Goal: Task Accomplishment & Management: Use online tool/utility

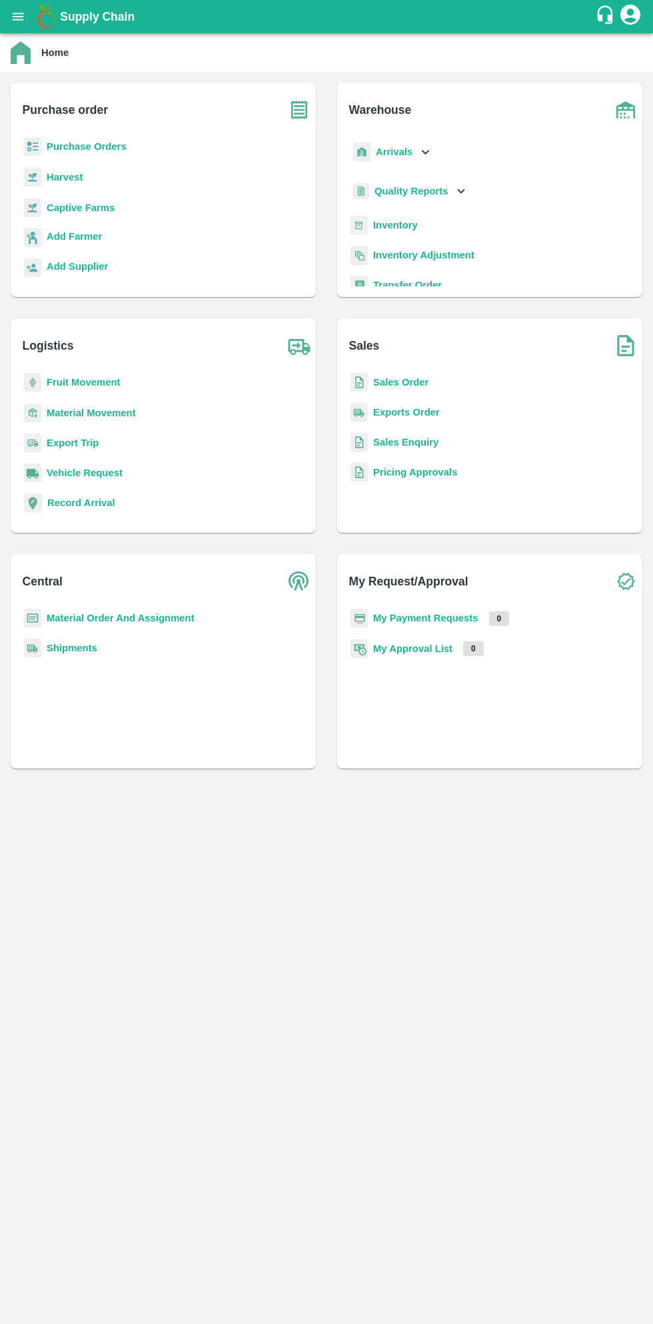
click at [29, 20] on button "open drawer" at bounding box center [18, 16] width 31 height 31
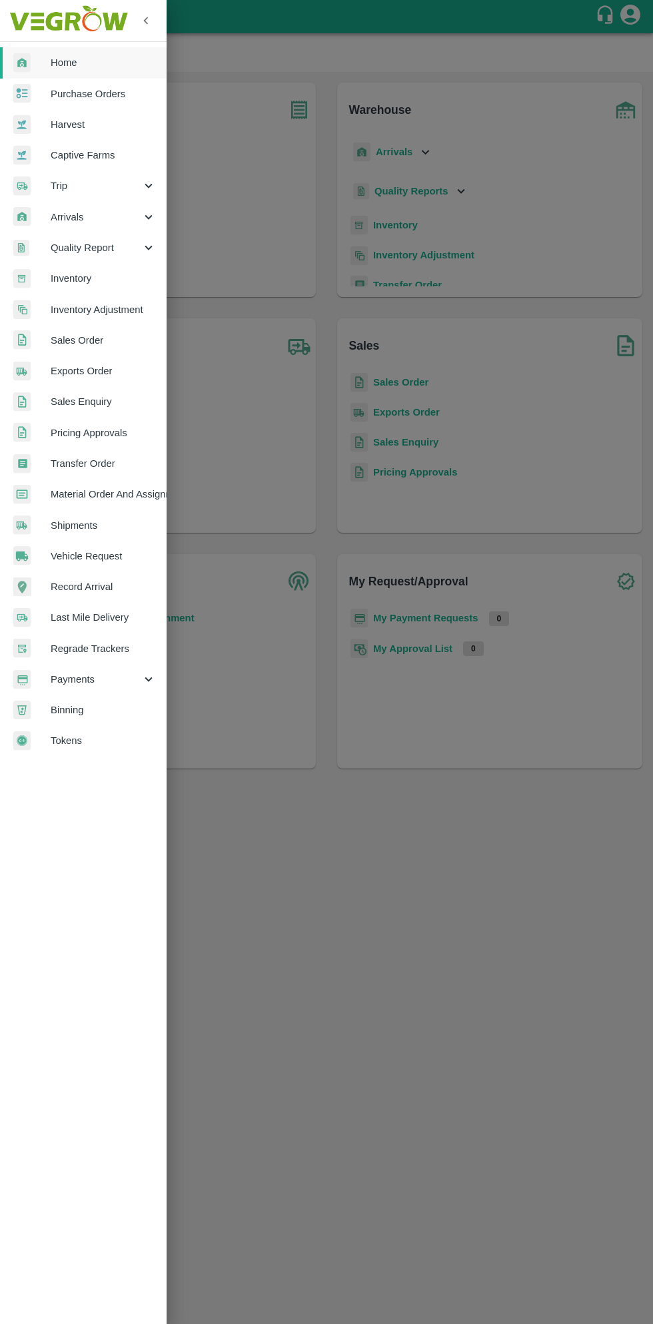
click at [143, 488] on span "Material Order And Assignment" at bounding box center [103, 494] width 105 height 15
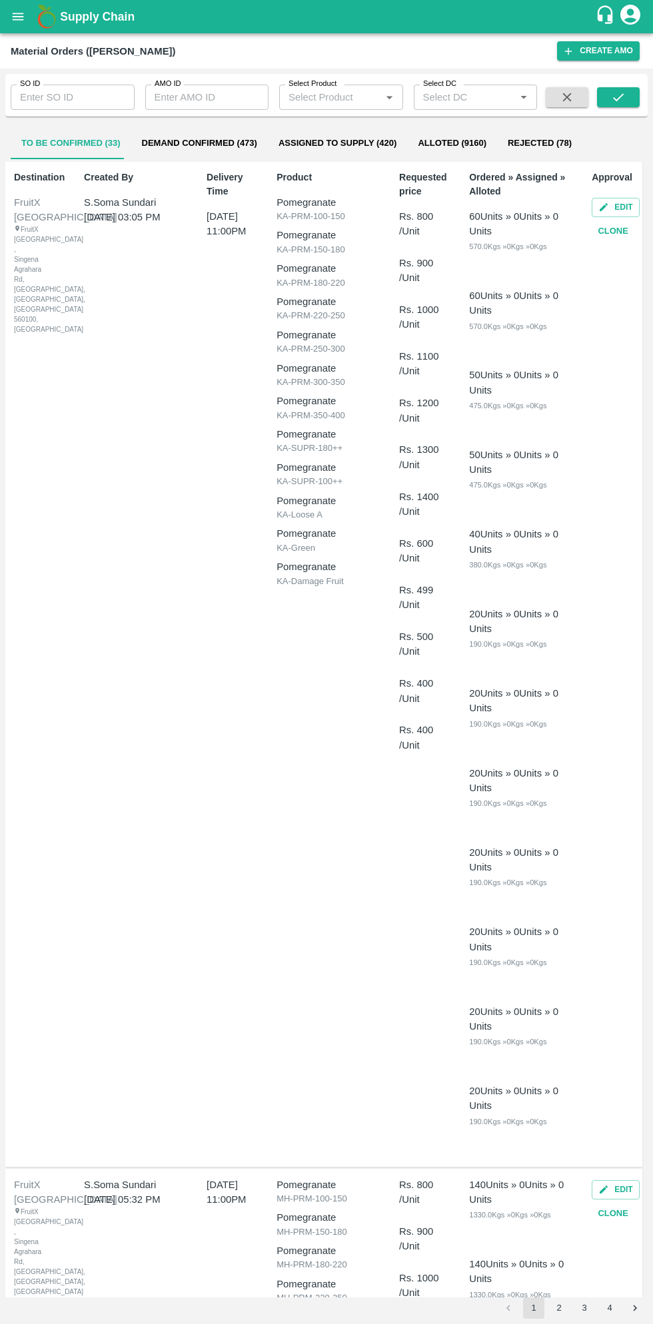
click at [212, 101] on input "AMO ID" at bounding box center [207, 97] width 124 height 25
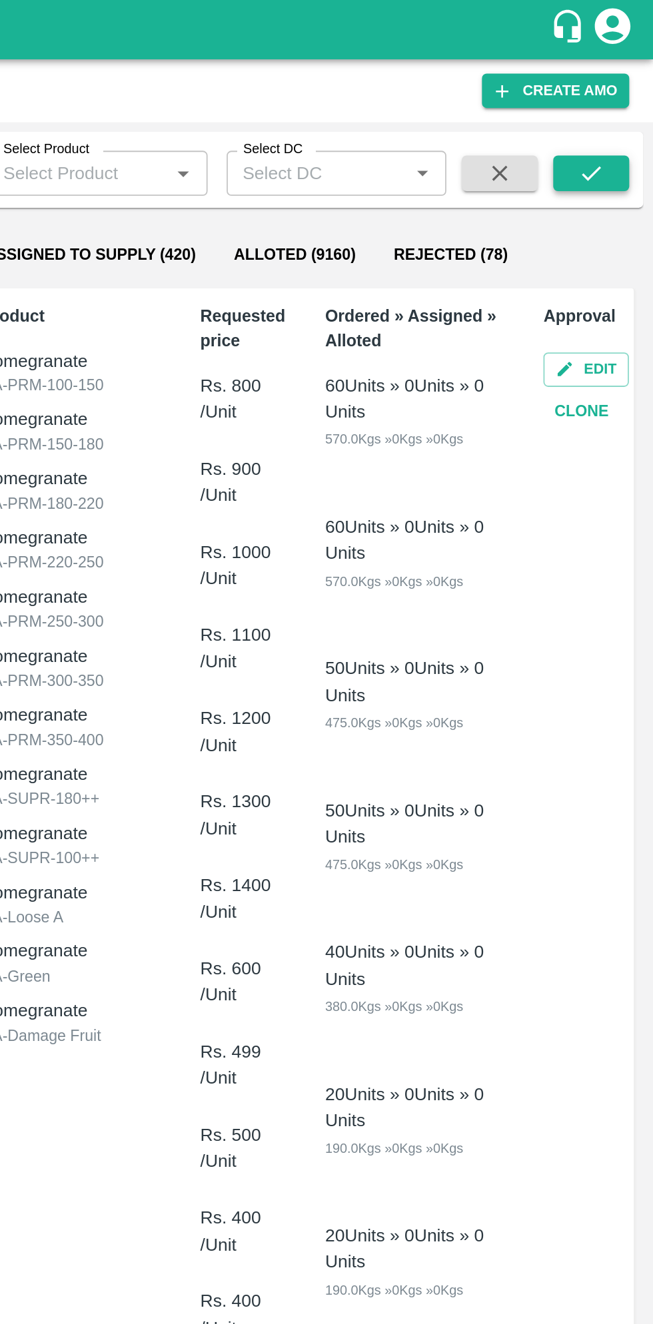
type input "322845"
click at [618, 99] on icon "submit" at bounding box center [618, 97] width 11 height 8
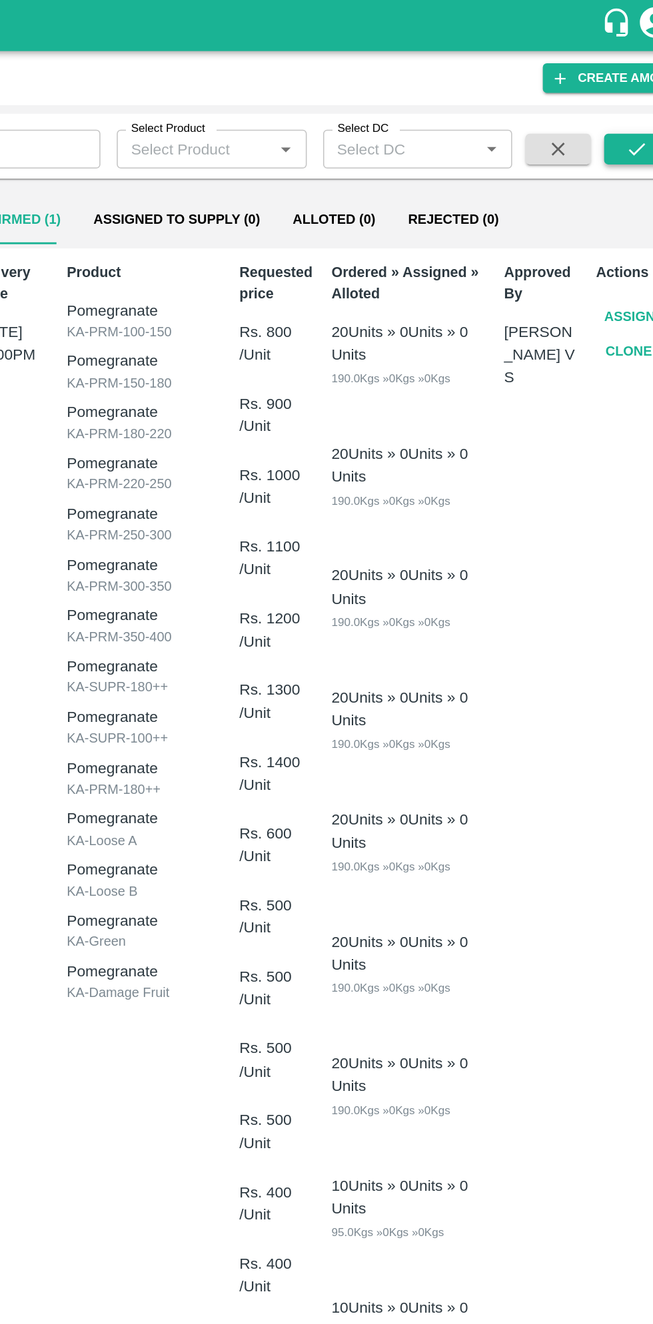
scroll to position [3, 0]
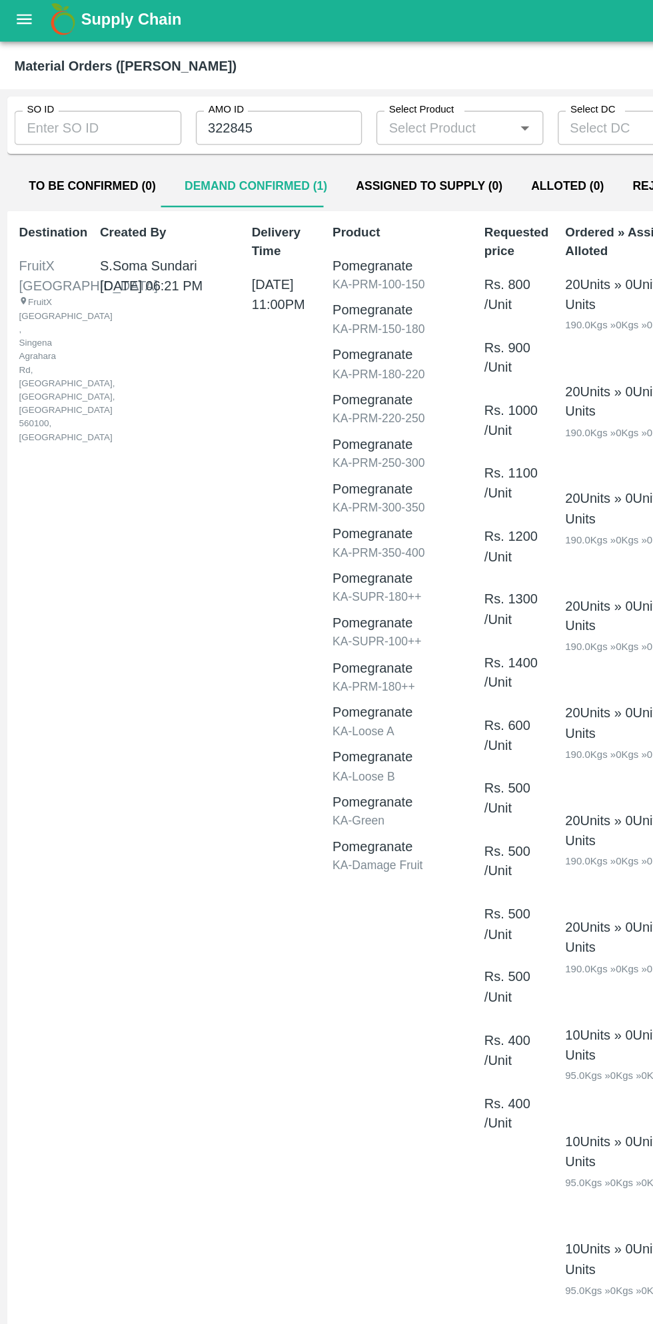
click at [27, 25] on button "open drawer" at bounding box center [18, 16] width 31 height 31
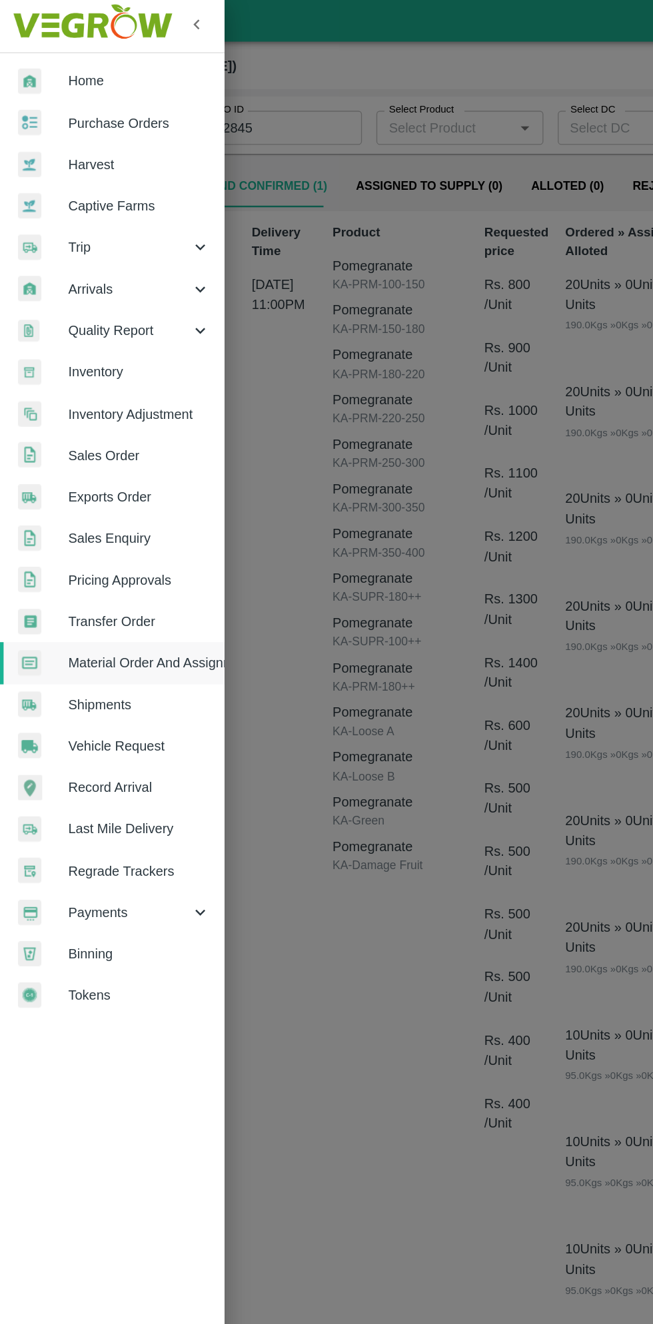
click at [105, 95] on span "Purchase Orders" at bounding box center [103, 94] width 105 height 15
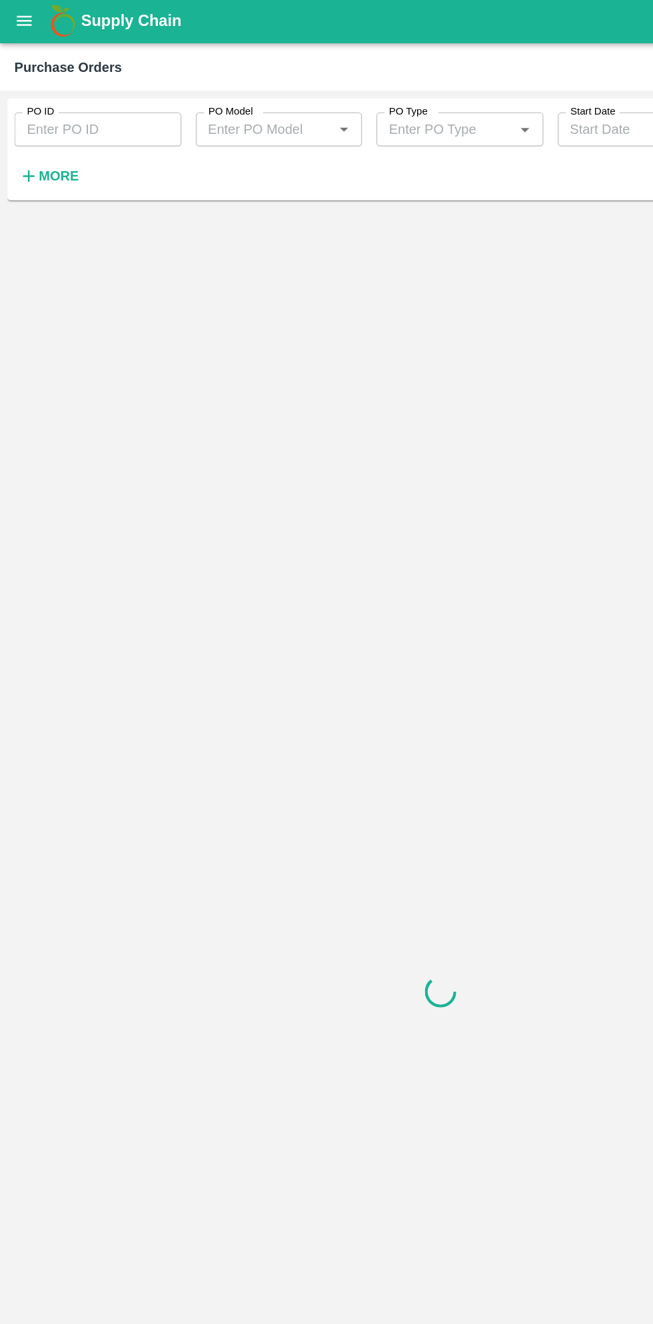
click at [49, 129] on strong "More" at bounding box center [44, 132] width 30 height 11
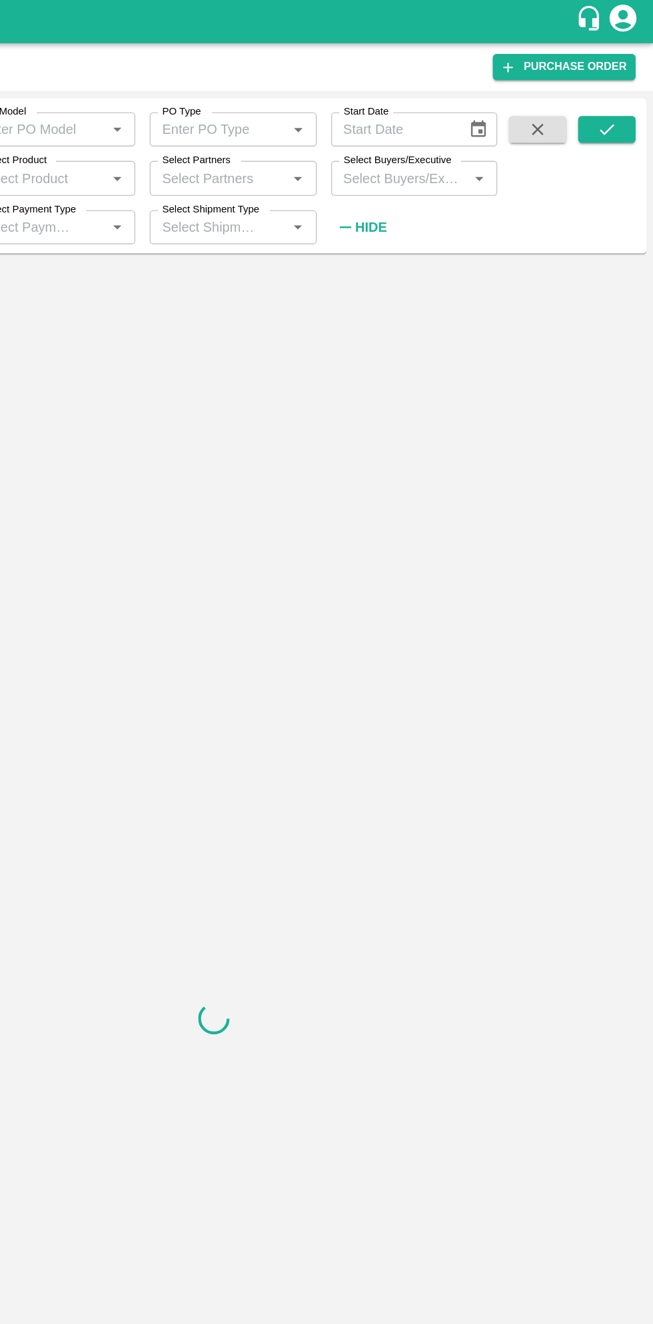
click at [477, 133] on input "Select Buyers/Executive" at bounding box center [464, 133] width 94 height 17
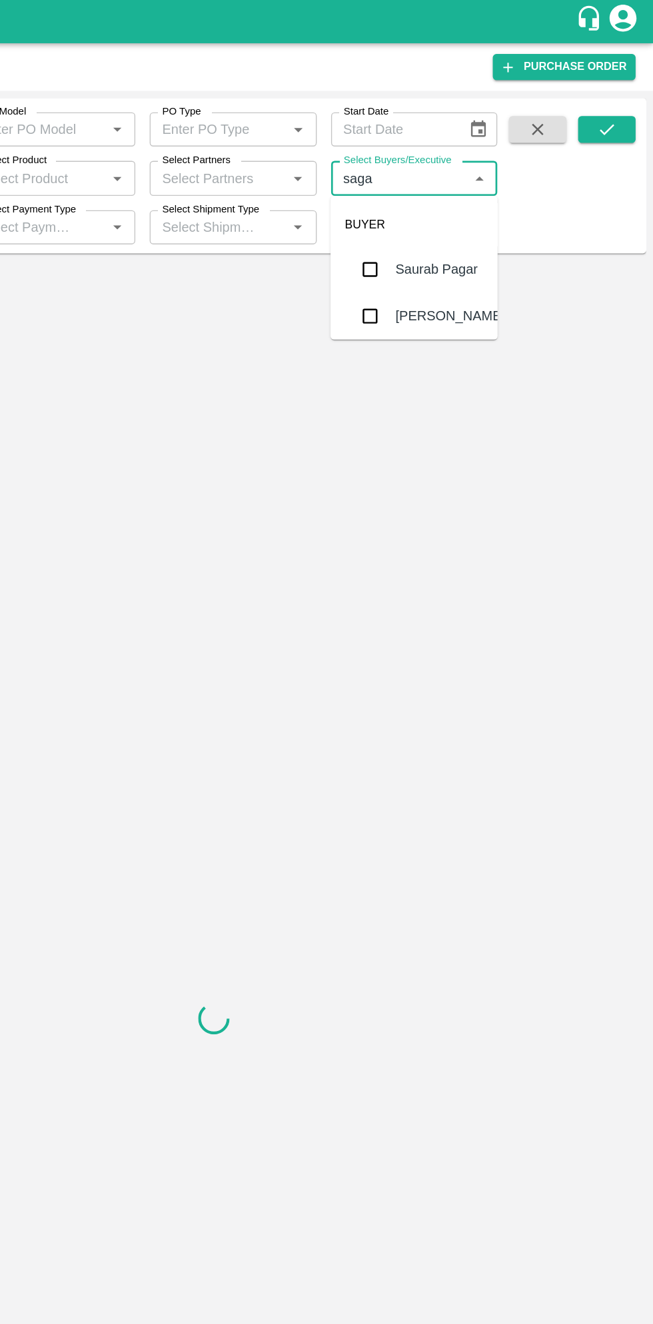
type input "sagar"
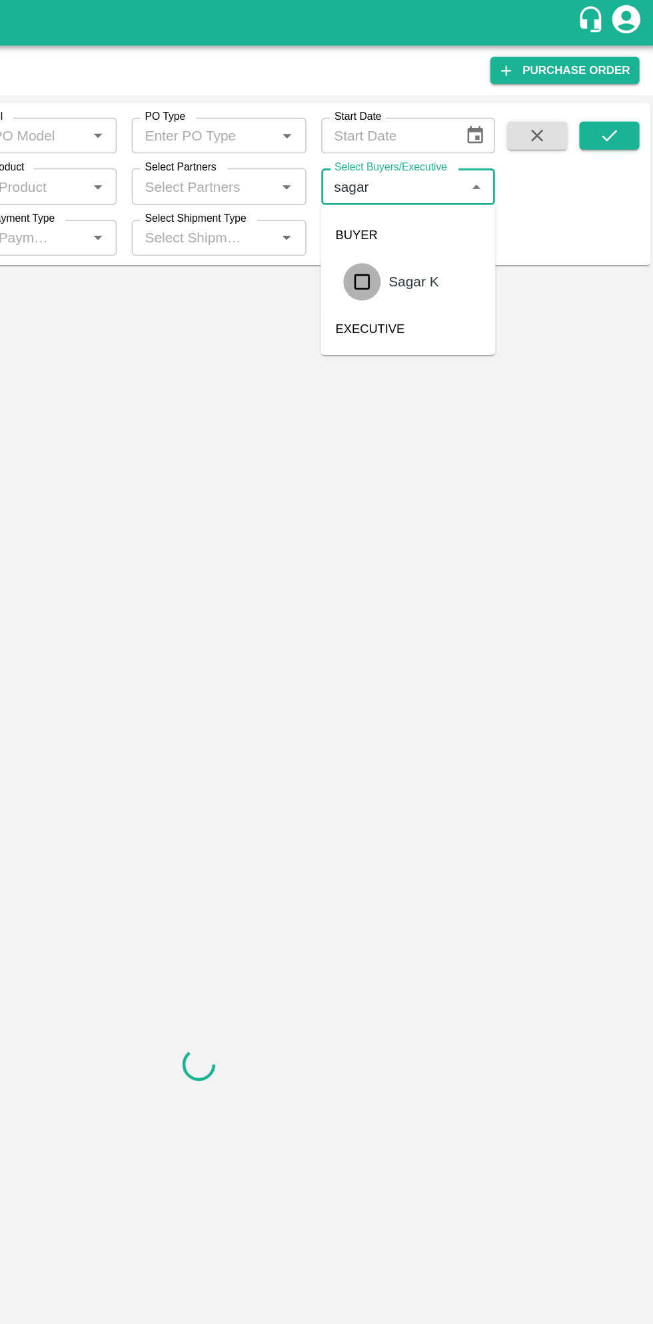
click at [449, 190] on input "checkbox" at bounding box center [442, 201] width 27 height 27
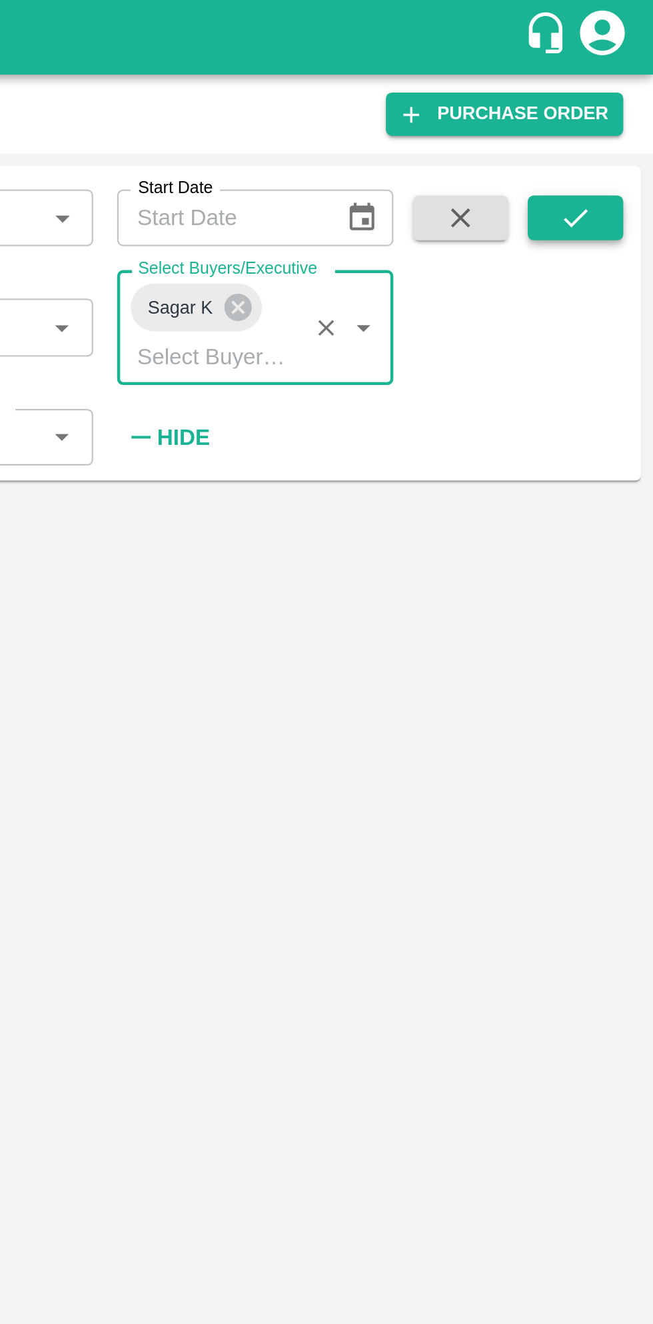
click at [616, 97] on icon "submit" at bounding box center [618, 97] width 15 height 15
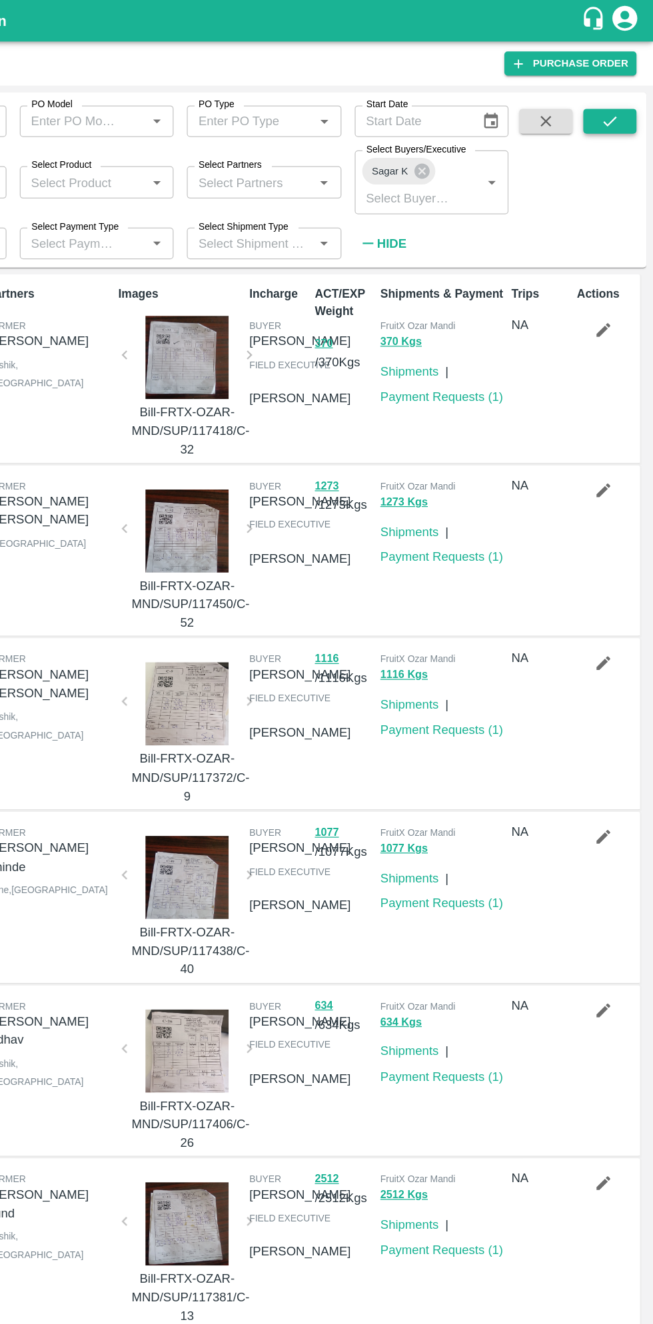
click at [616, 96] on icon "submit" at bounding box center [618, 97] width 15 height 15
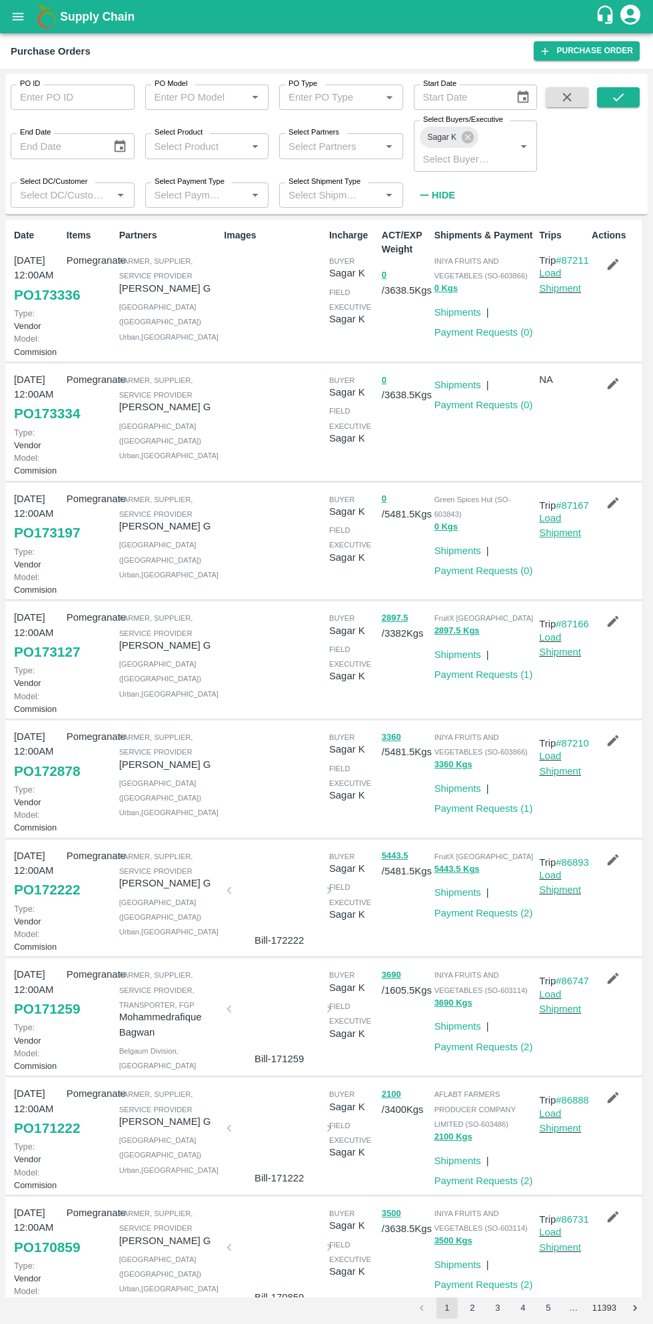
click at [564, 538] on link "Load Shipment" at bounding box center [560, 525] width 42 height 25
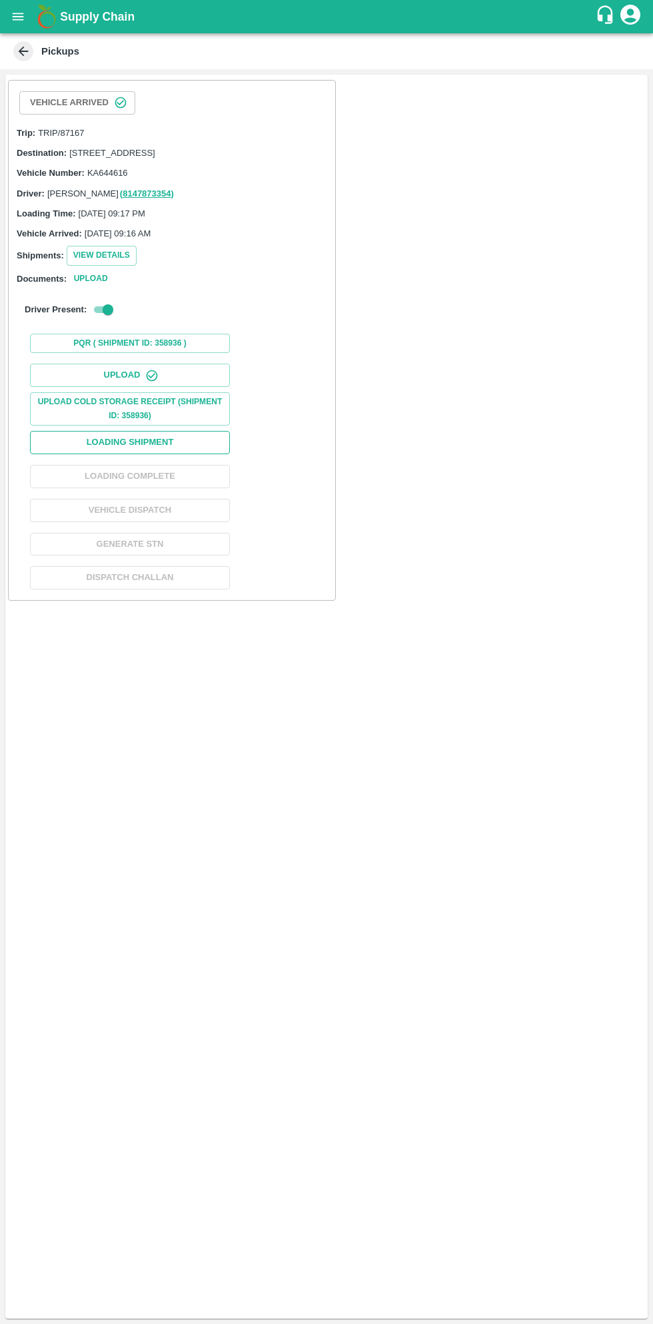
click at [172, 454] on button "Loading Shipment" at bounding box center [130, 442] width 200 height 23
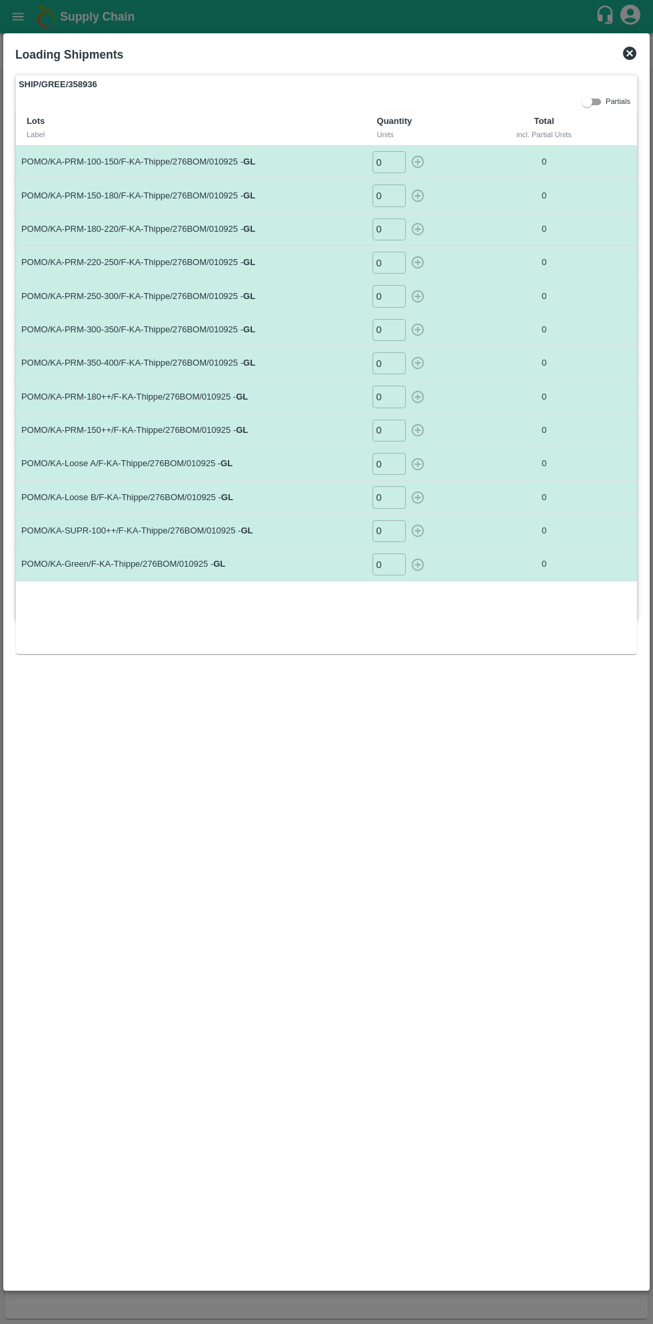
click at [392, 194] on input "0" at bounding box center [388, 195] width 33 height 22
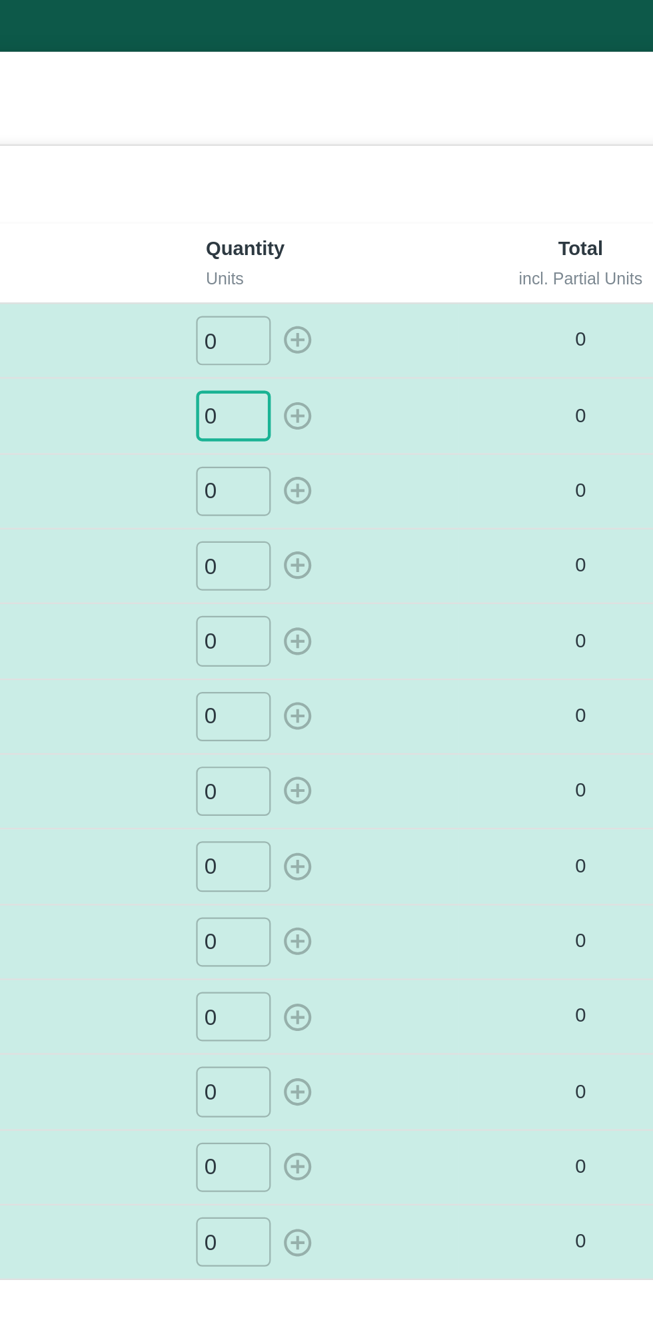
click at [392, 162] on input "0" at bounding box center [388, 162] width 33 height 22
type input "055"
type input "62"
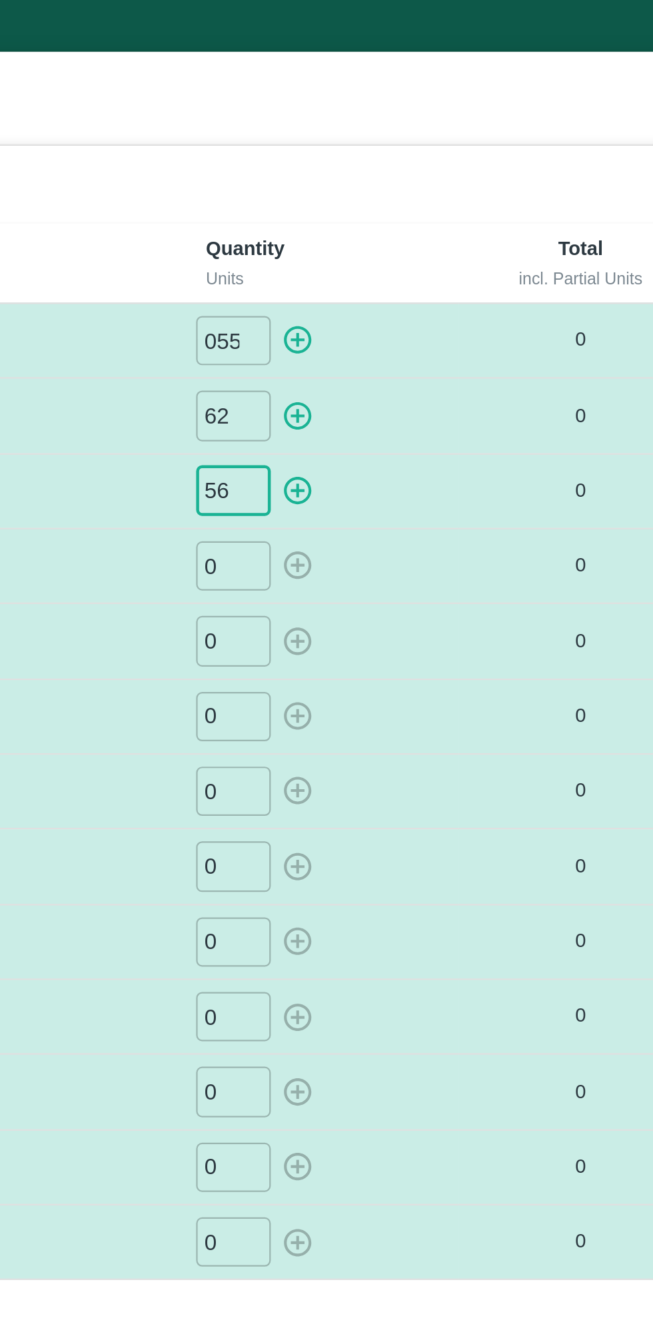
type input "56"
type input "035"
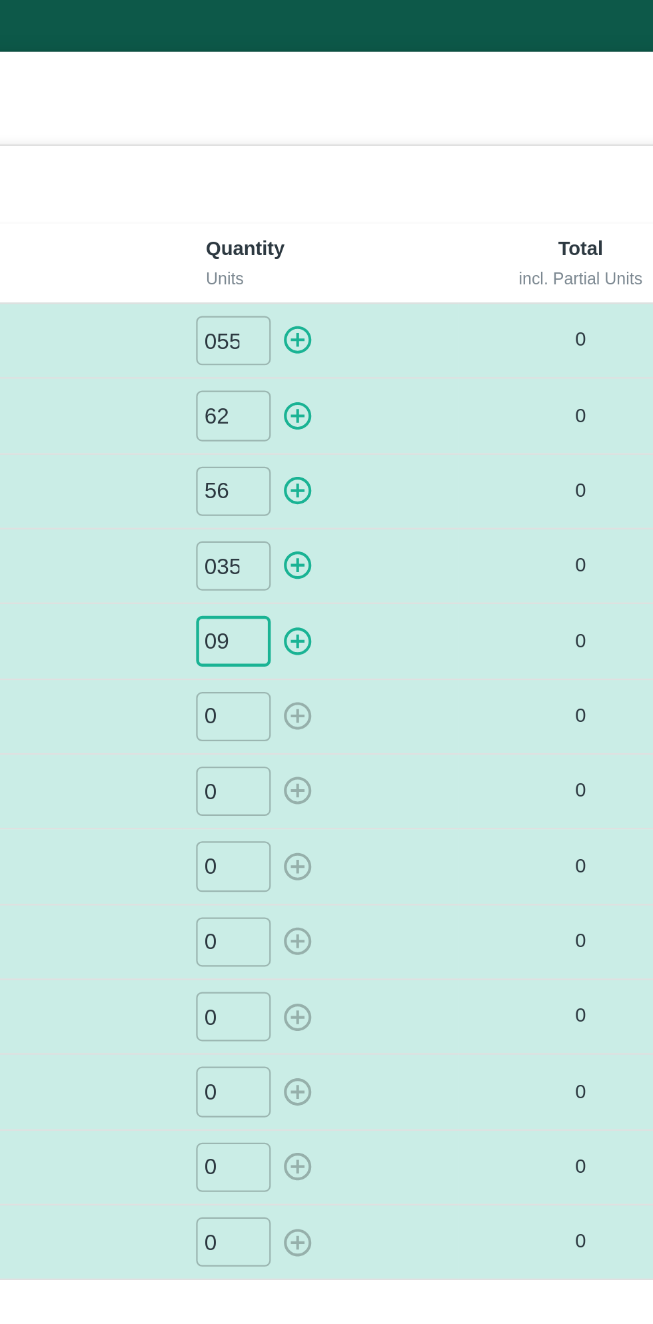
type input "09"
type input "04"
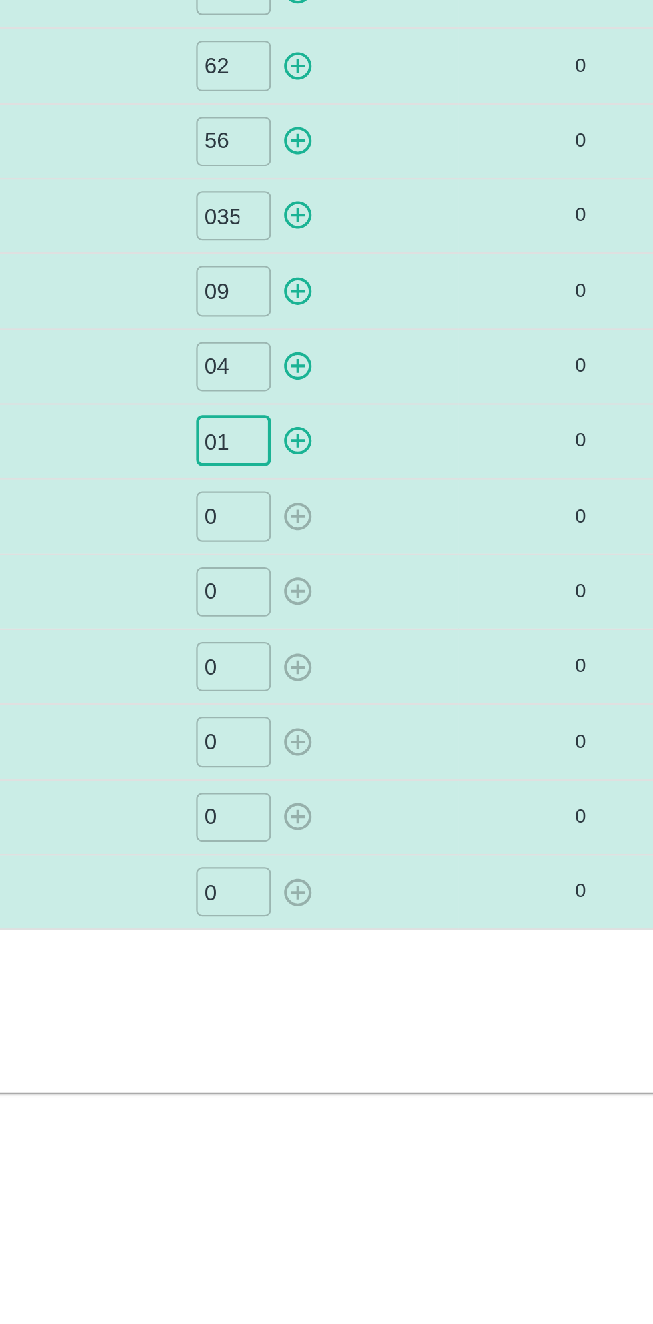
type input "01"
click at [390, 397] on input "0" at bounding box center [388, 397] width 33 height 22
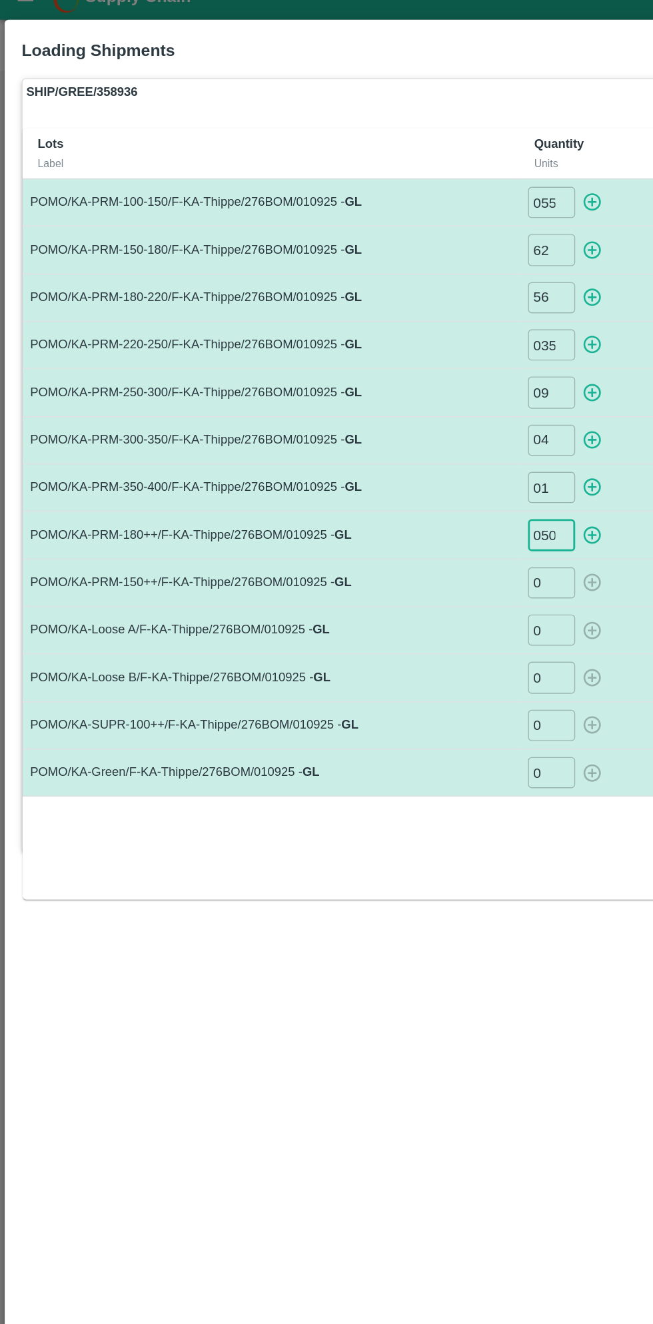
type input "050"
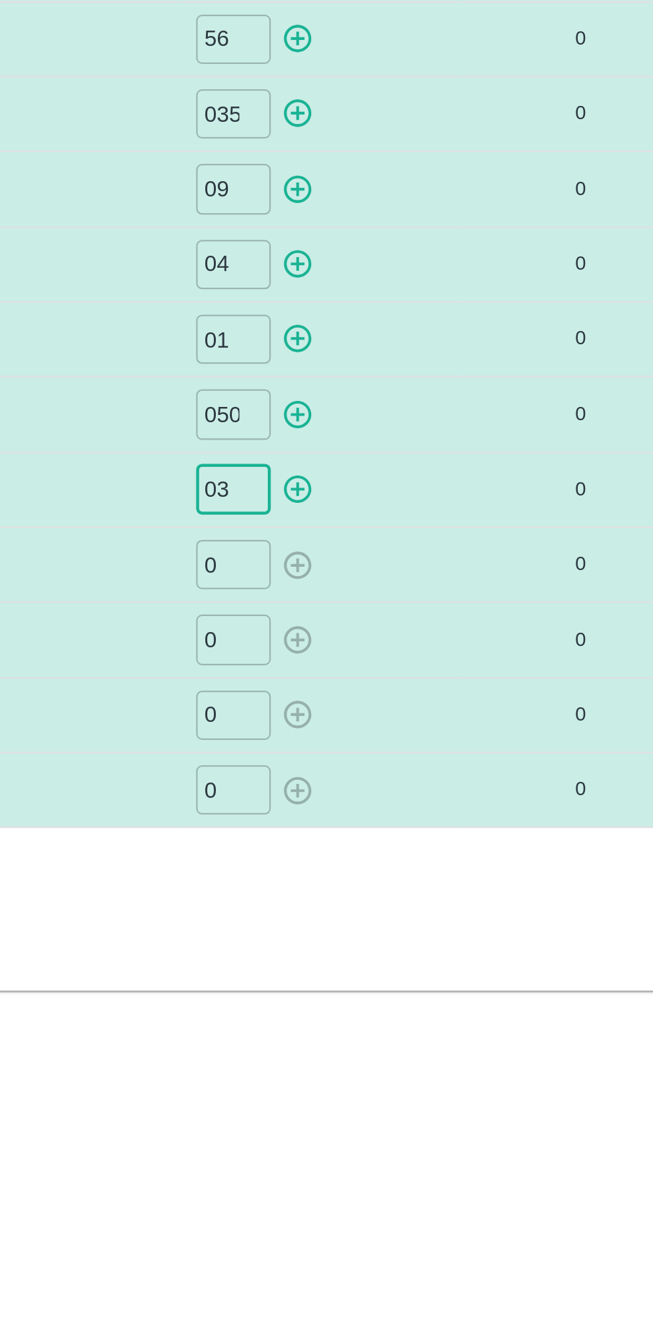
type input "03"
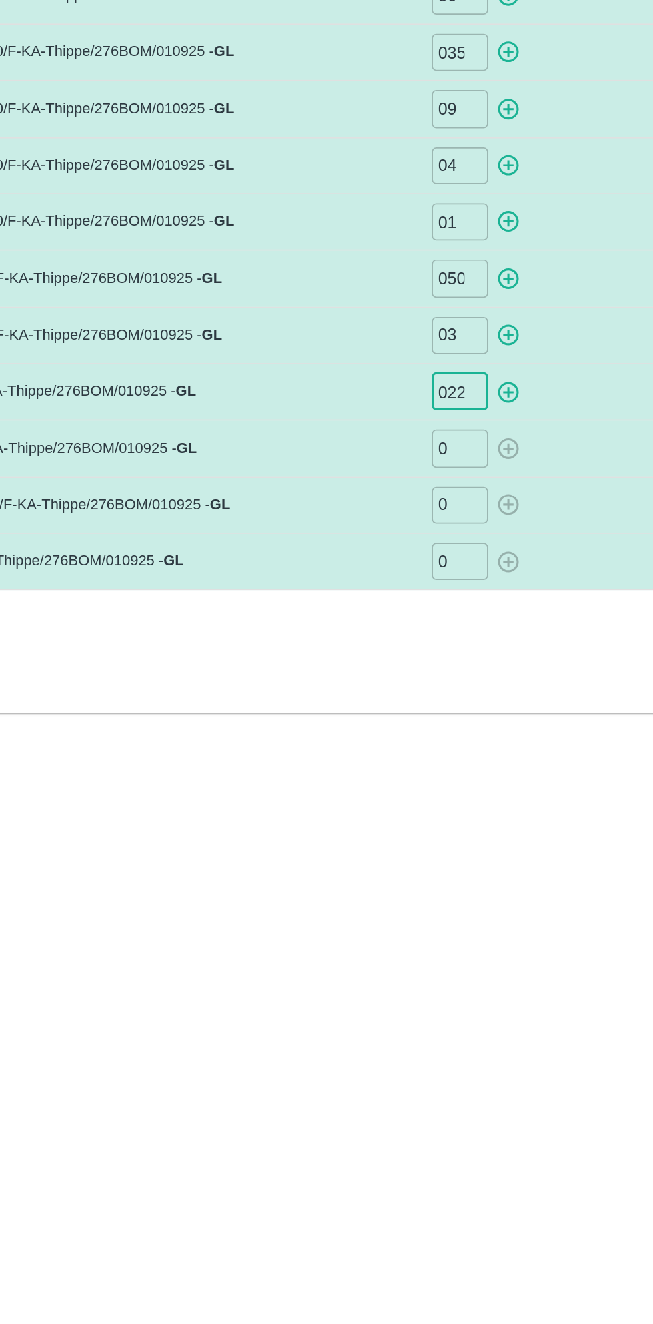
type input "022"
type input "06"
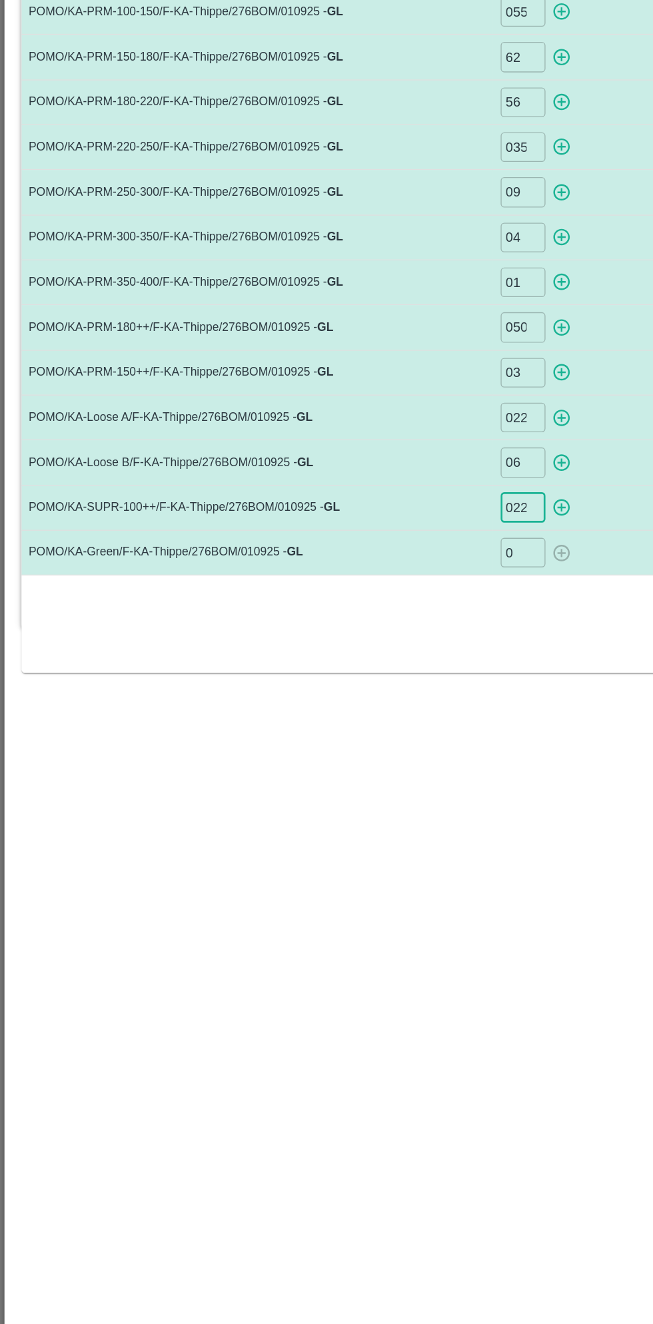
type input "022"
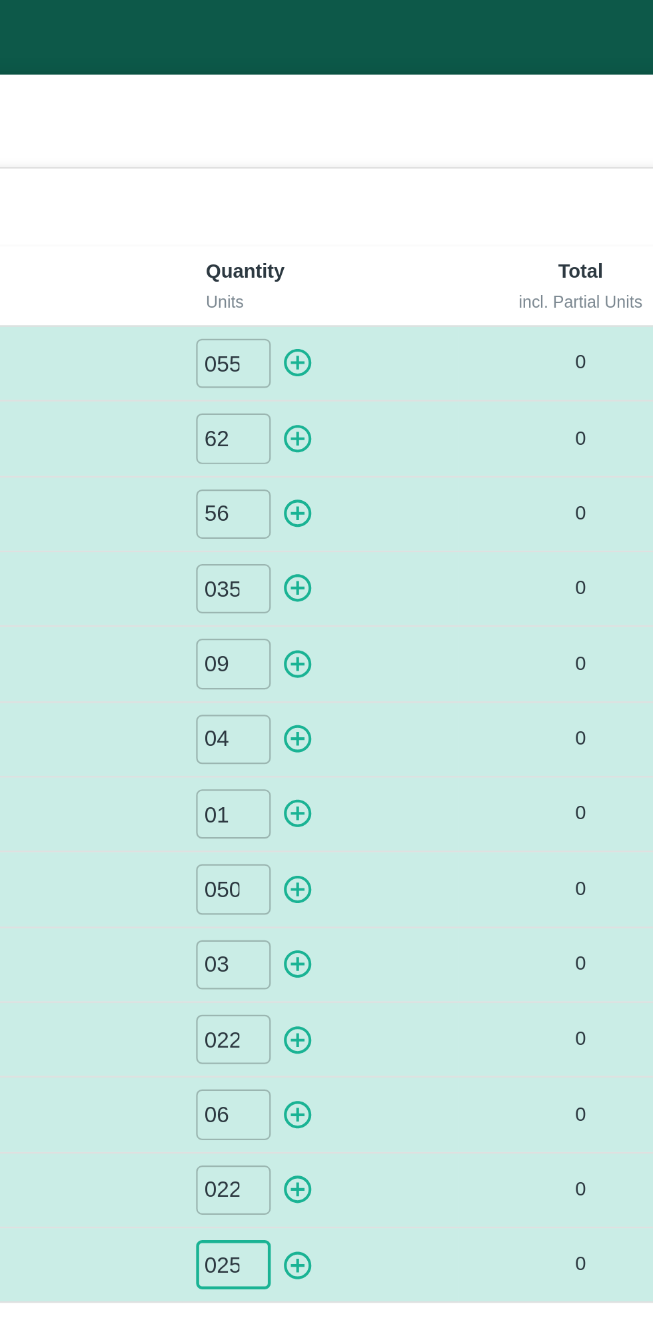
type input "025"
click at [419, 164] on icon "button" at bounding box center [417, 161] width 15 height 15
type input "0"
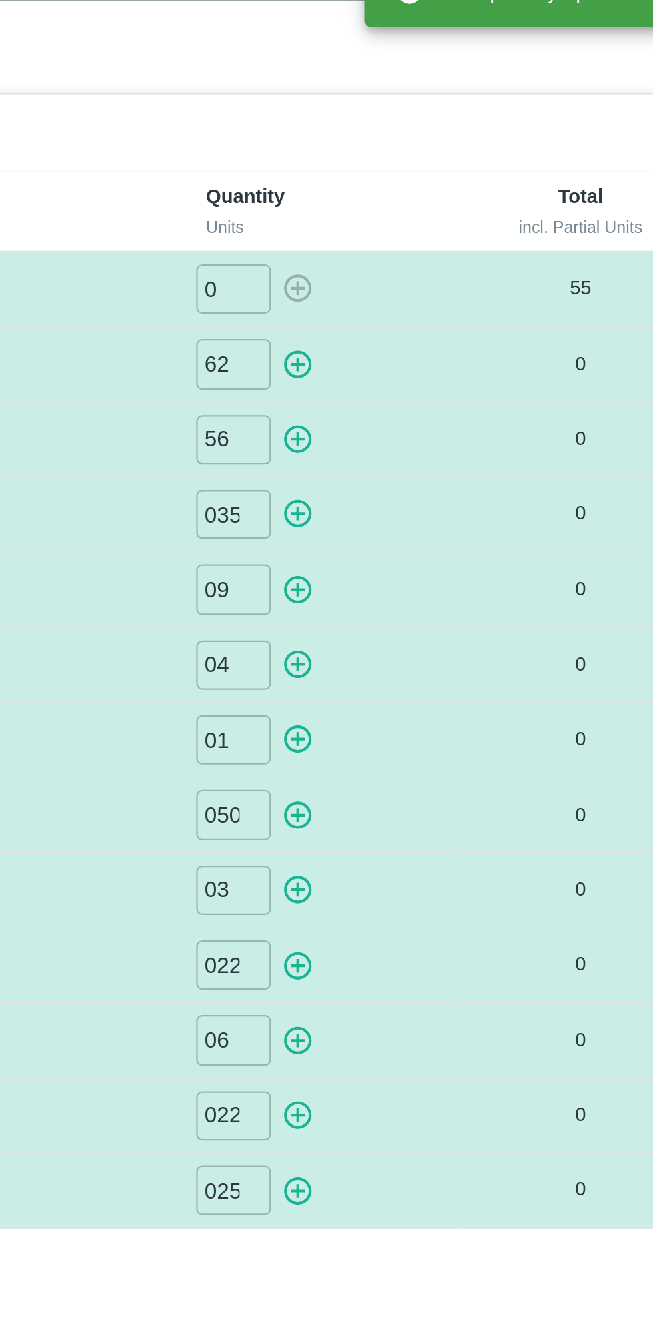
click at [411, 189] on icon "button" at bounding box center [417, 195] width 15 height 15
type input "0"
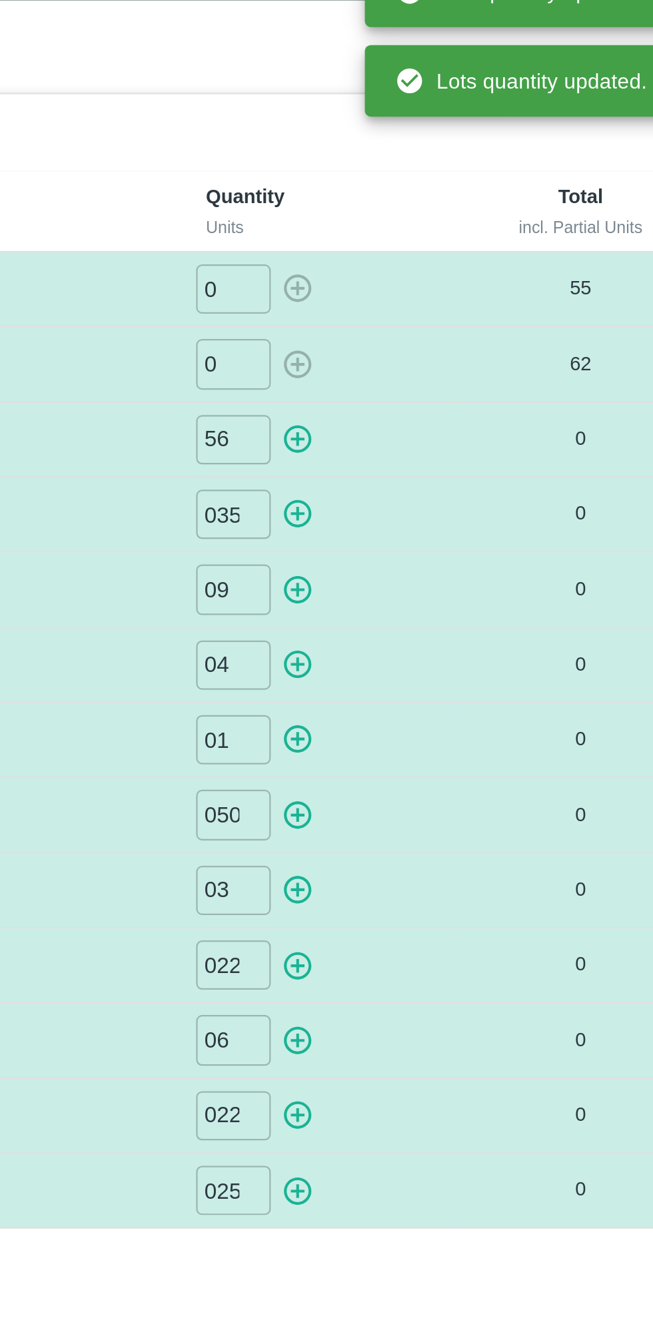
click at [419, 225] on icon "button" at bounding box center [417, 229] width 15 height 15
type input "0"
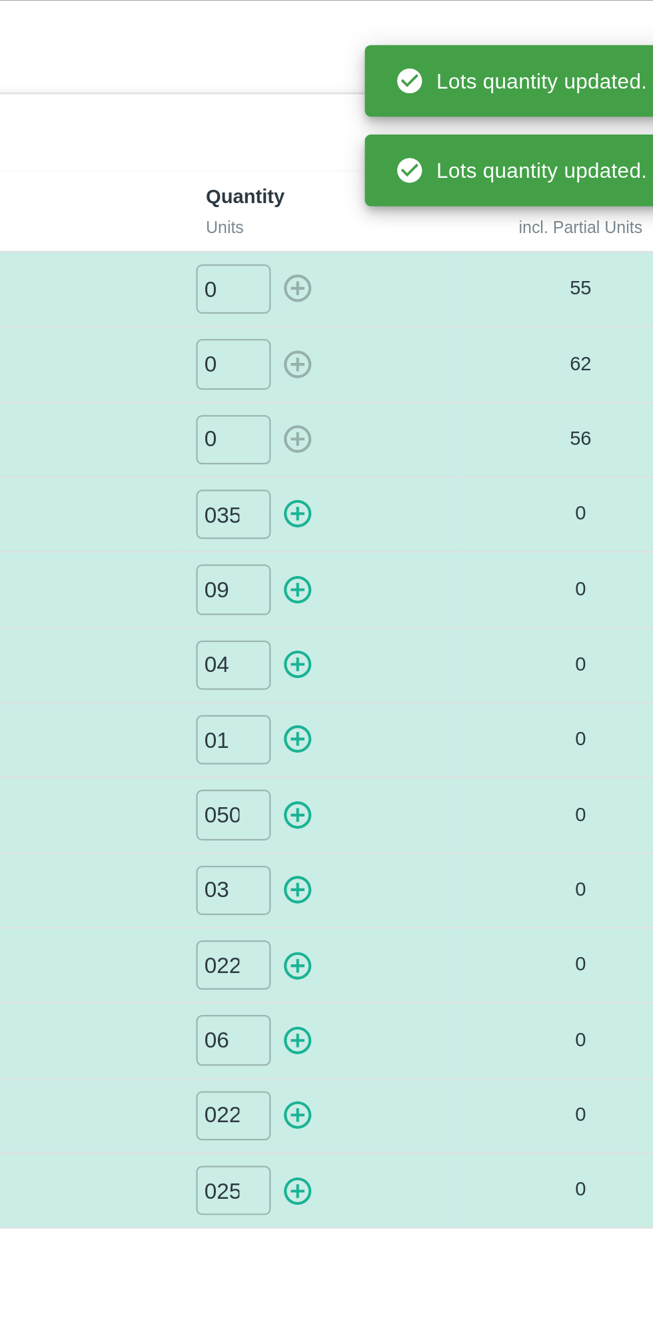
click at [421, 258] on icon "button" at bounding box center [417, 262] width 13 height 13
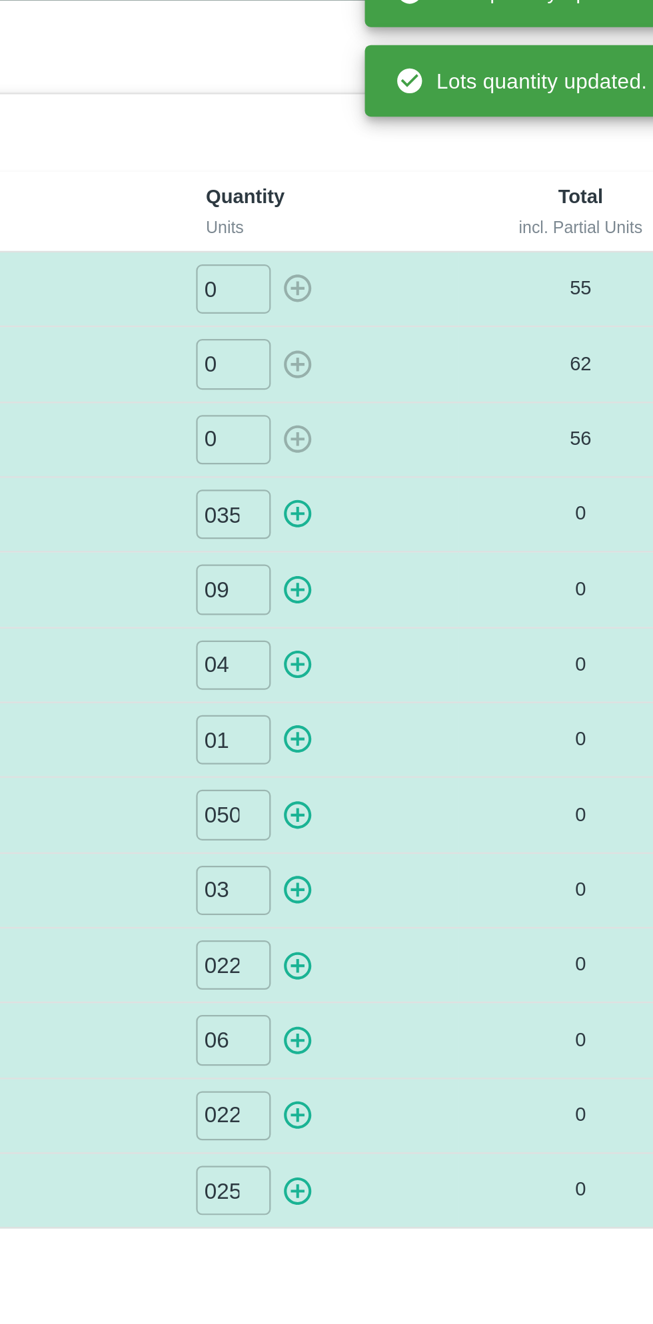
type input "0"
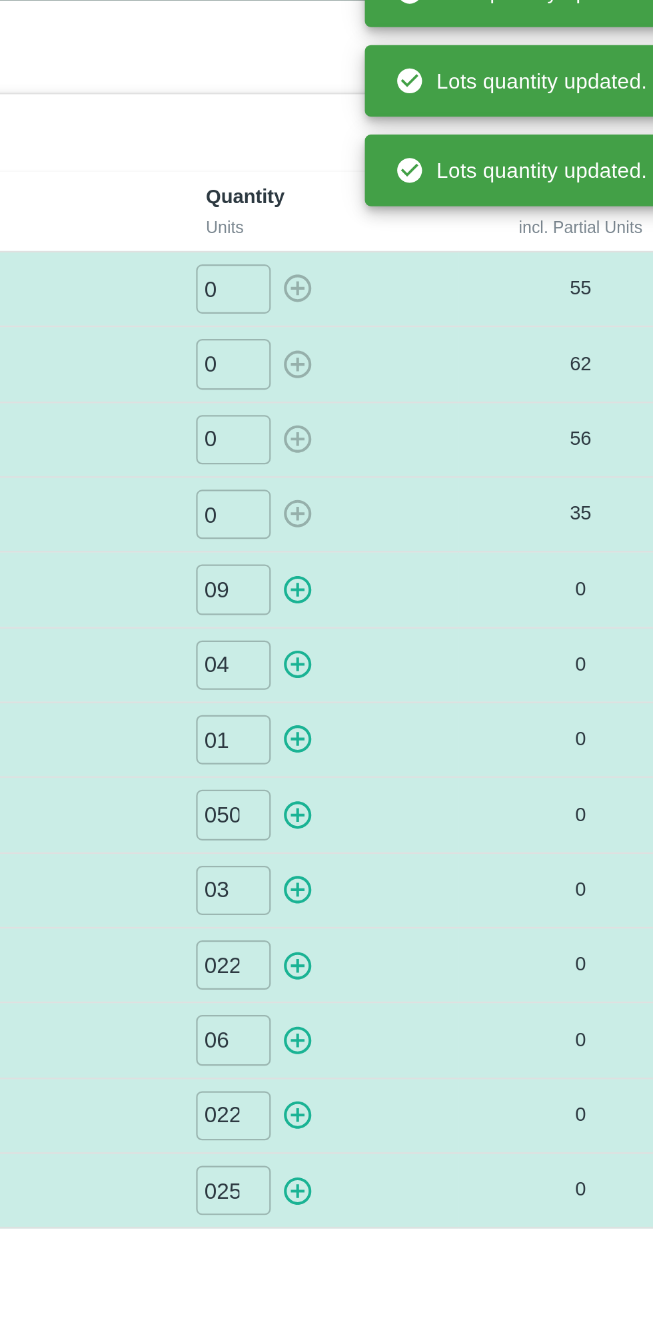
click at [420, 290] on icon "button" at bounding box center [417, 296] width 15 height 15
type input "0"
click at [419, 326] on icon "button" at bounding box center [417, 329] width 15 height 15
type input "0"
click at [421, 358] on icon "button" at bounding box center [417, 363] width 13 height 13
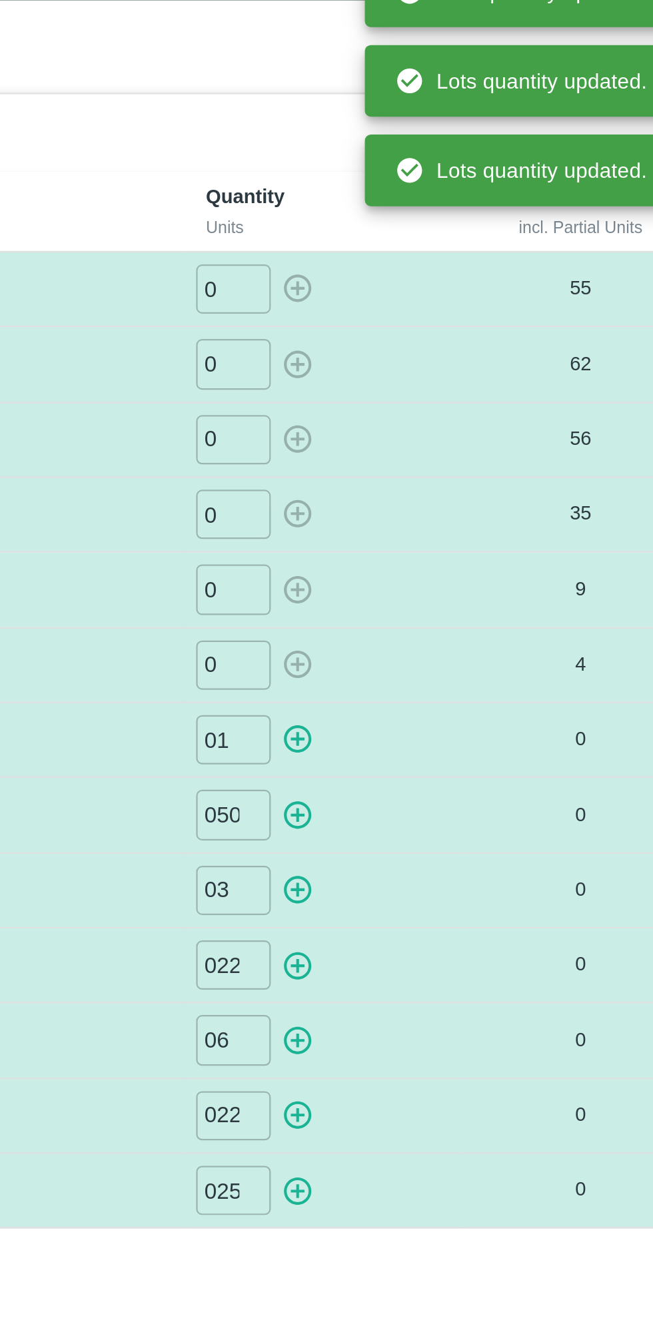
type input "0"
click at [418, 390] on icon "button" at bounding box center [417, 397] width 15 height 15
type input "0"
click at [421, 419] on button "button" at bounding box center [417, 430] width 21 height 22
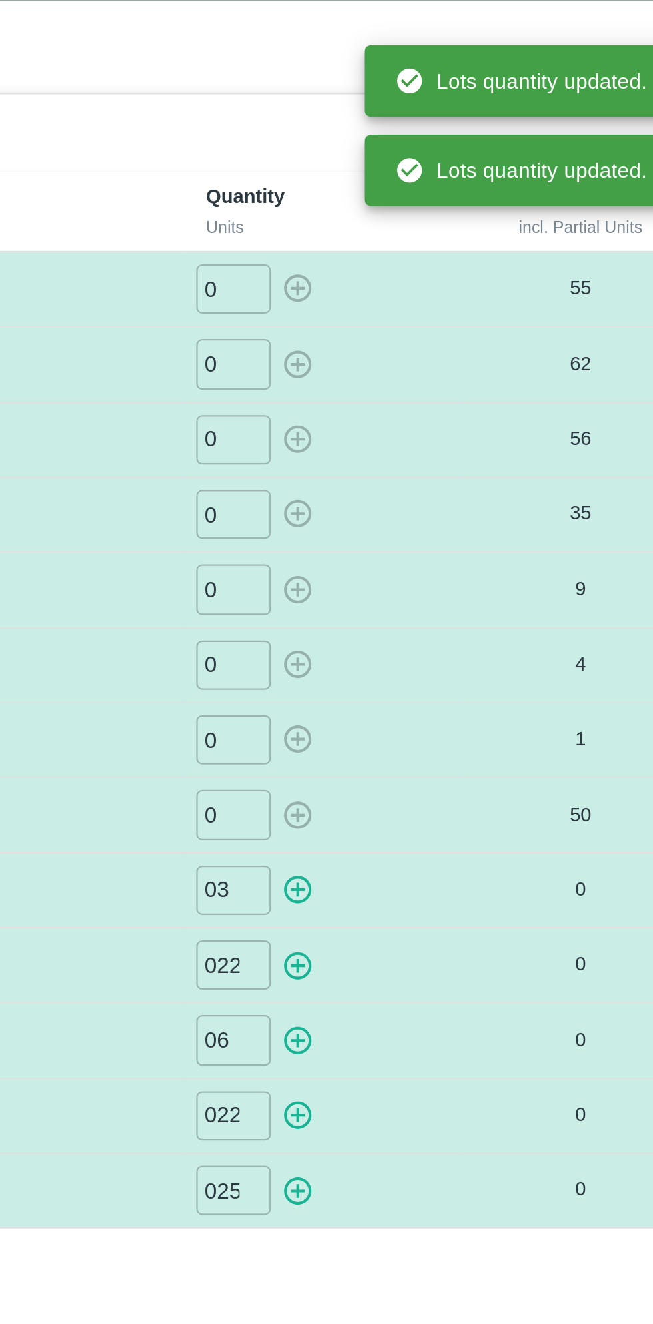
type input "0"
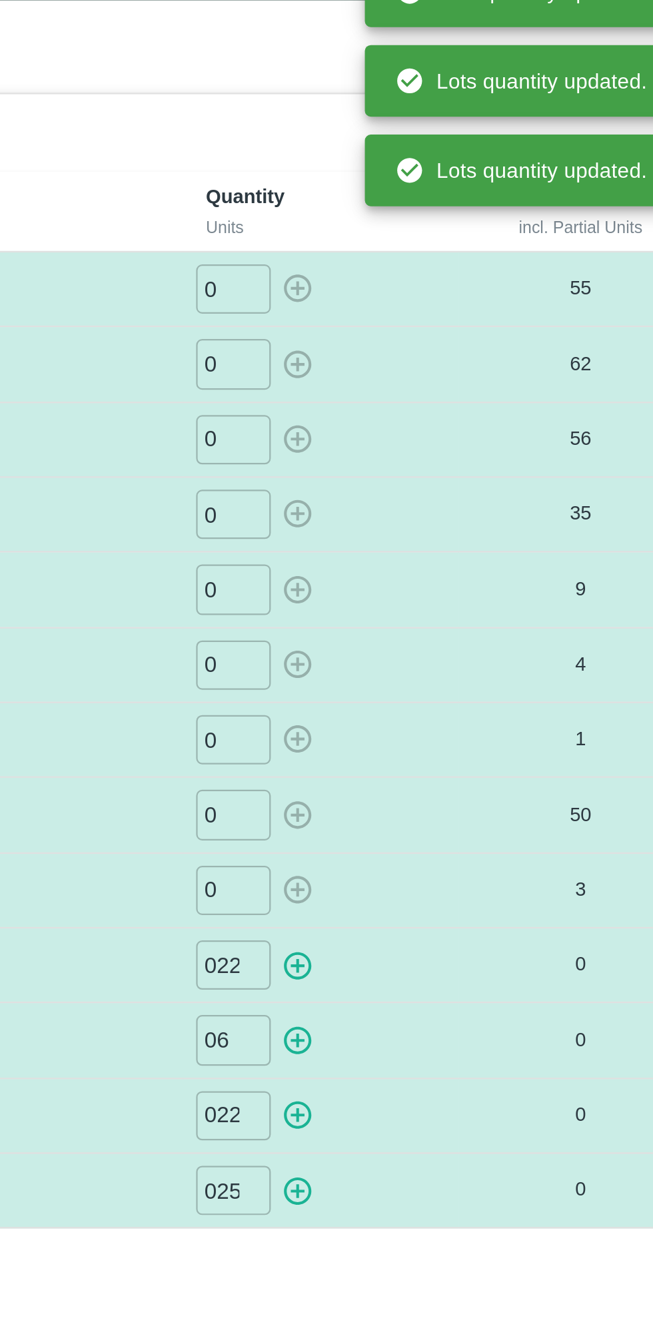
click at [421, 453] on button "button" at bounding box center [417, 464] width 21 height 22
type input "0"
click at [421, 490] on icon "button" at bounding box center [417, 497] width 15 height 15
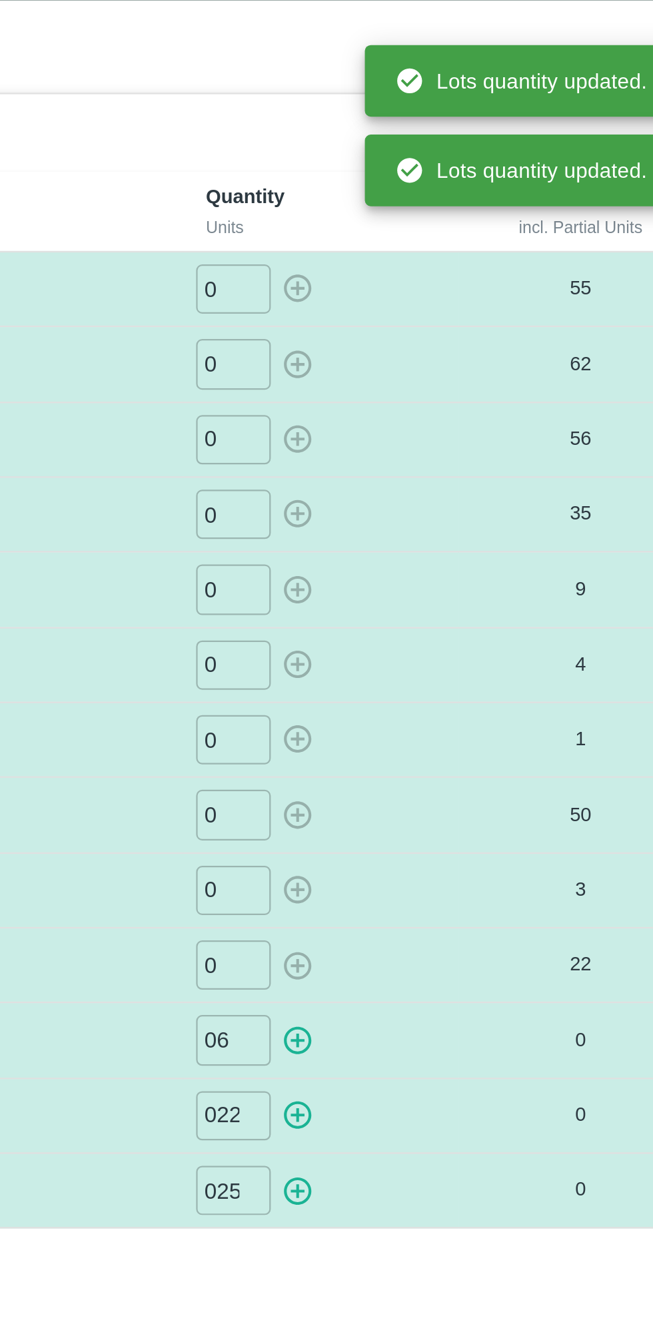
type input "0"
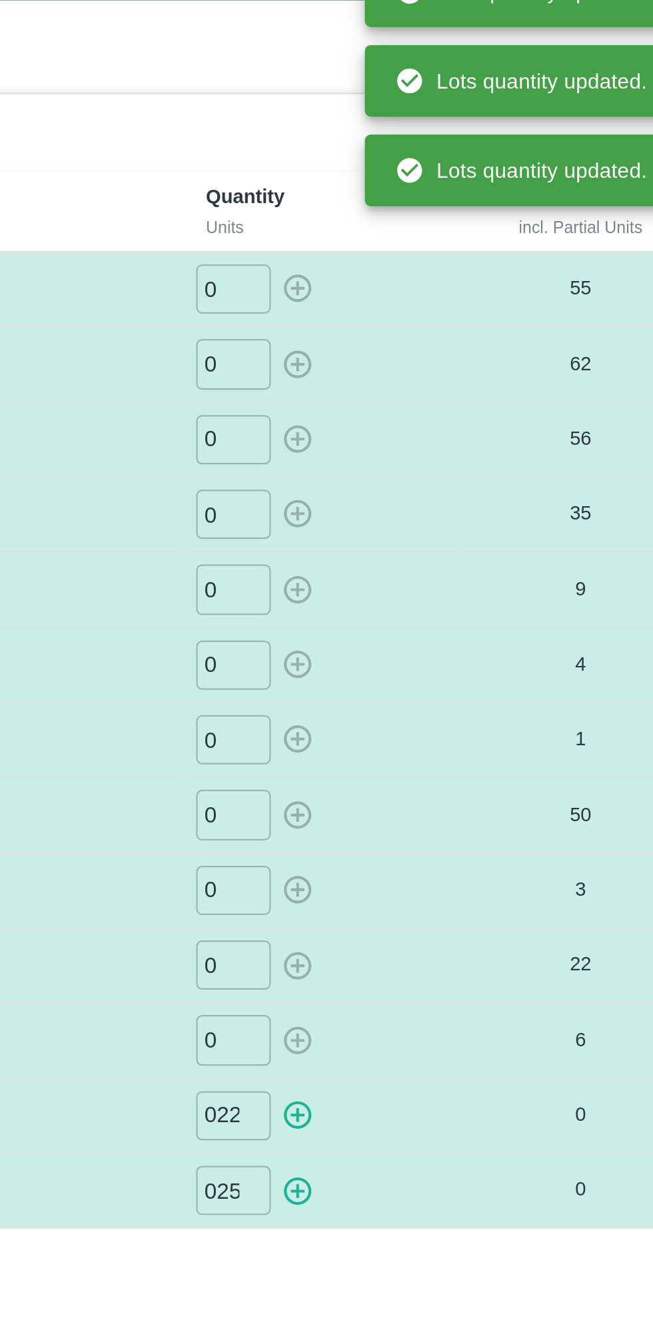
click at [421, 525] on icon "button" at bounding box center [417, 531] width 13 height 13
type input "0"
click at [419, 561] on icon "button" at bounding box center [417, 564] width 15 height 15
type input "0"
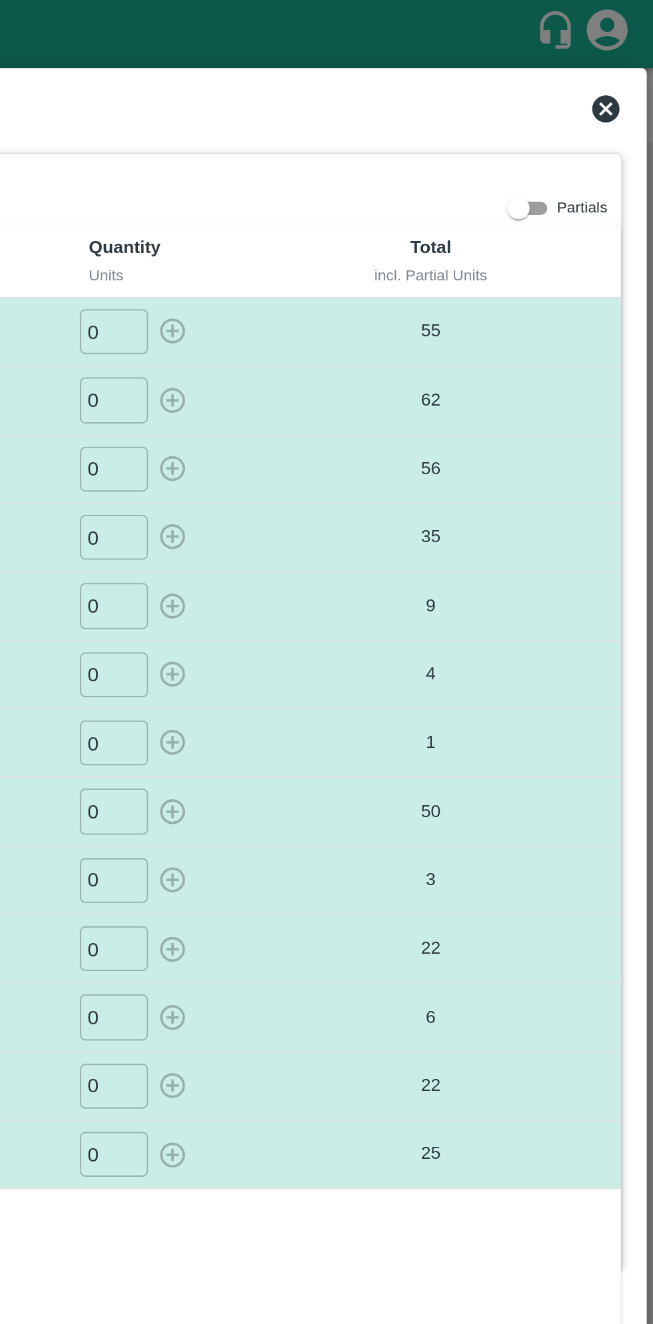
click at [632, 51] on icon at bounding box center [629, 53] width 13 height 13
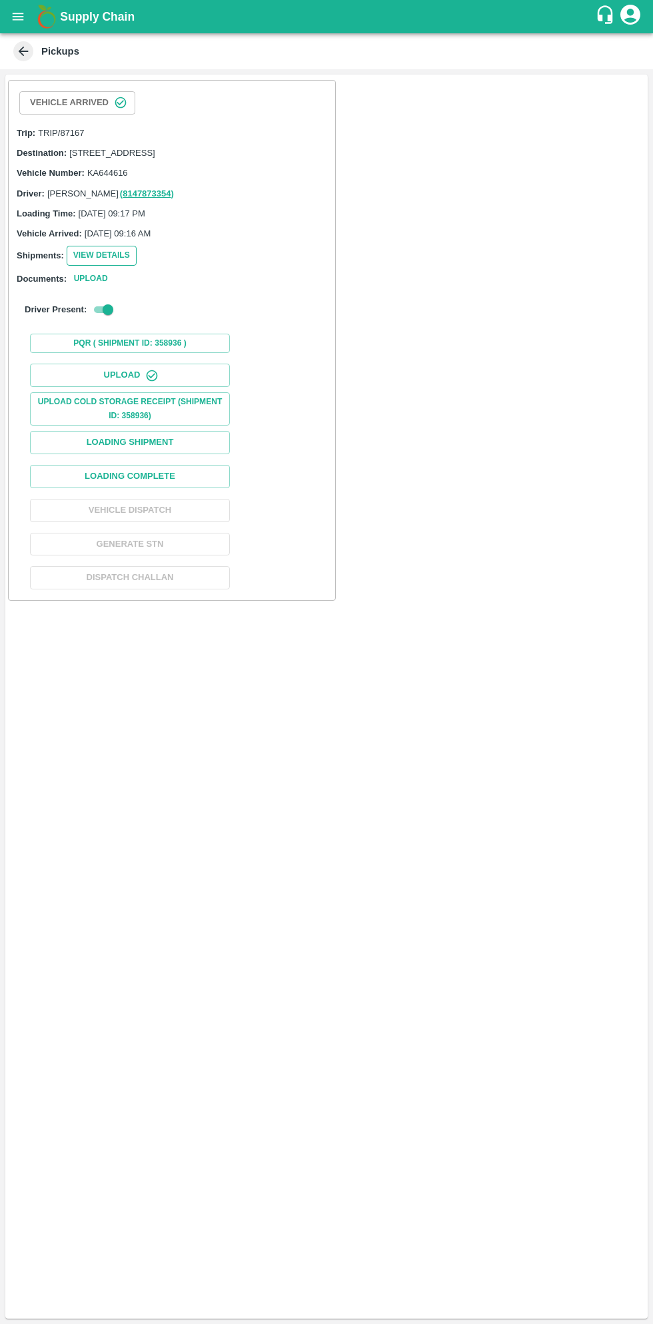
click at [105, 265] on button "View Details" at bounding box center [102, 255] width 70 height 19
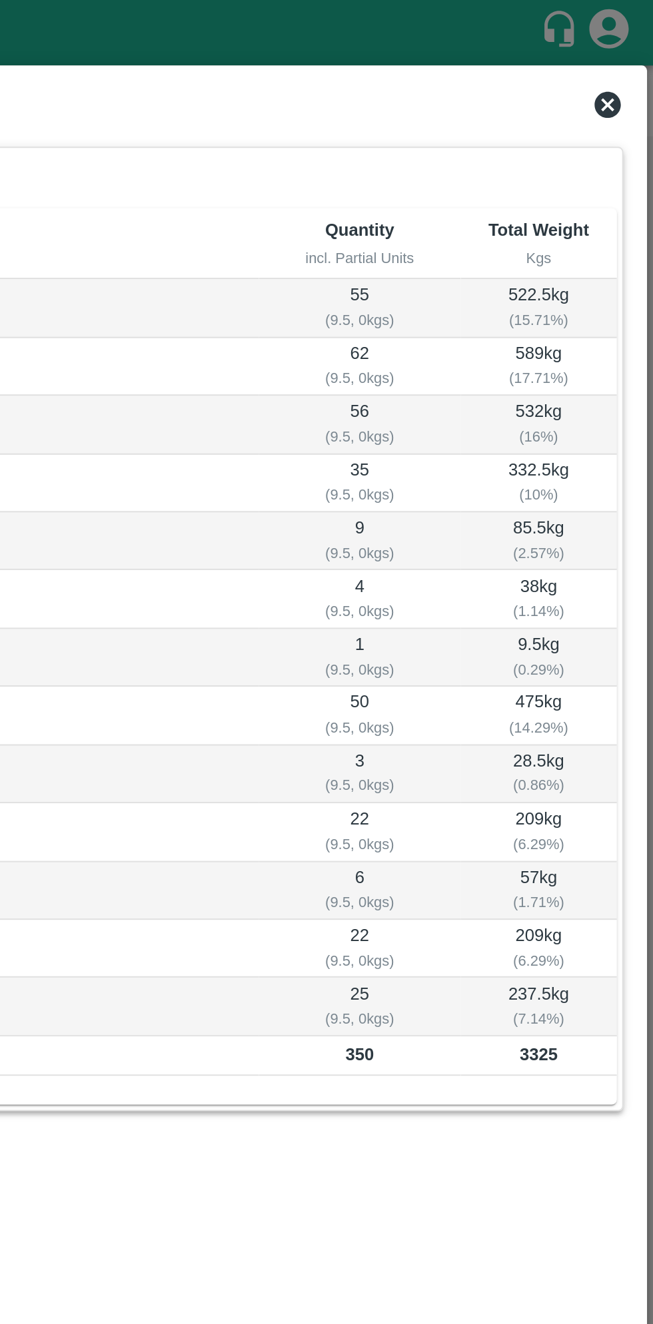
click at [629, 52] on icon at bounding box center [629, 53] width 16 height 16
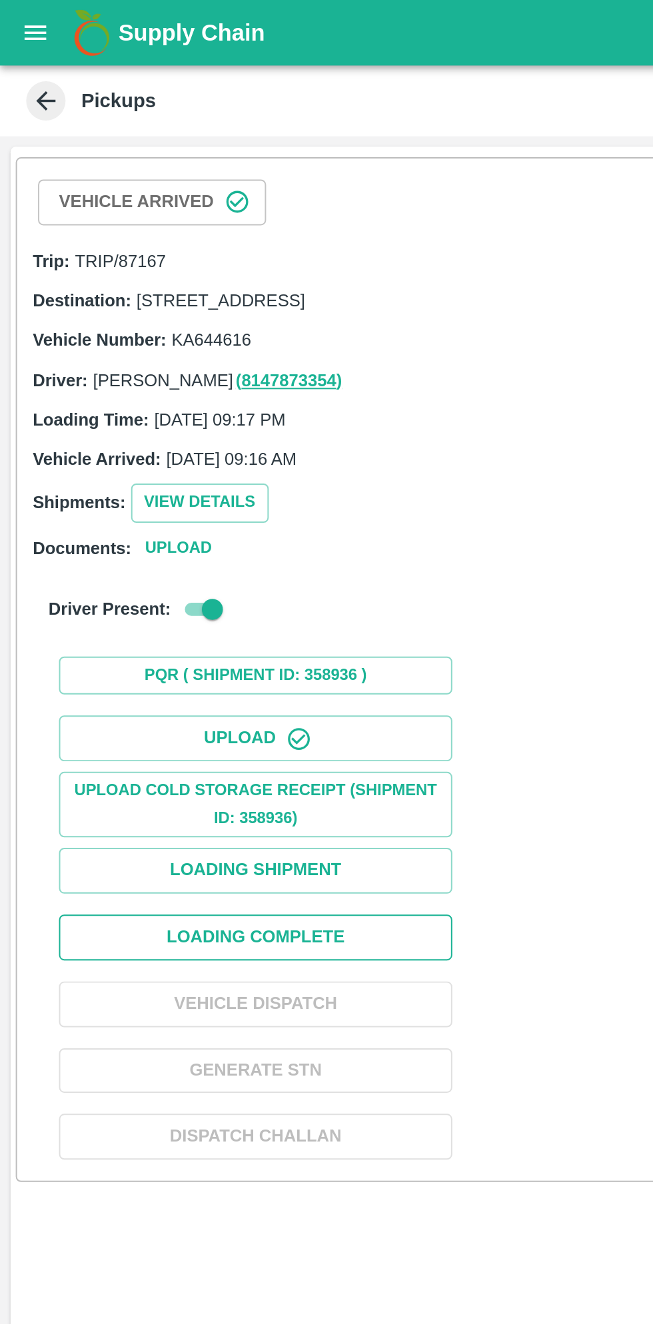
click at [183, 486] on button "Loading Complete" at bounding box center [130, 476] width 200 height 23
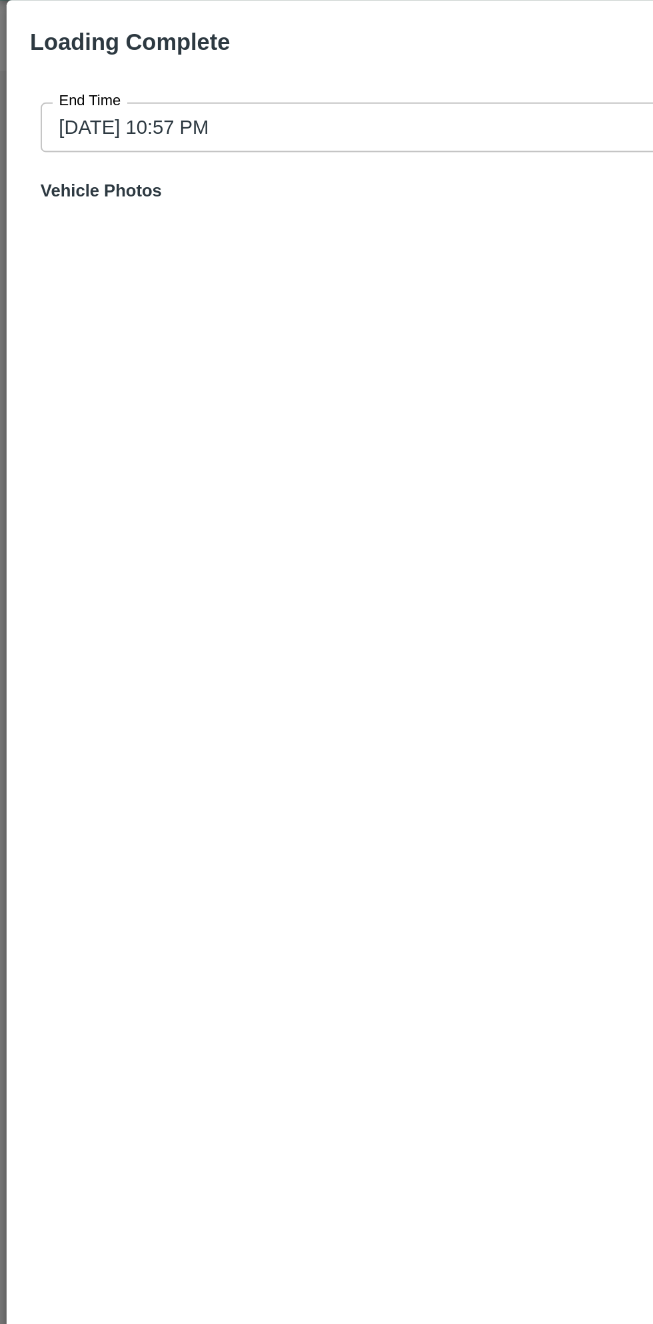
click at [198, 93] on input "02/09/2025 10:57 PM" at bounding box center [322, 97] width 602 height 25
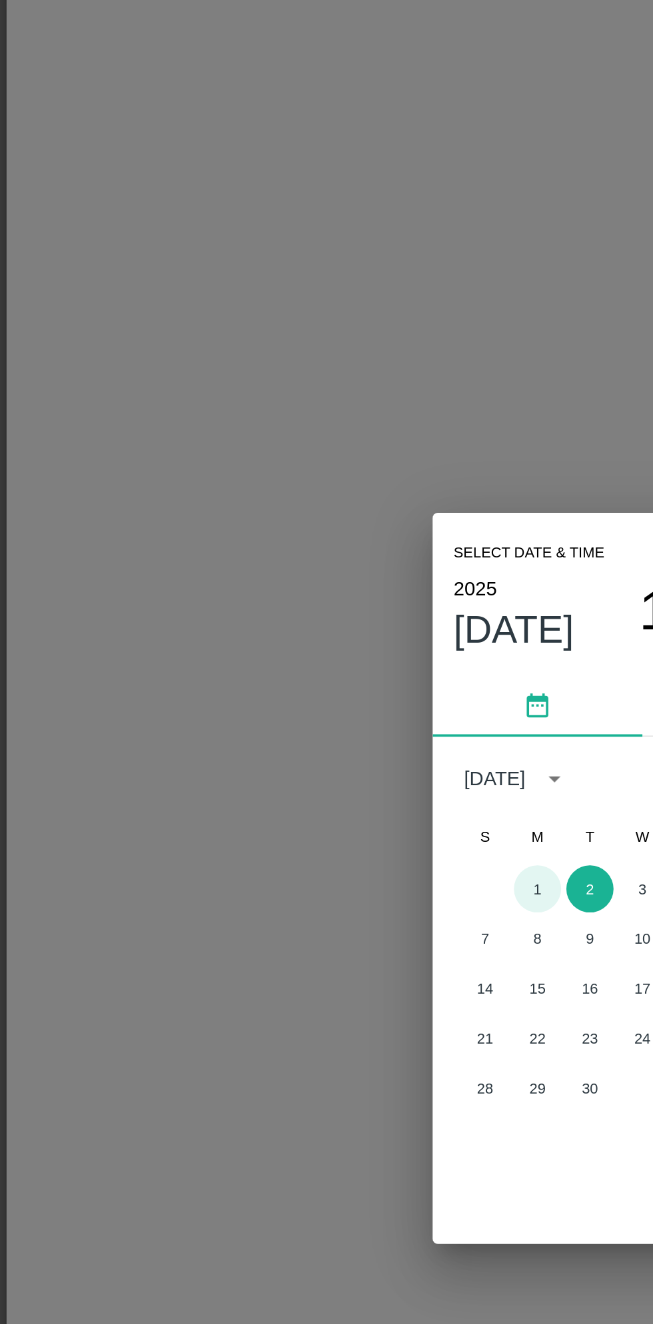
click at [274, 667] on button "1" at bounding box center [273, 667] width 24 height 24
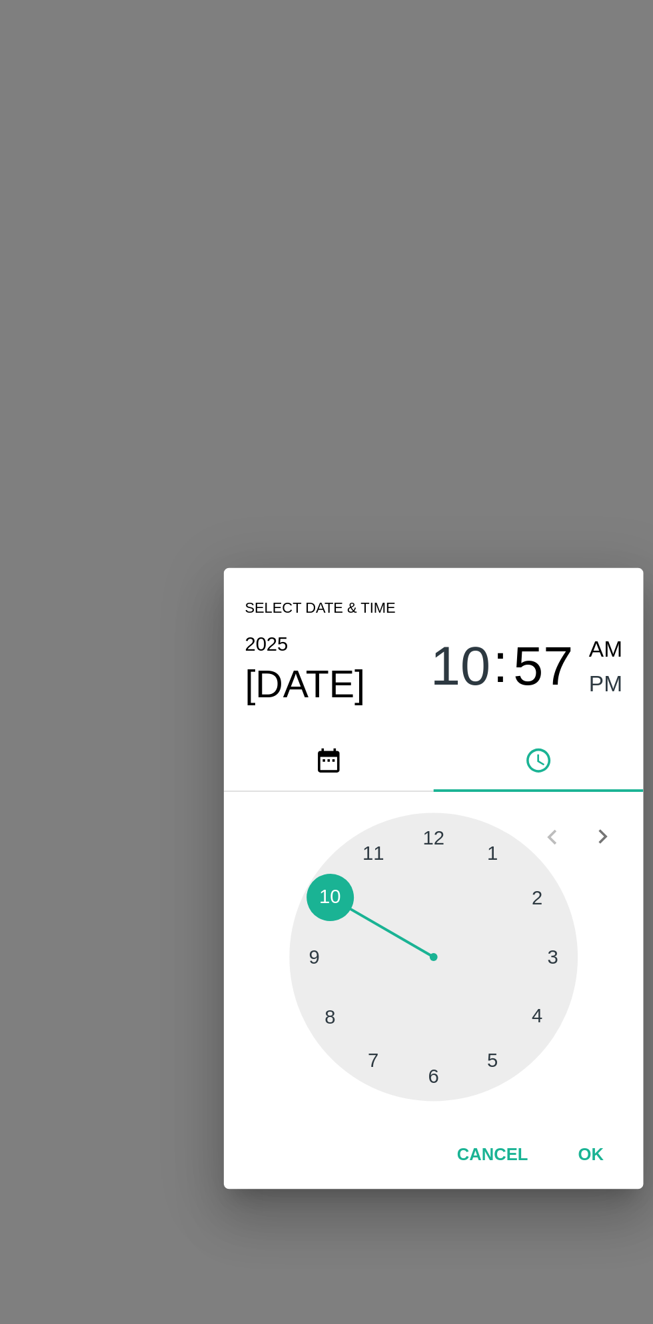
click at [378, 738] on div at bounding box center [326, 702] width 146 height 146
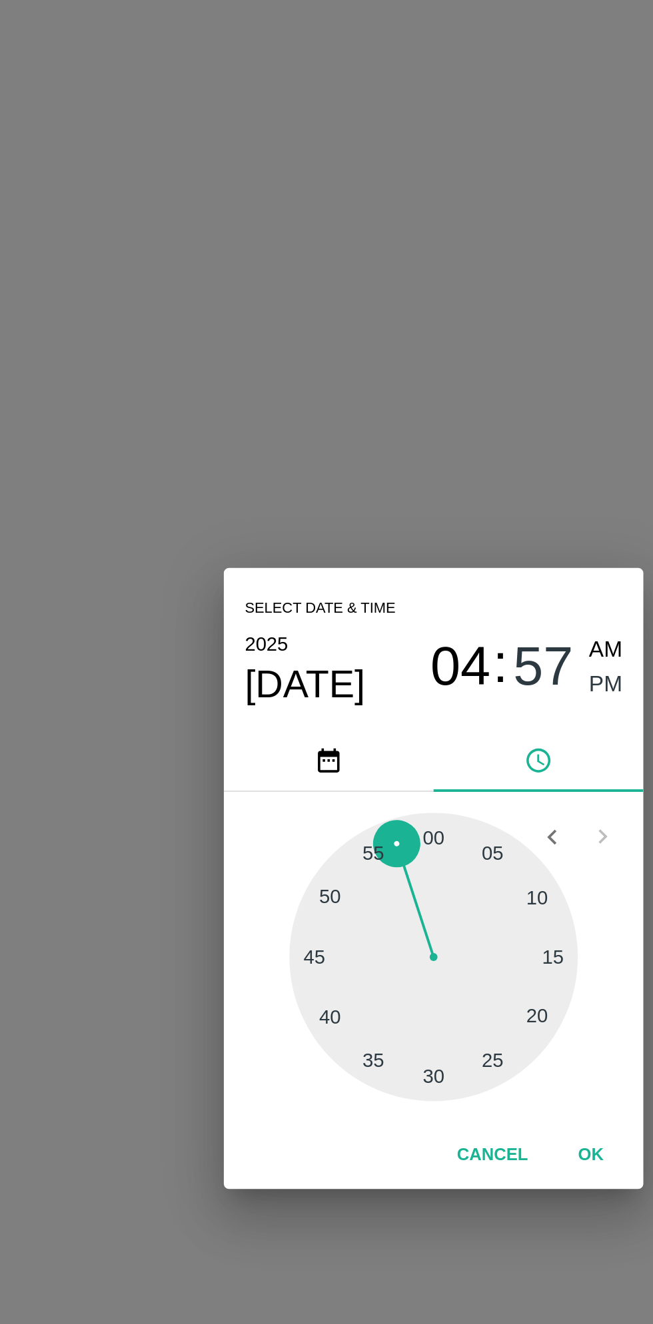
click at [409, 560] on span "PM" at bounding box center [414, 564] width 17 height 18
click at [356, 653] on div at bounding box center [326, 702] width 146 height 146
click at [407, 810] on button "OK" at bounding box center [406, 802] width 43 height 23
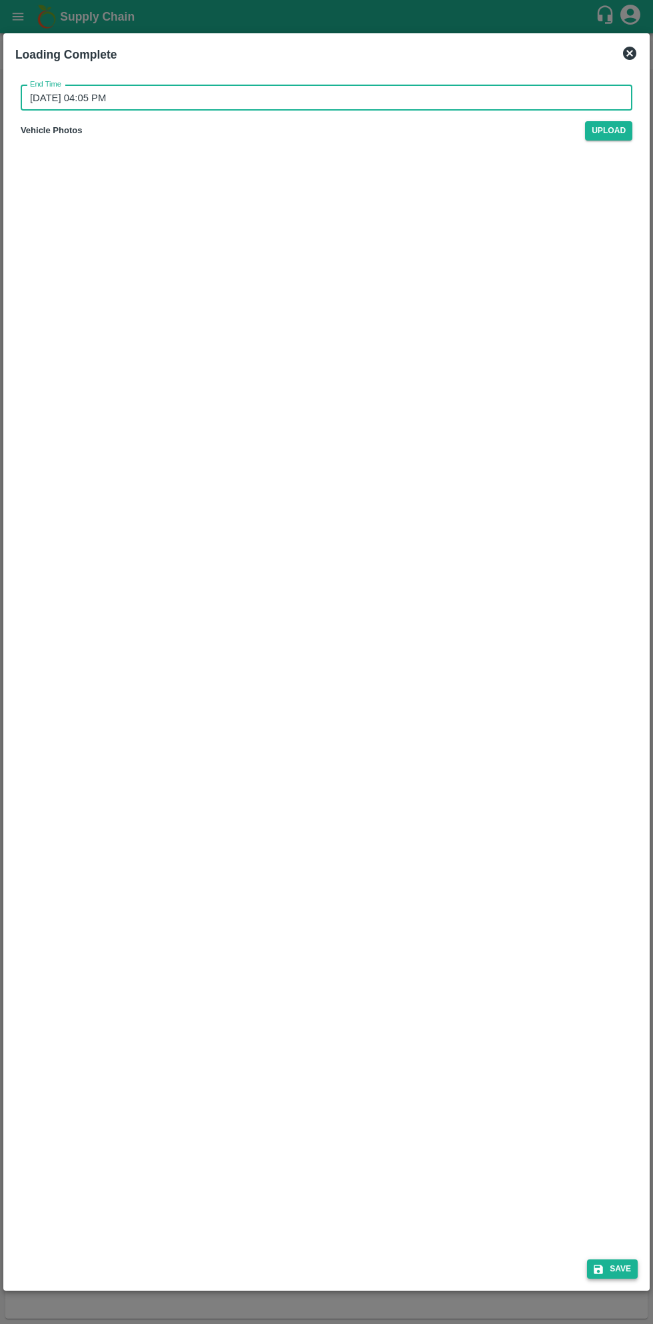
click at [600, 1268] on icon "submit" at bounding box center [597, 1268] width 9 height 9
type input "02/09/2025 10:57 PM"
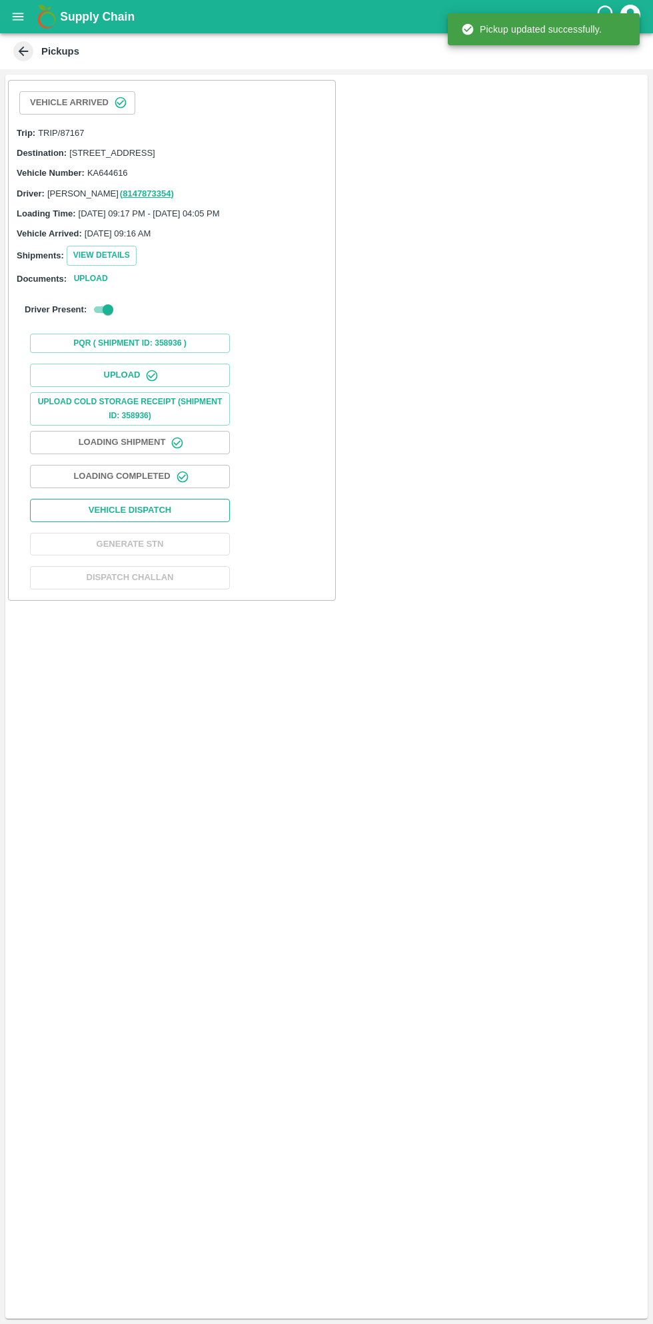
click at [178, 520] on button "Vehicle Dispatch" at bounding box center [130, 510] width 200 height 23
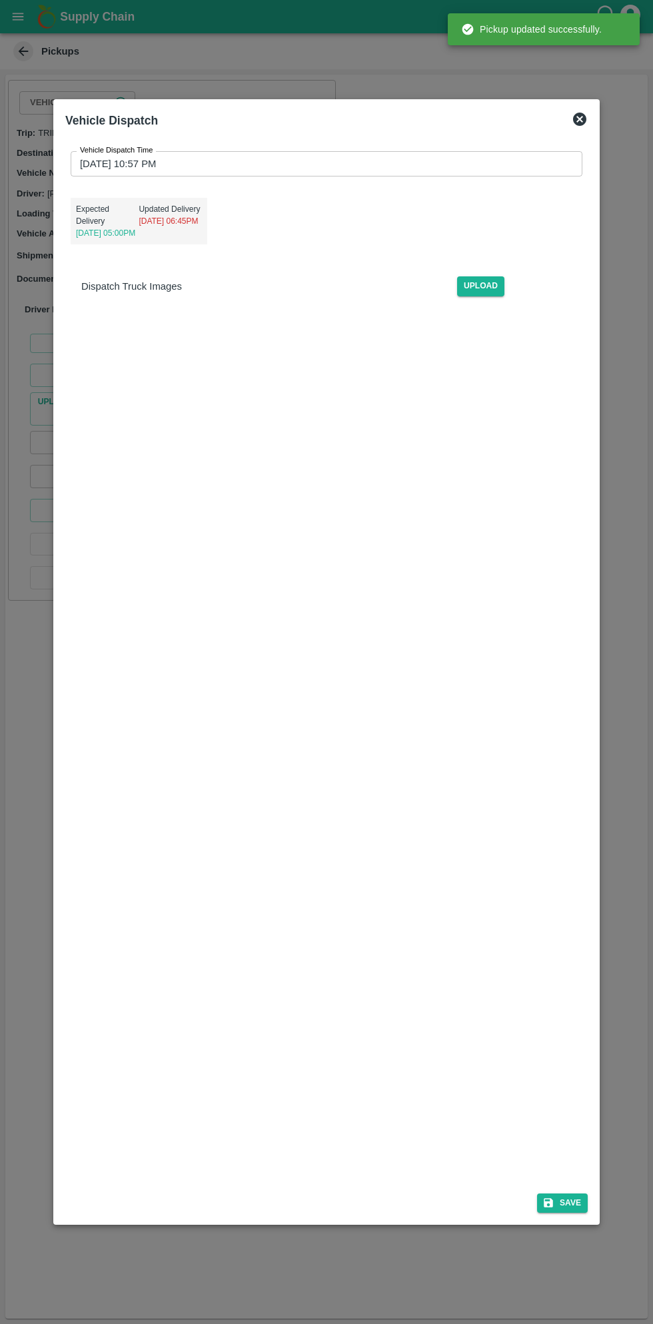
click at [344, 164] on input "02/09/2025 10:57 PM" at bounding box center [322, 163] width 502 height 25
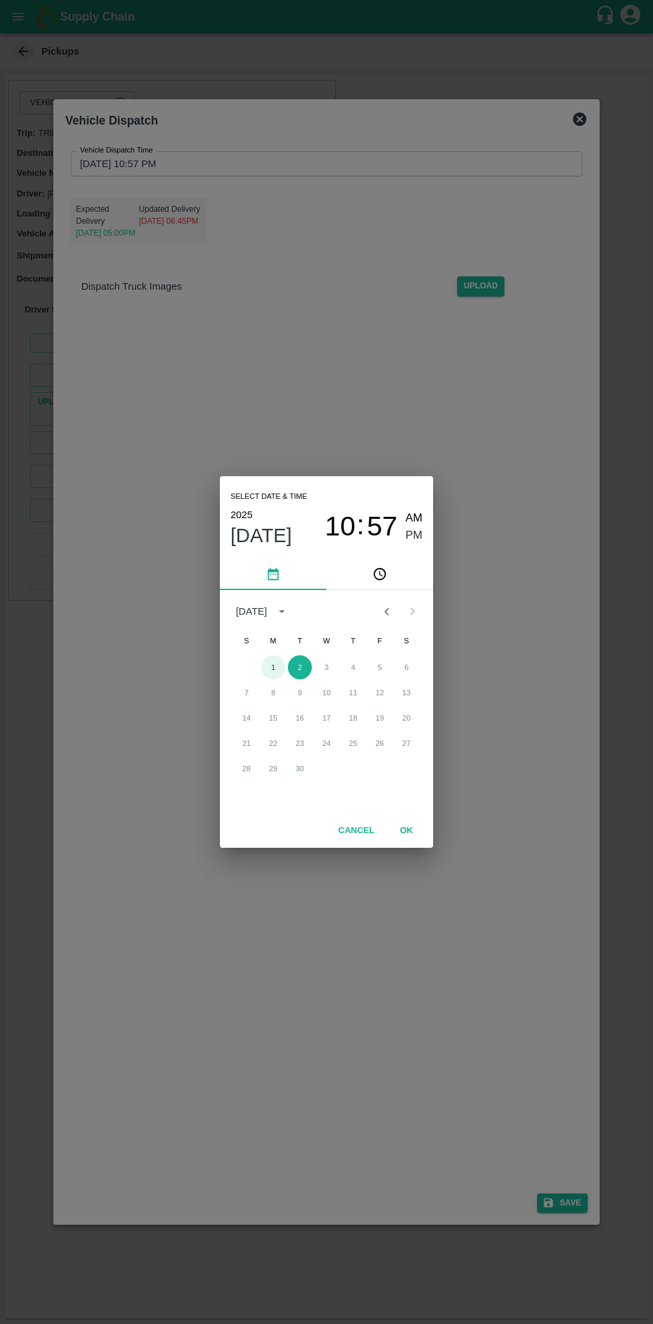
click at [277, 673] on button "1" at bounding box center [273, 667] width 24 height 24
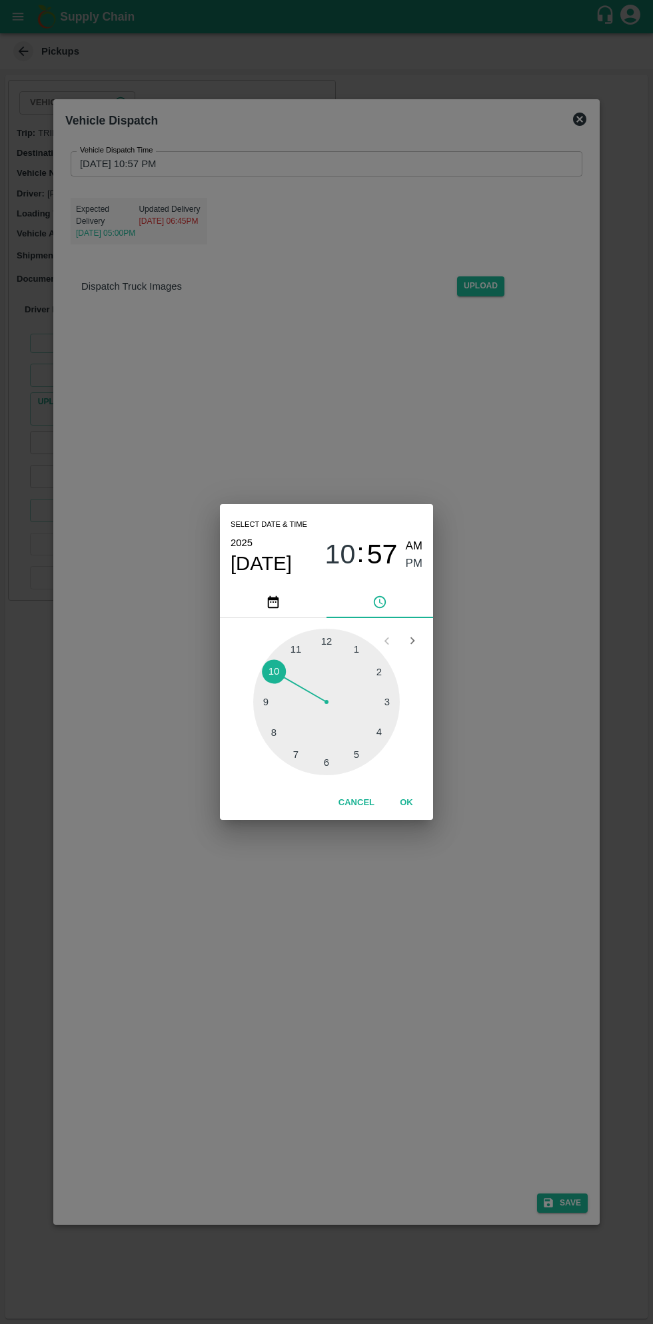
click at [369, 748] on div at bounding box center [326, 702] width 146 height 146
click at [381, 677] on div at bounding box center [326, 702] width 146 height 146
type input "01/09/2025 05:11 PM"
click at [409, 802] on button "OK" at bounding box center [406, 802] width 43 height 23
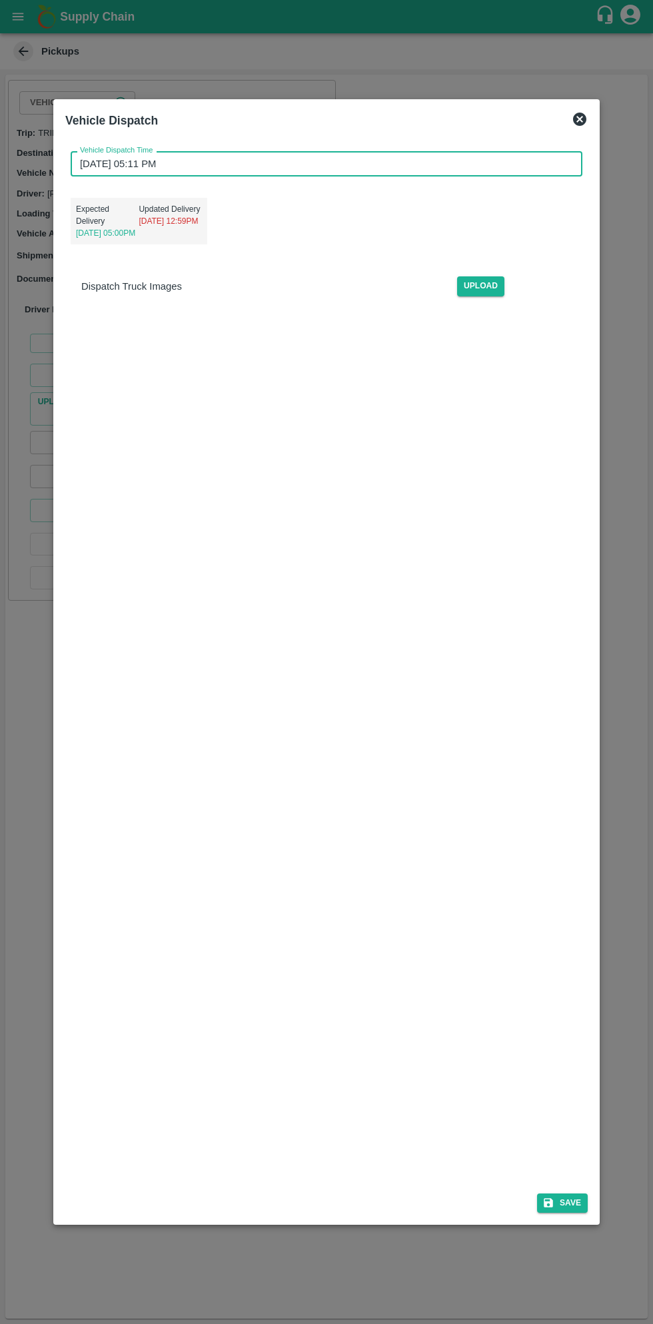
scroll to position [1, 0]
click at [577, 1199] on button "Save" at bounding box center [562, 1202] width 51 height 19
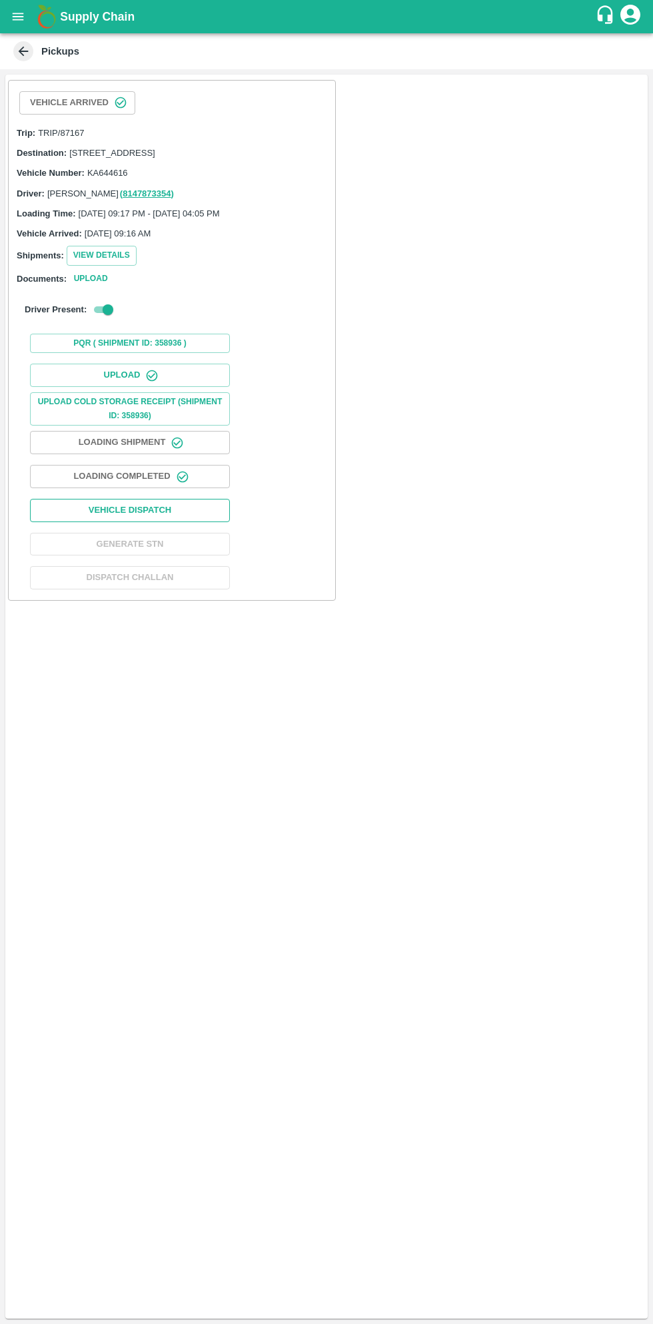
click at [174, 520] on button "Vehicle Dispatch" at bounding box center [130, 510] width 200 height 23
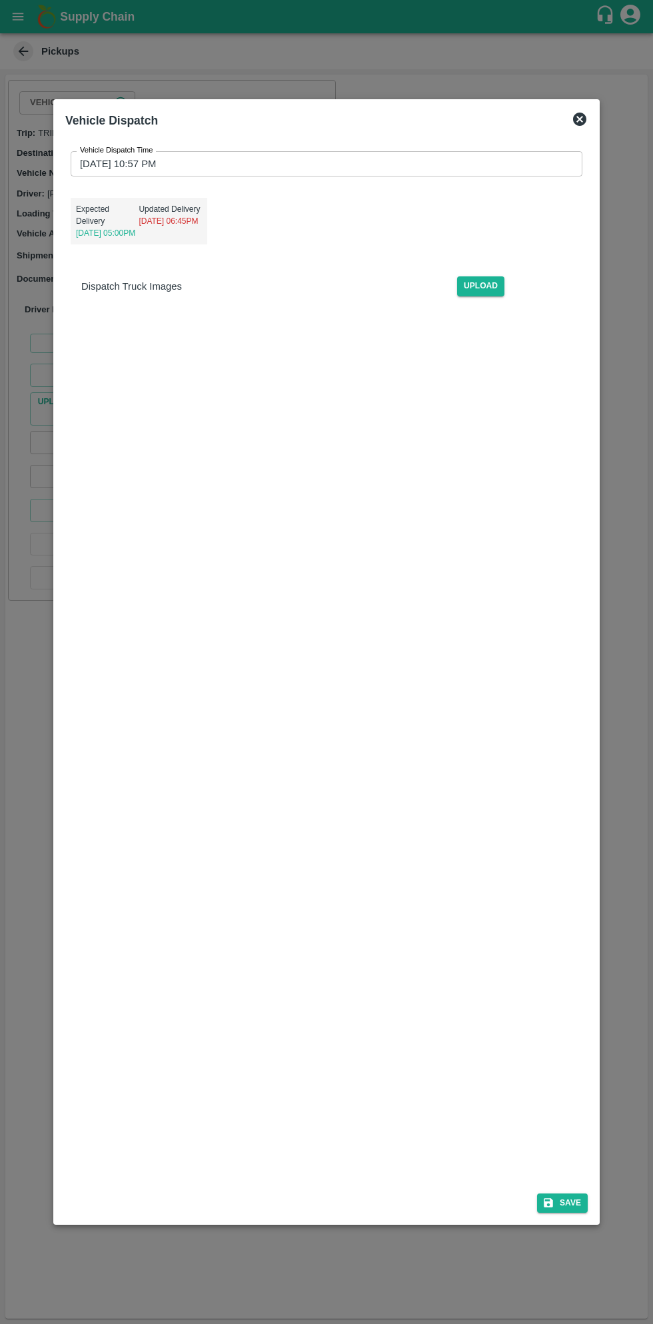
click at [361, 161] on input "02/09/2025 10:57 PM" at bounding box center [322, 163] width 502 height 25
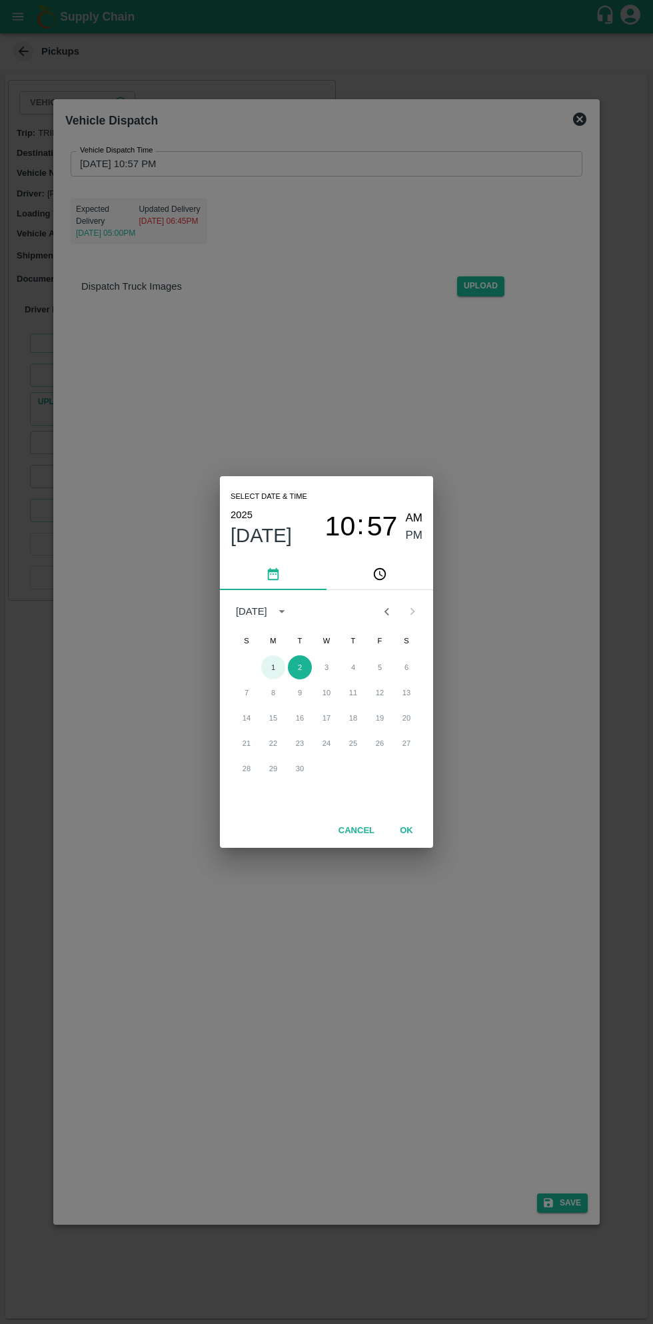
click at [273, 669] on button "1" at bounding box center [273, 667] width 24 height 24
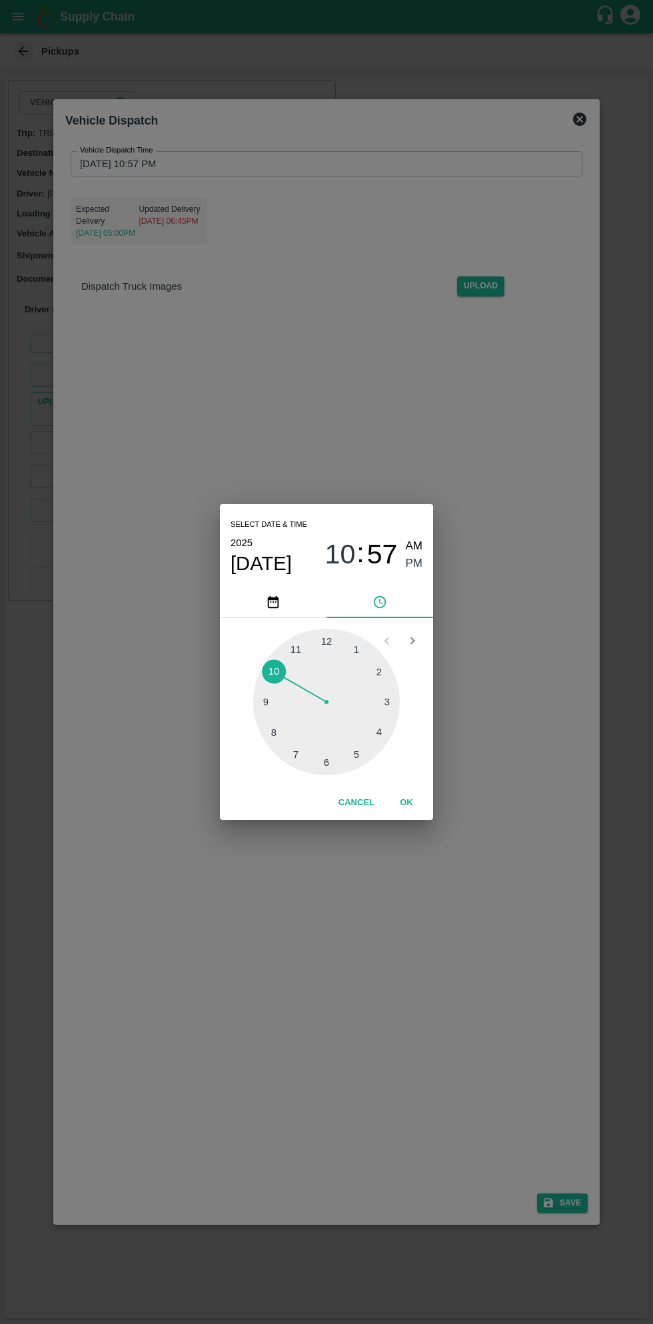
click at [365, 759] on div at bounding box center [326, 702] width 146 height 146
click at [388, 701] on div at bounding box center [326, 702] width 146 height 146
type input "01/09/2025 05:15 PM"
click at [413, 566] on span "PM" at bounding box center [414, 564] width 17 height 18
click at [420, 802] on button "OK" at bounding box center [406, 802] width 43 height 23
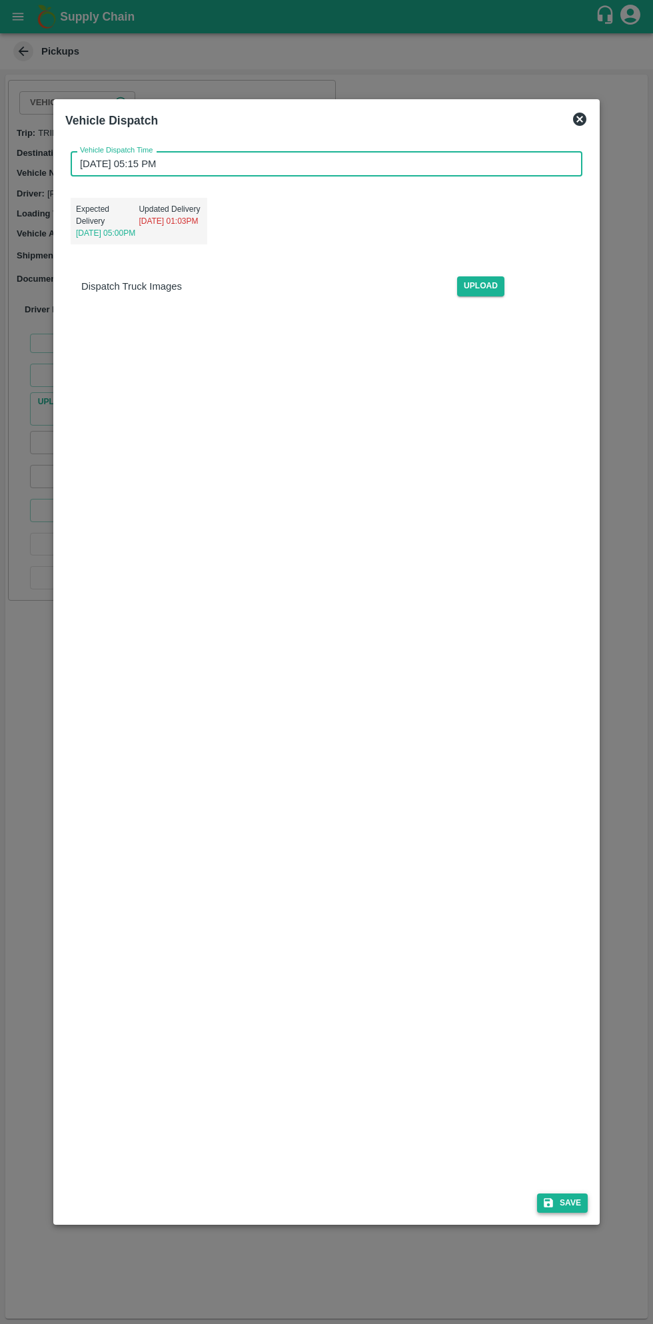
click at [554, 1201] on icon "submit" at bounding box center [548, 1203] width 12 height 12
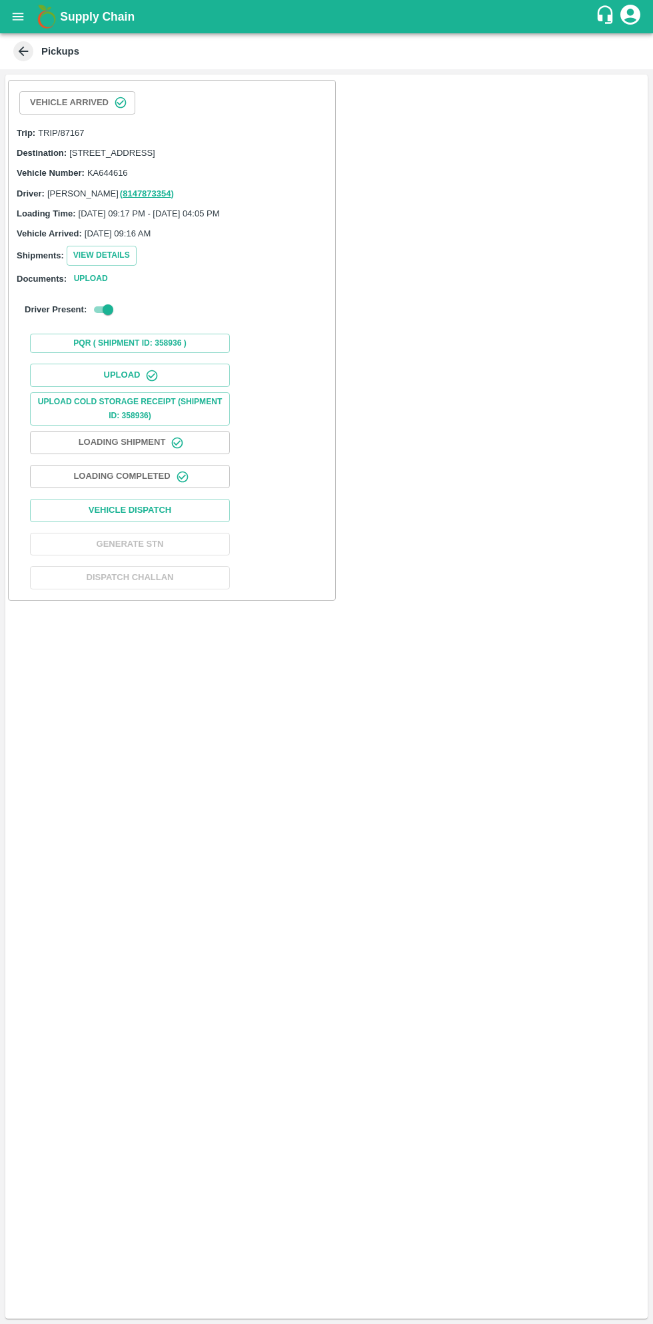
click at [177, 483] on icon "button" at bounding box center [182, 476] width 13 height 13
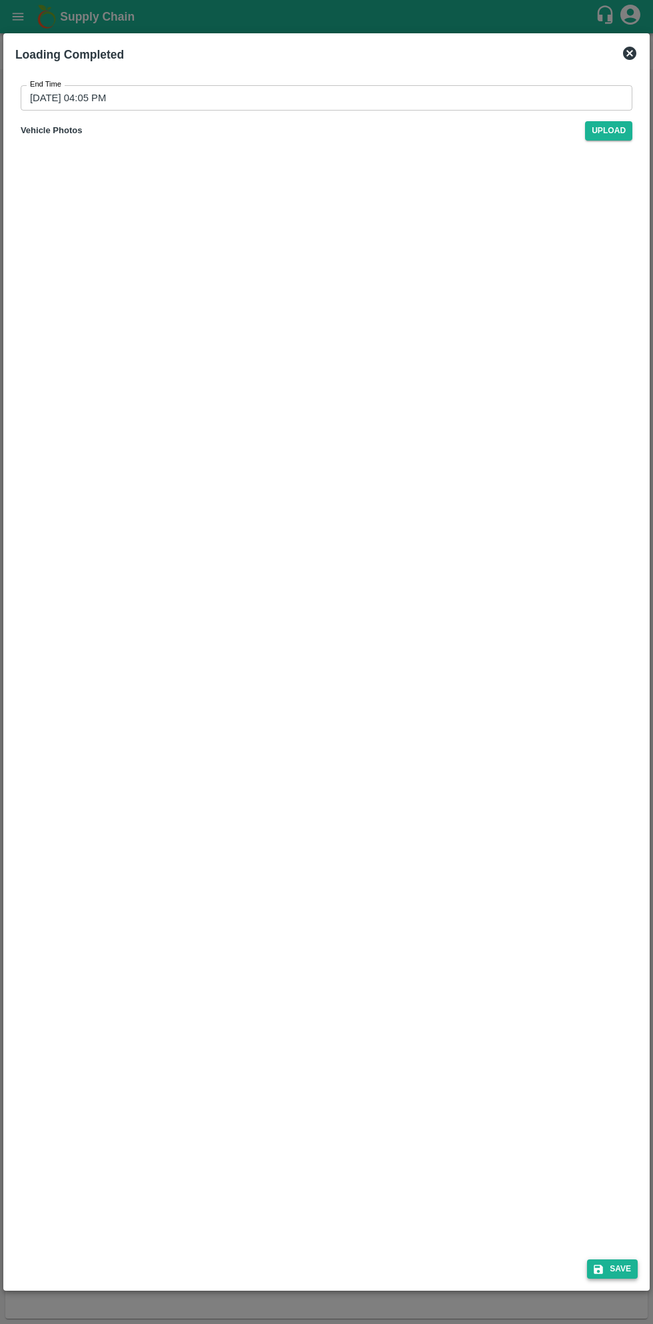
click at [600, 1269] on icon "submit" at bounding box center [597, 1268] width 9 height 9
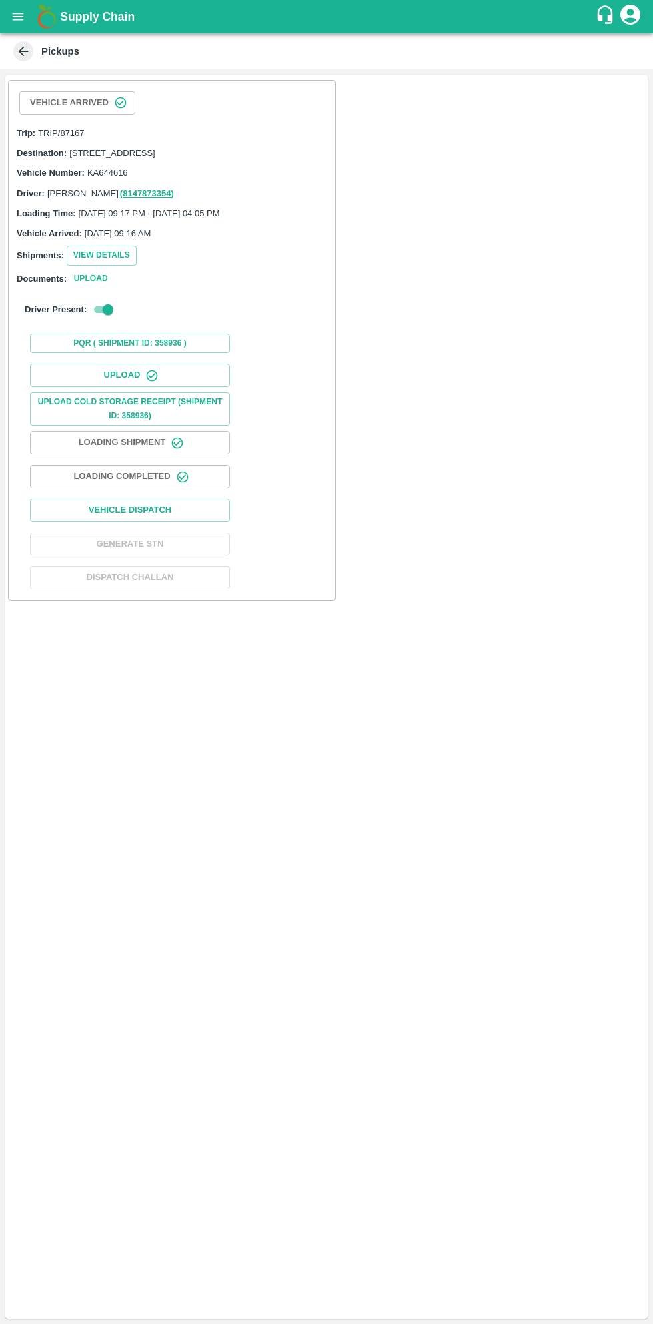
click at [170, 488] on button "Loading Completed" at bounding box center [130, 476] width 200 height 23
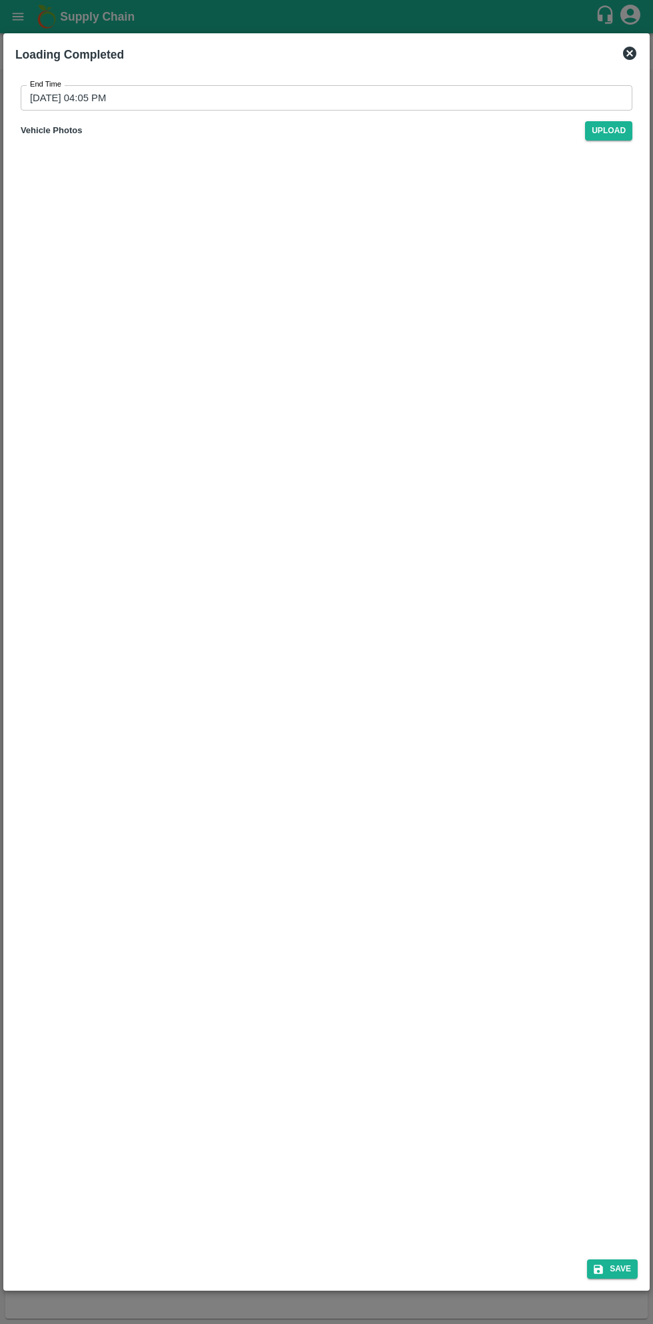
click at [405, 102] on input "01/09/2025 04:05 PM" at bounding box center [322, 97] width 602 height 25
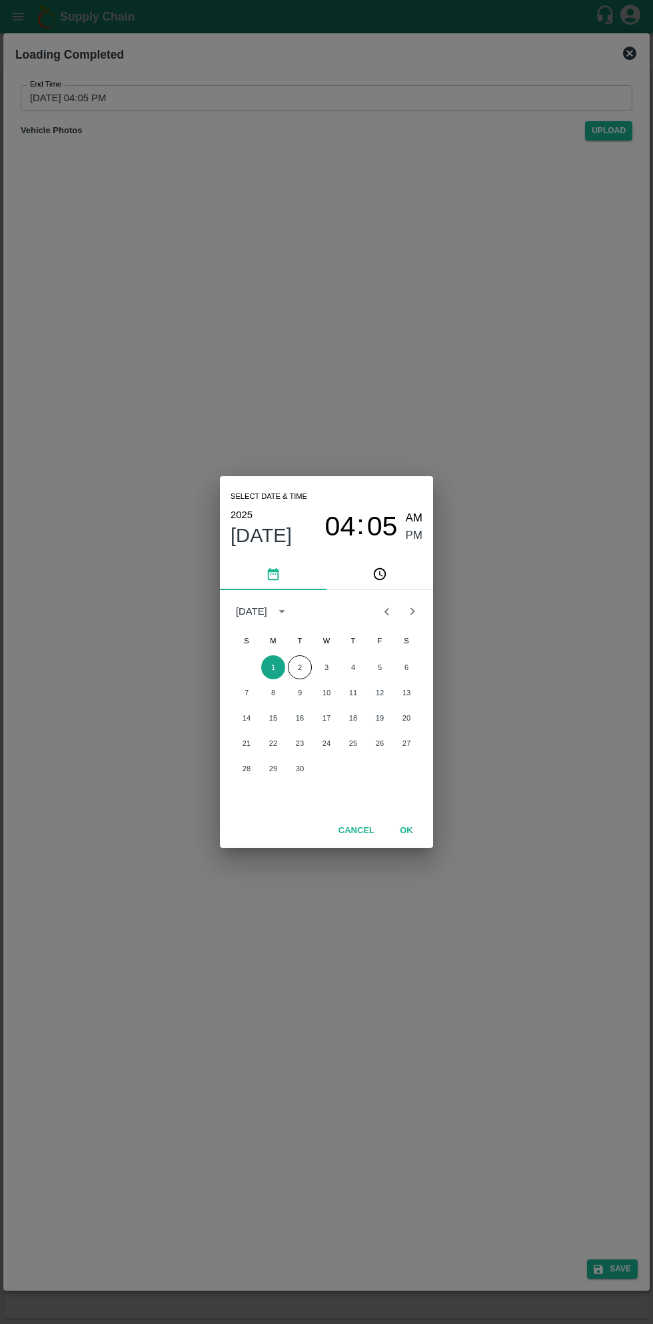
click at [272, 667] on button "1" at bounding box center [273, 667] width 24 height 24
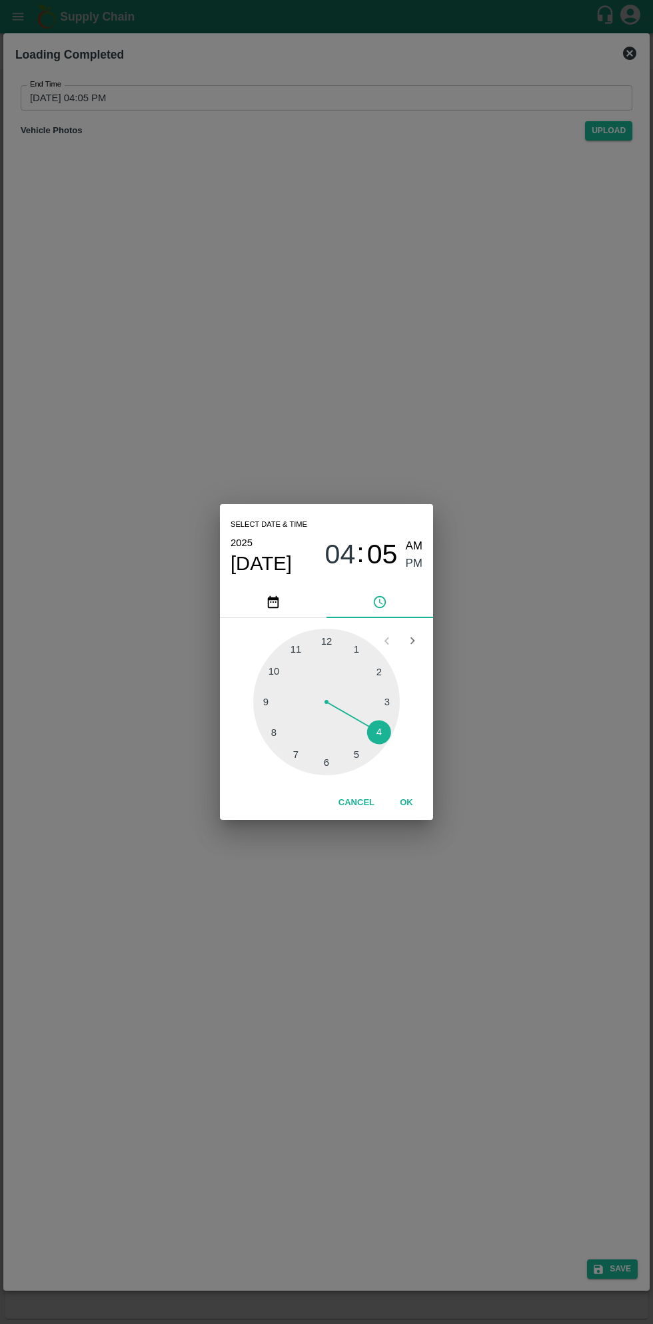
click at [379, 674] on div at bounding box center [326, 702] width 146 height 146
click at [413, 546] on span "AM" at bounding box center [414, 546] width 17 height 18
click at [413, 566] on span "PM" at bounding box center [414, 564] width 17 height 18
type input "01/09/2025 02:05 PM"
click at [423, 800] on button "OK" at bounding box center [406, 802] width 43 height 23
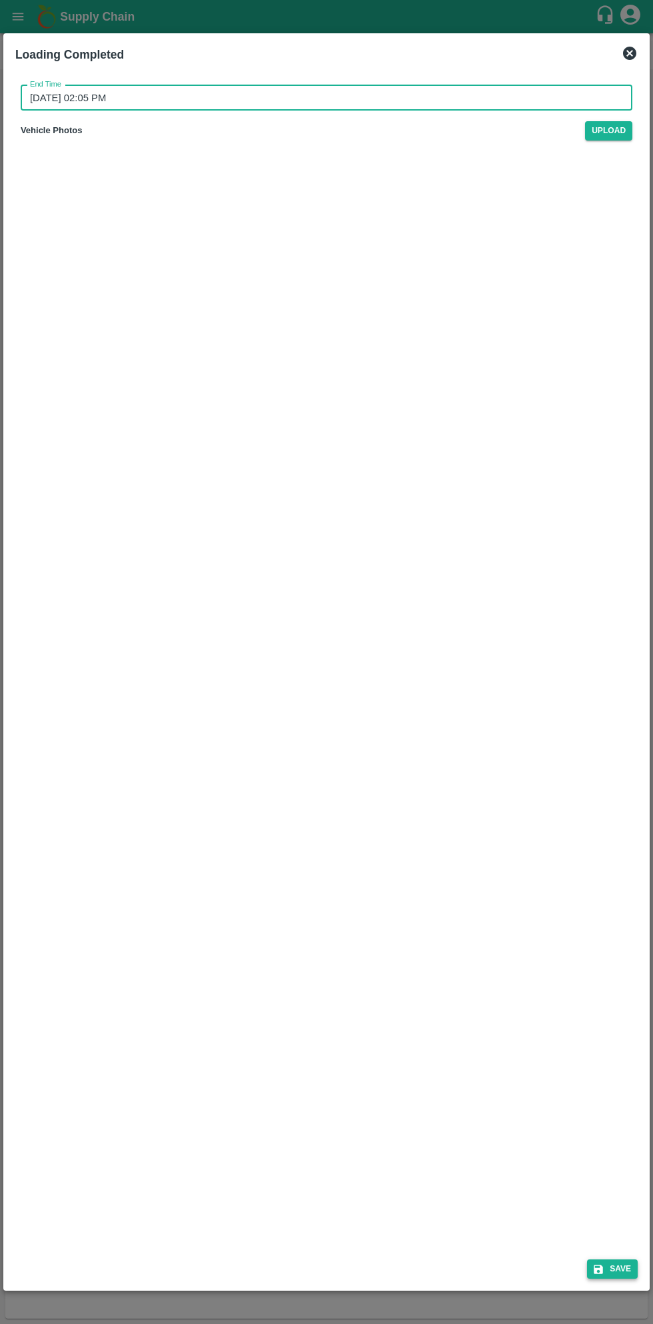
click at [621, 1268] on button "Save" at bounding box center [612, 1268] width 51 height 19
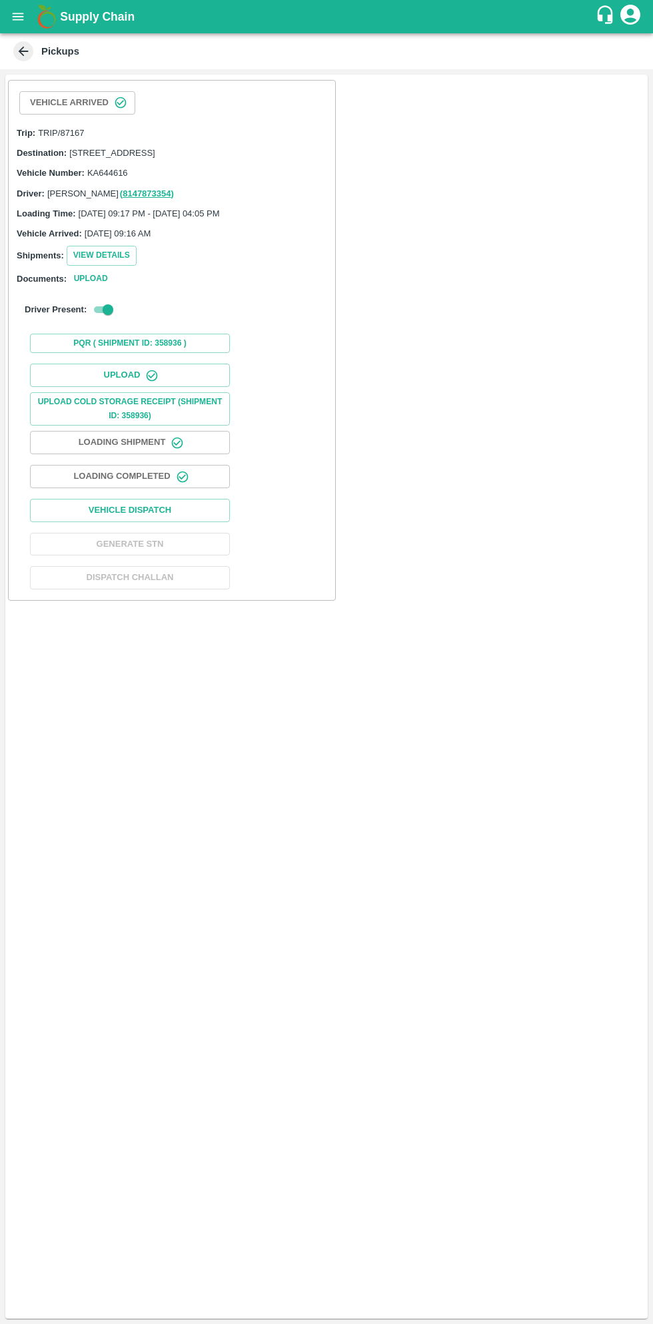
click at [178, 483] on icon "button" at bounding box center [182, 476] width 13 height 13
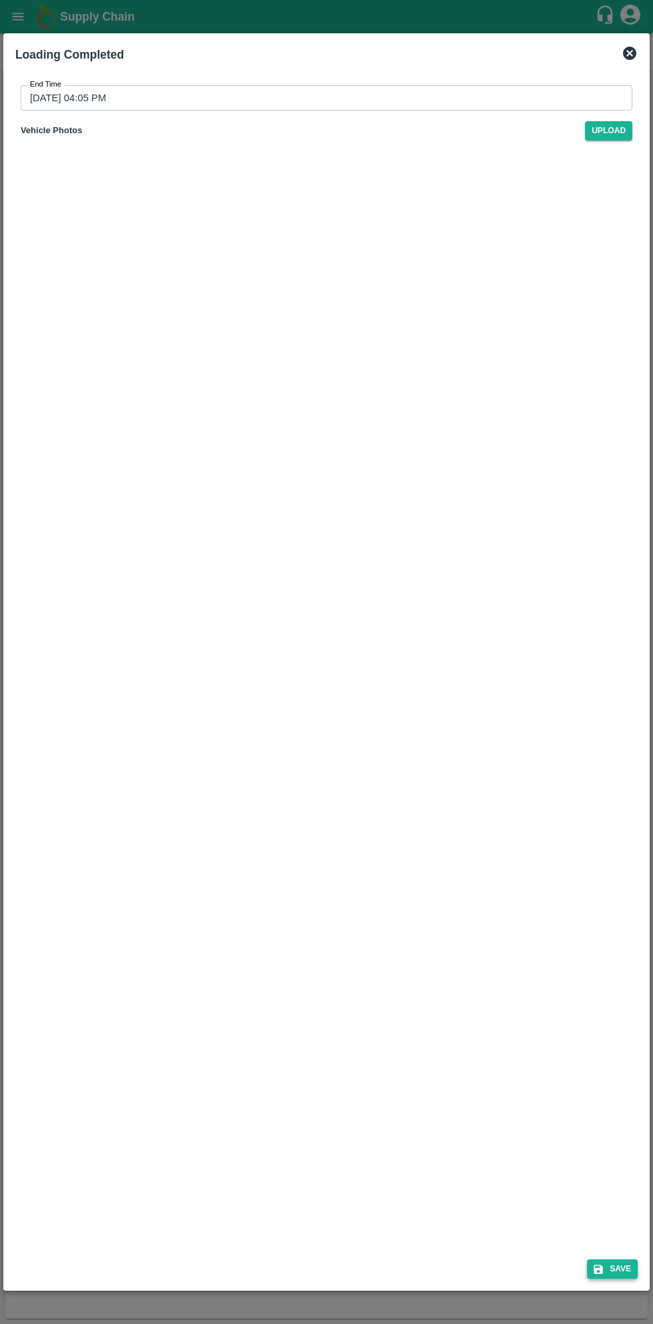
click at [600, 1268] on icon "submit" at bounding box center [597, 1268] width 9 height 9
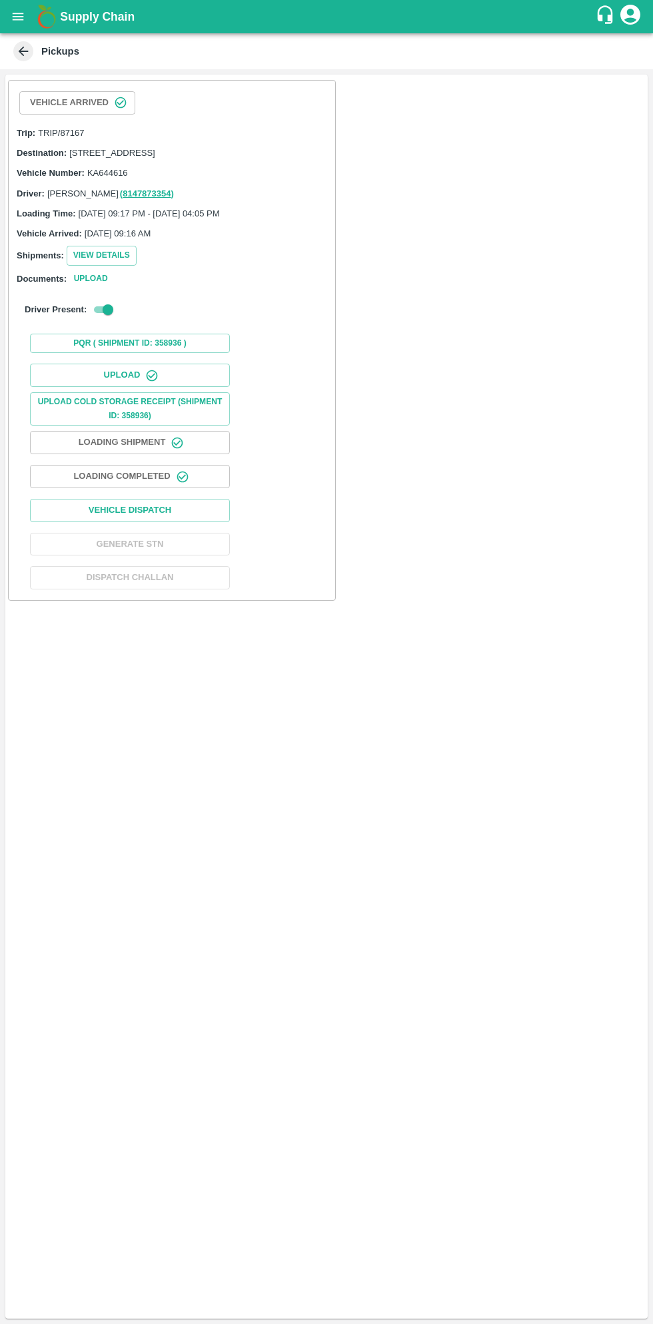
click at [178, 482] on icon "button" at bounding box center [181, 476] width 11 height 11
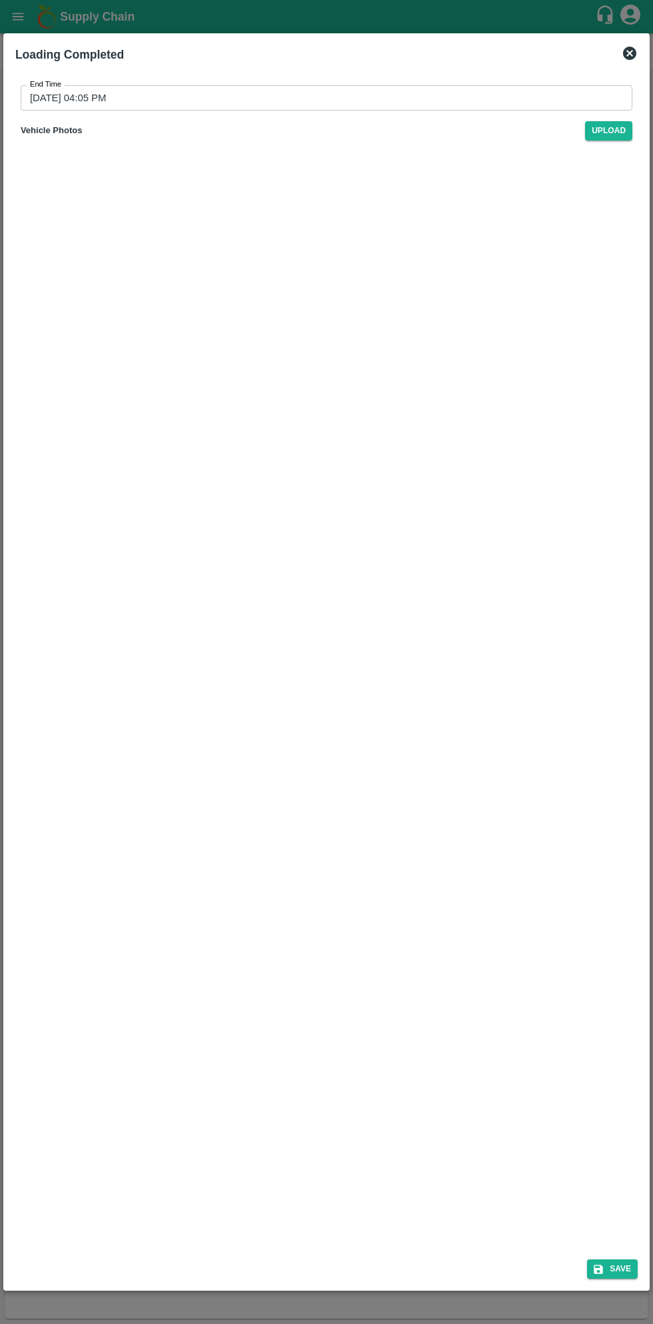
click at [346, 102] on input "01/09/2025 04:05 PM" at bounding box center [322, 97] width 602 height 25
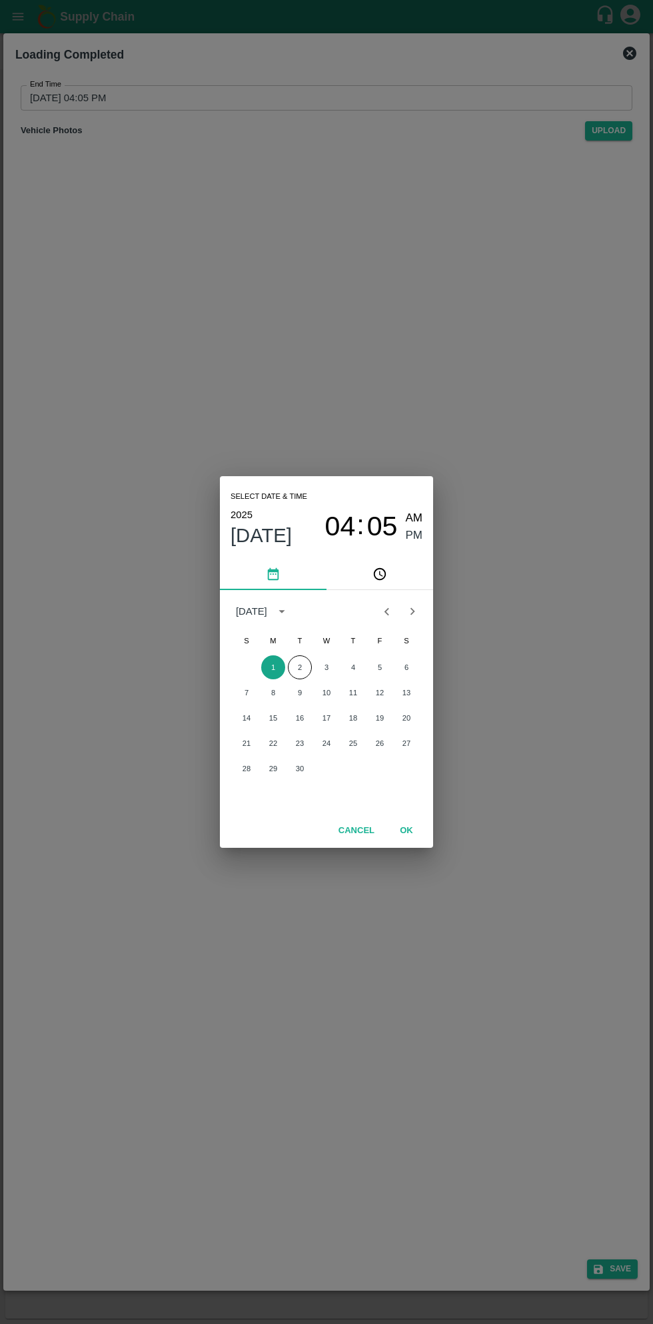
click at [268, 666] on button "1" at bounding box center [273, 667] width 24 height 24
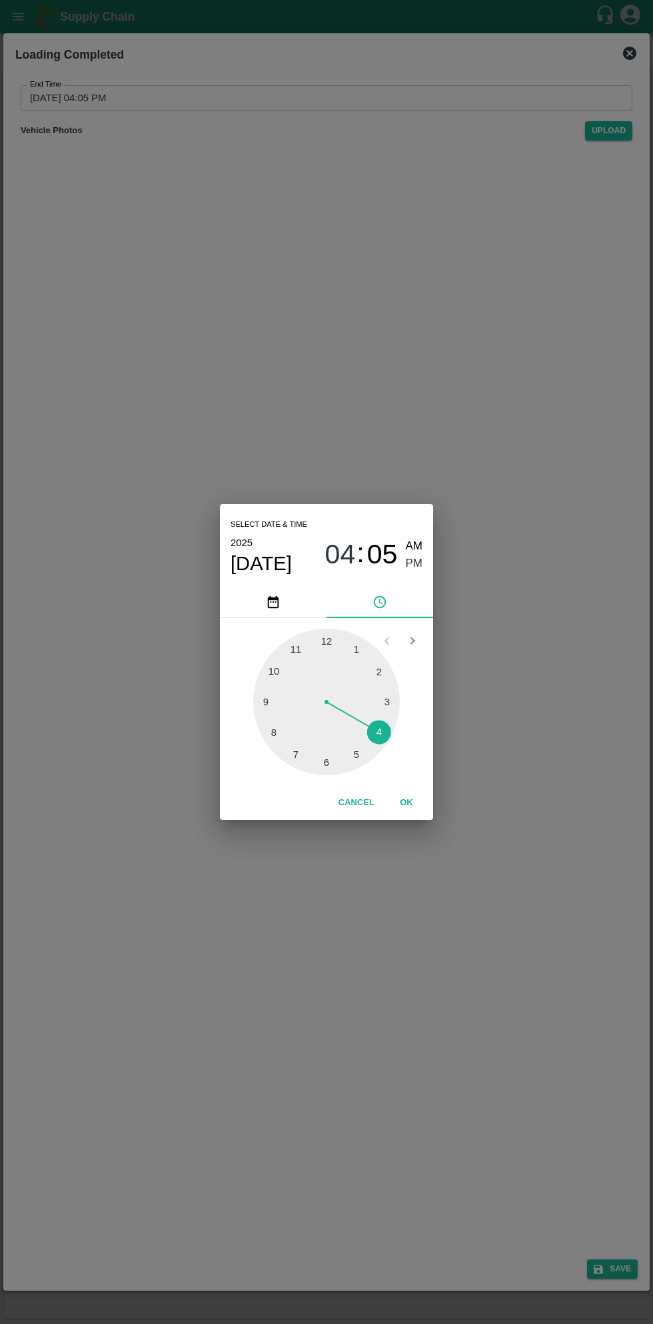
click at [283, 666] on div at bounding box center [326, 702] width 146 height 146
click at [413, 546] on span "AM" at bounding box center [414, 546] width 17 height 18
type input "01/09/2025 10:05 AM"
click at [406, 802] on button "OK" at bounding box center [406, 802] width 43 height 23
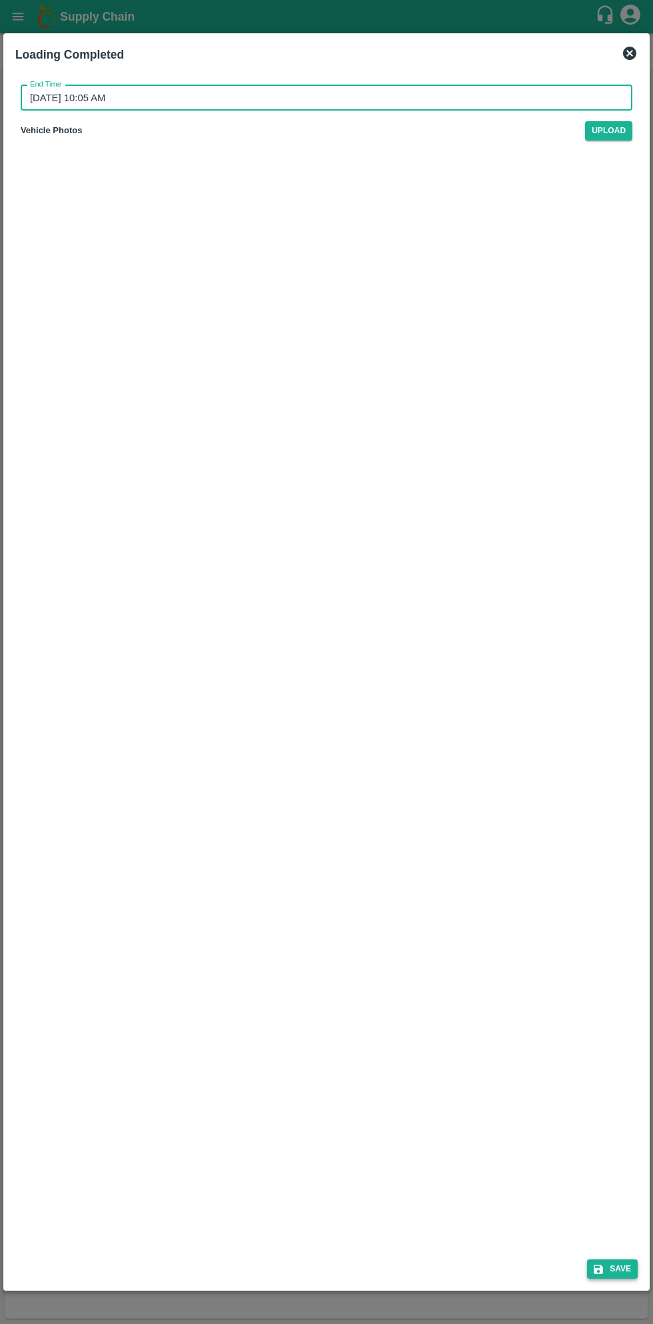
click at [621, 1265] on button "Save" at bounding box center [612, 1268] width 51 height 19
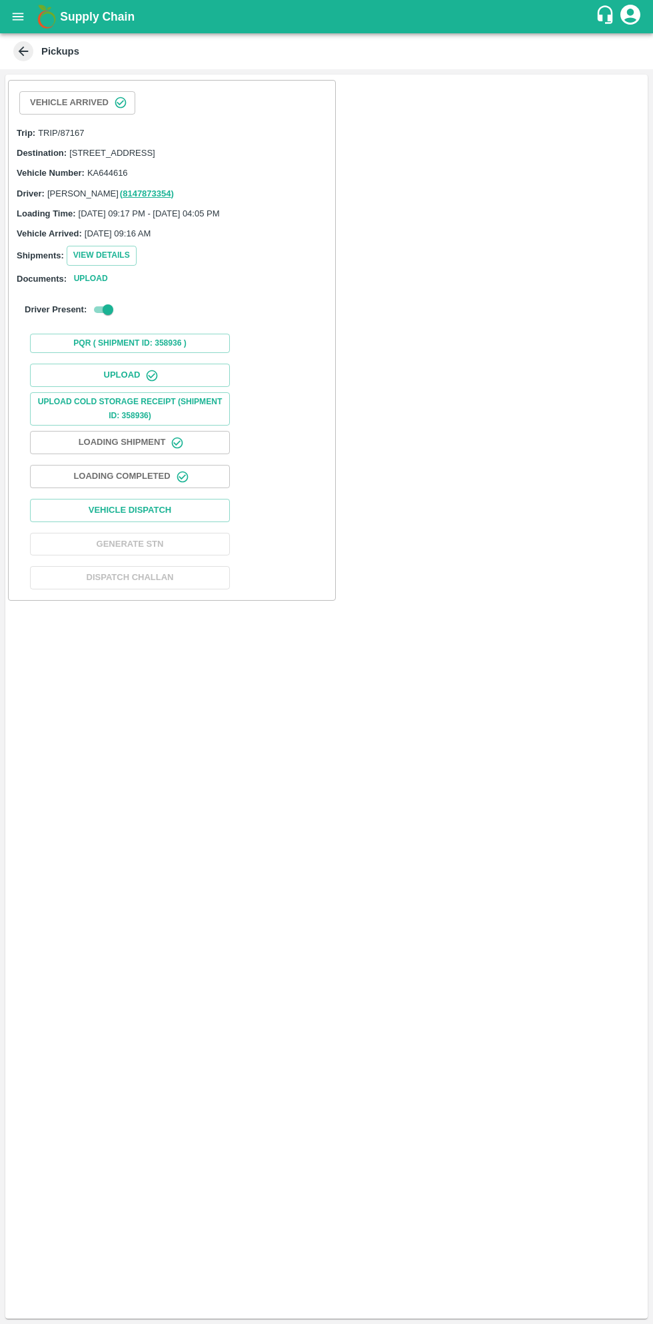
click at [176, 482] on icon "button" at bounding box center [182, 476] width 13 height 13
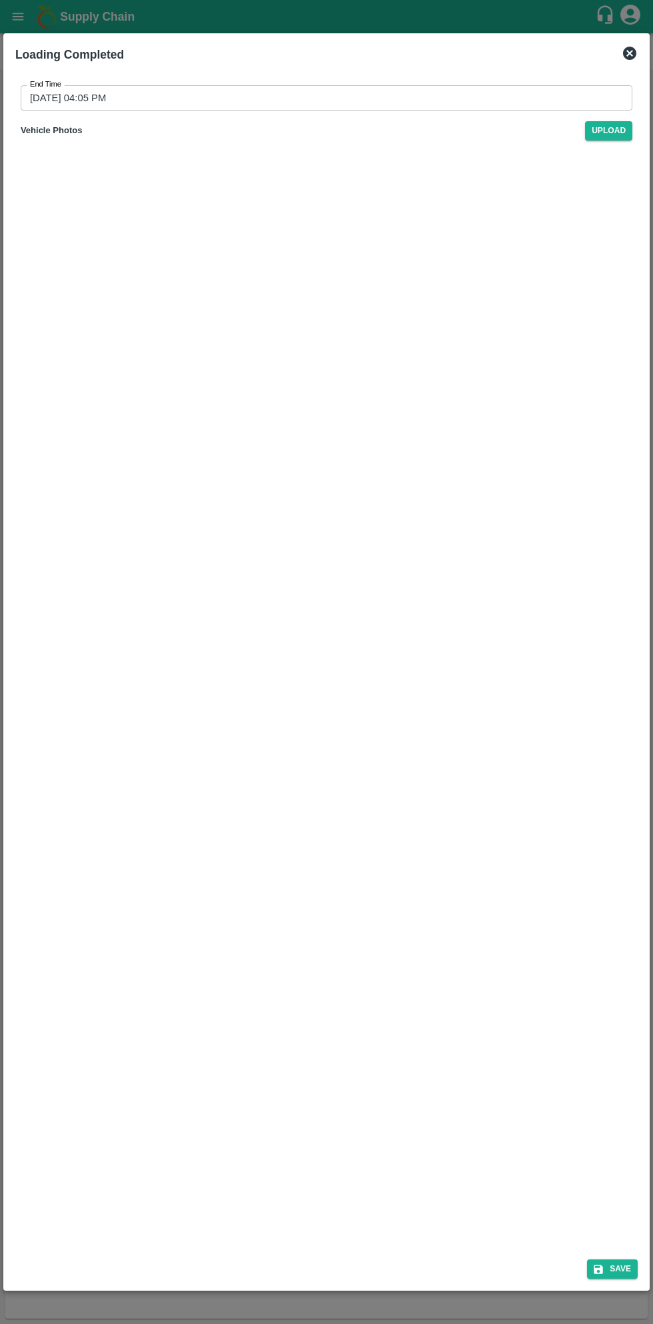
click at [296, 97] on input "01/09/2025 04:05 PM" at bounding box center [322, 97] width 602 height 25
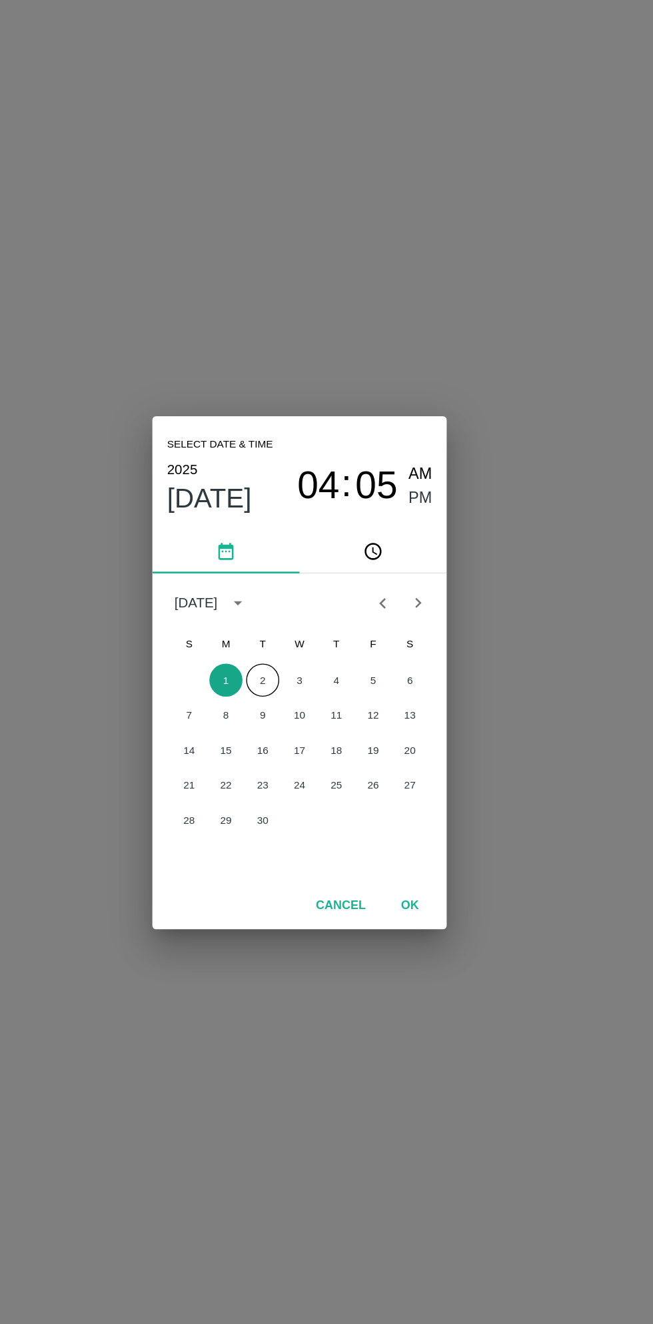
click at [272, 667] on button "1" at bounding box center [273, 667] width 24 height 24
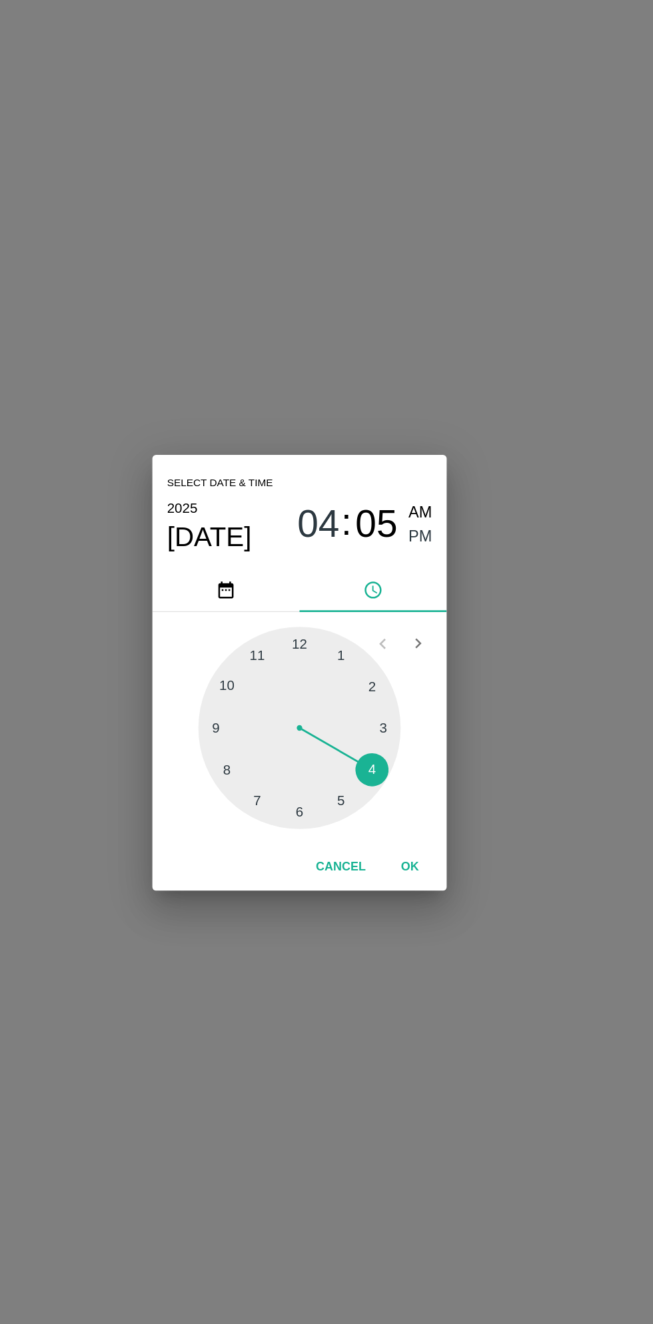
click at [354, 644] on div at bounding box center [326, 702] width 146 height 146
click at [413, 547] on span "AM" at bounding box center [414, 546] width 17 height 18
click at [417, 567] on span "PM" at bounding box center [414, 564] width 17 height 18
type input "01/09/2025 01:05 PM"
click at [407, 800] on button "OK" at bounding box center [406, 802] width 43 height 23
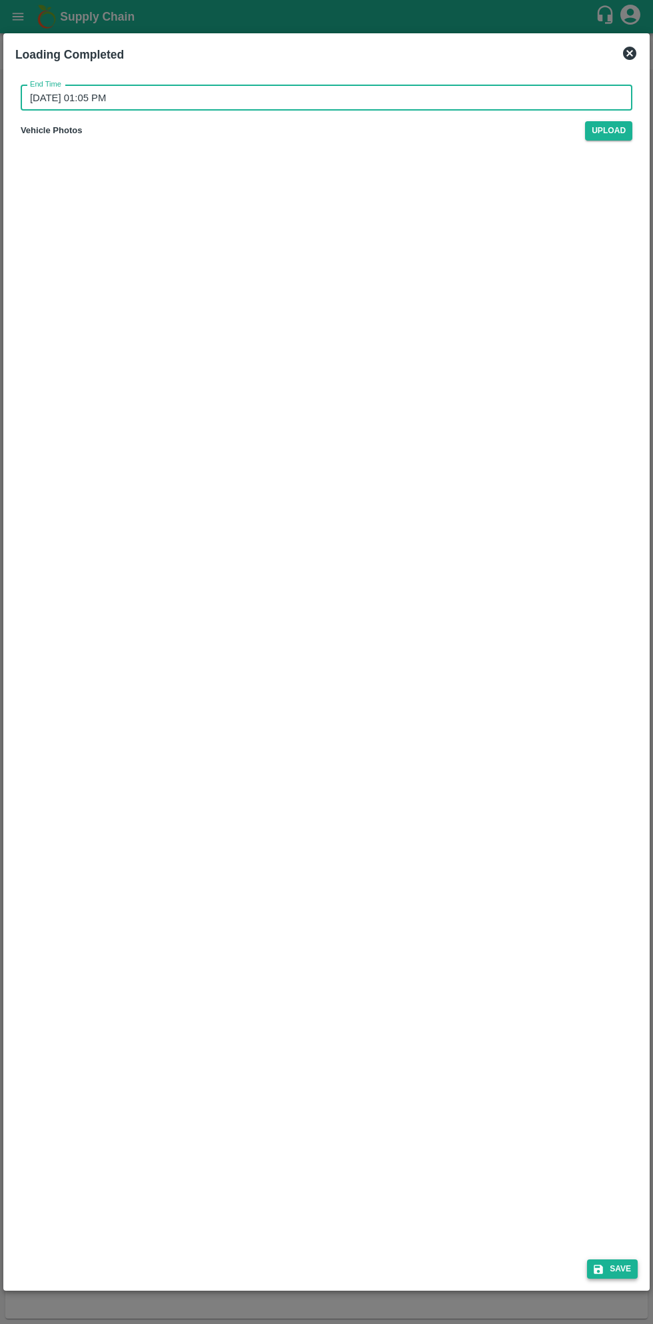
click at [614, 1260] on button "Save" at bounding box center [612, 1268] width 51 height 19
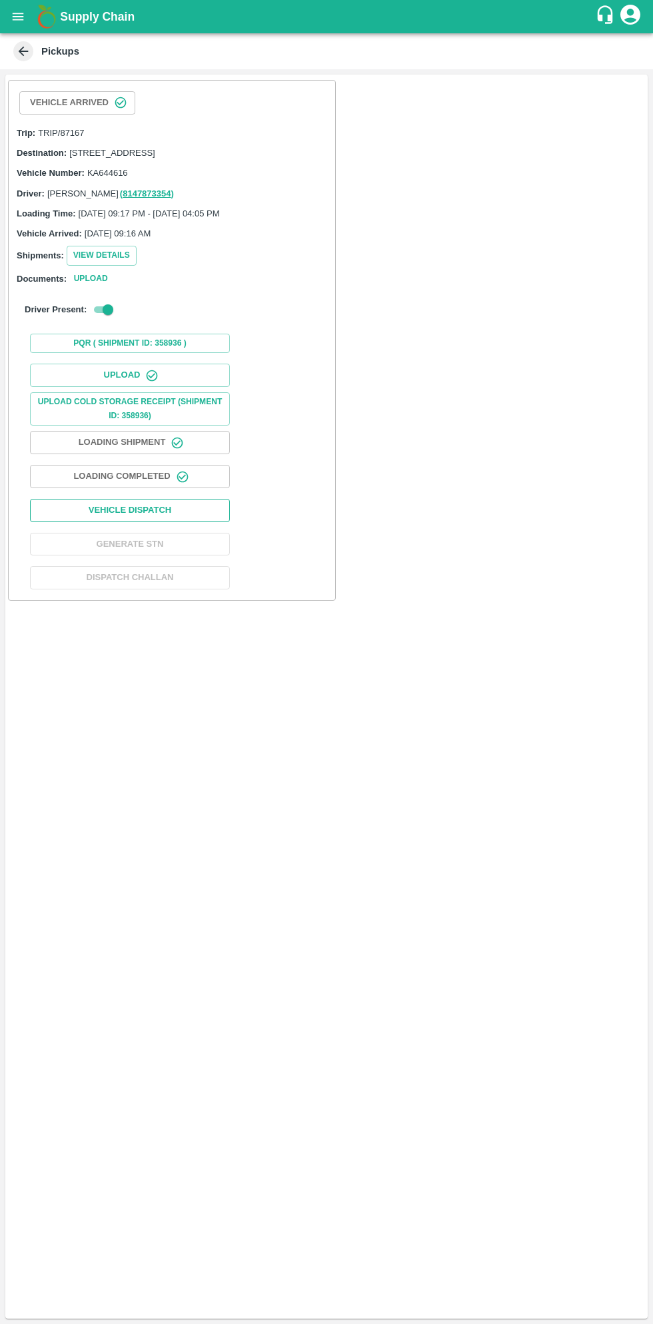
click at [180, 521] on button "Vehicle Dispatch" at bounding box center [130, 510] width 200 height 23
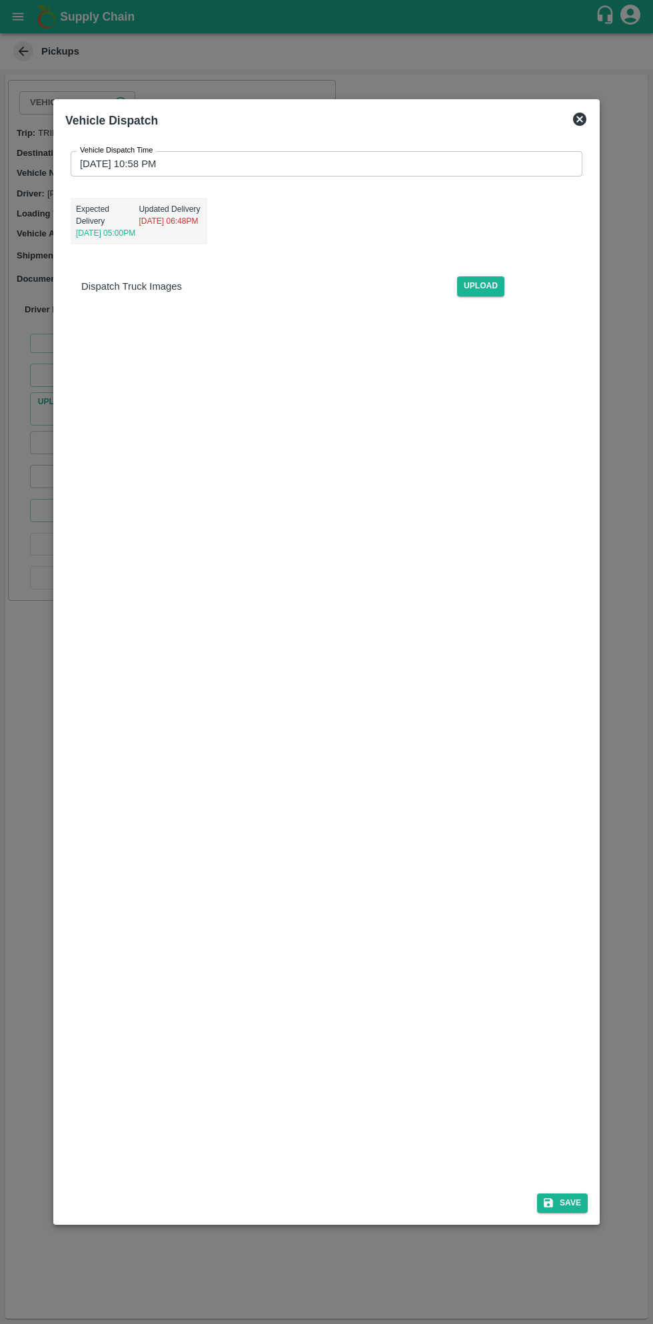
click at [217, 739] on div "Vehicle Dispatch Time 02/09/2025 10:58 PM Vehicle Dispatch Time Expected Delive…" at bounding box center [326, 669] width 522 height 1059
click at [581, 117] on icon at bounding box center [579, 119] width 13 height 13
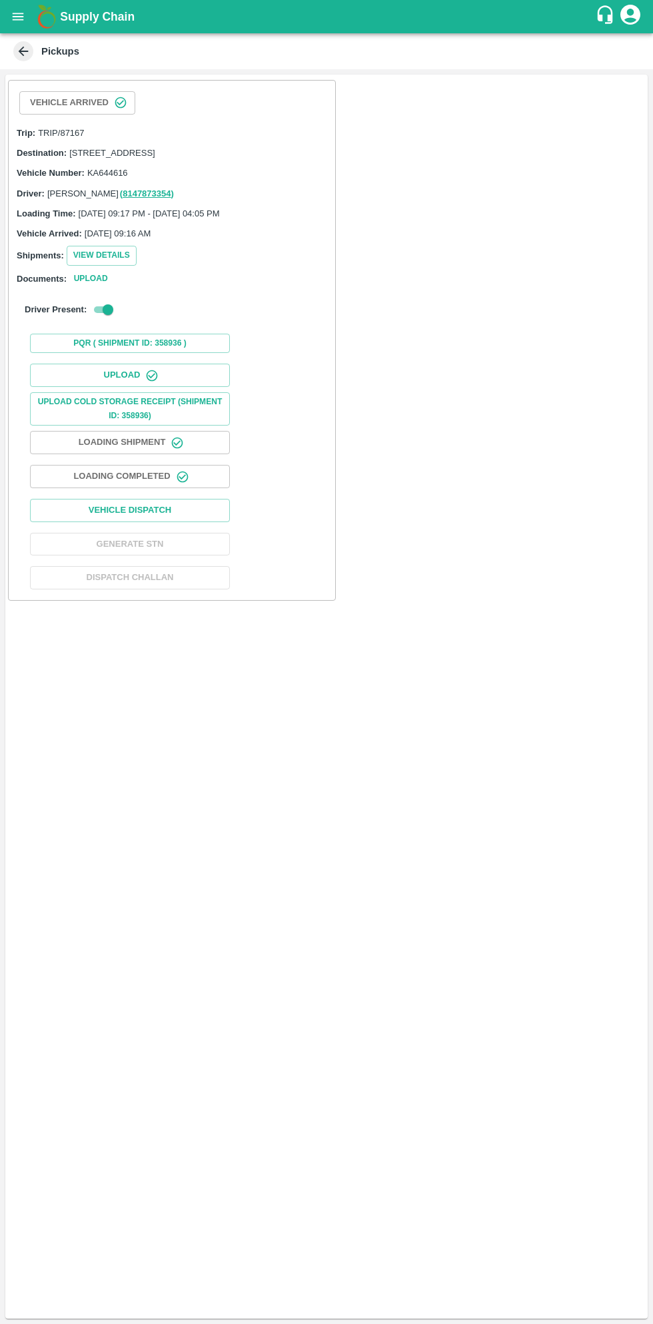
click at [166, 483] on button "Loading Completed" at bounding box center [130, 476] width 200 height 23
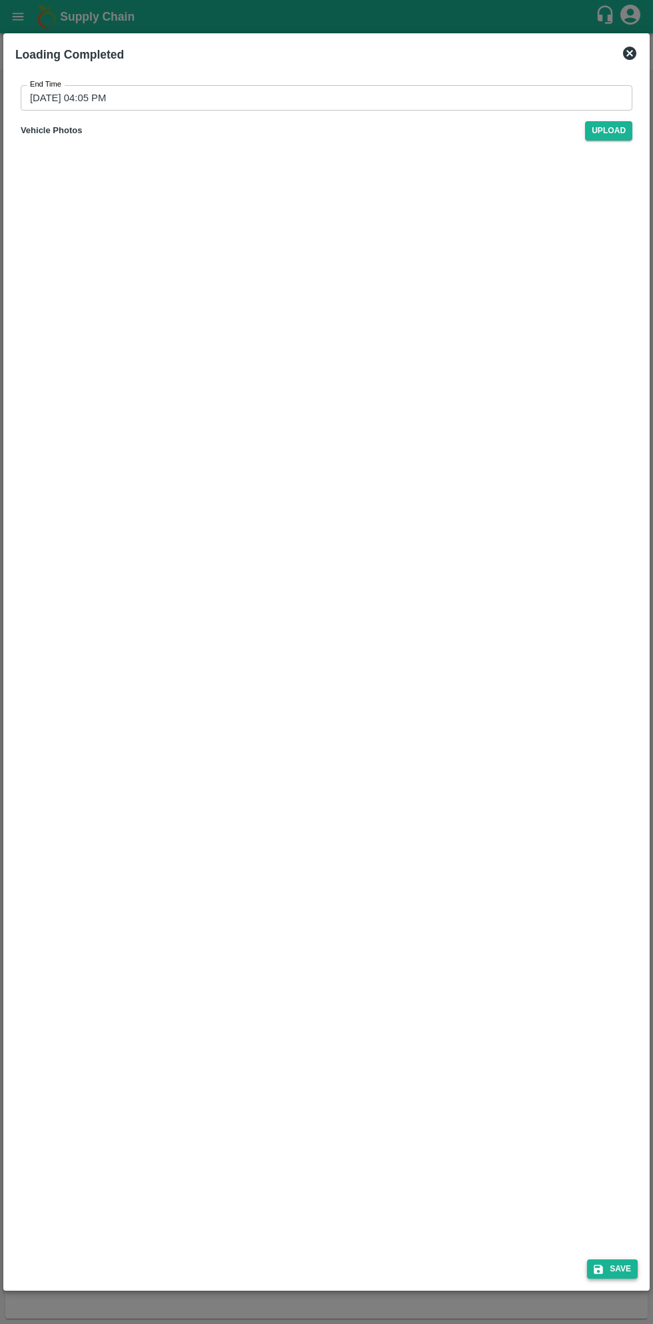
click at [613, 1263] on button "Save" at bounding box center [612, 1268] width 51 height 19
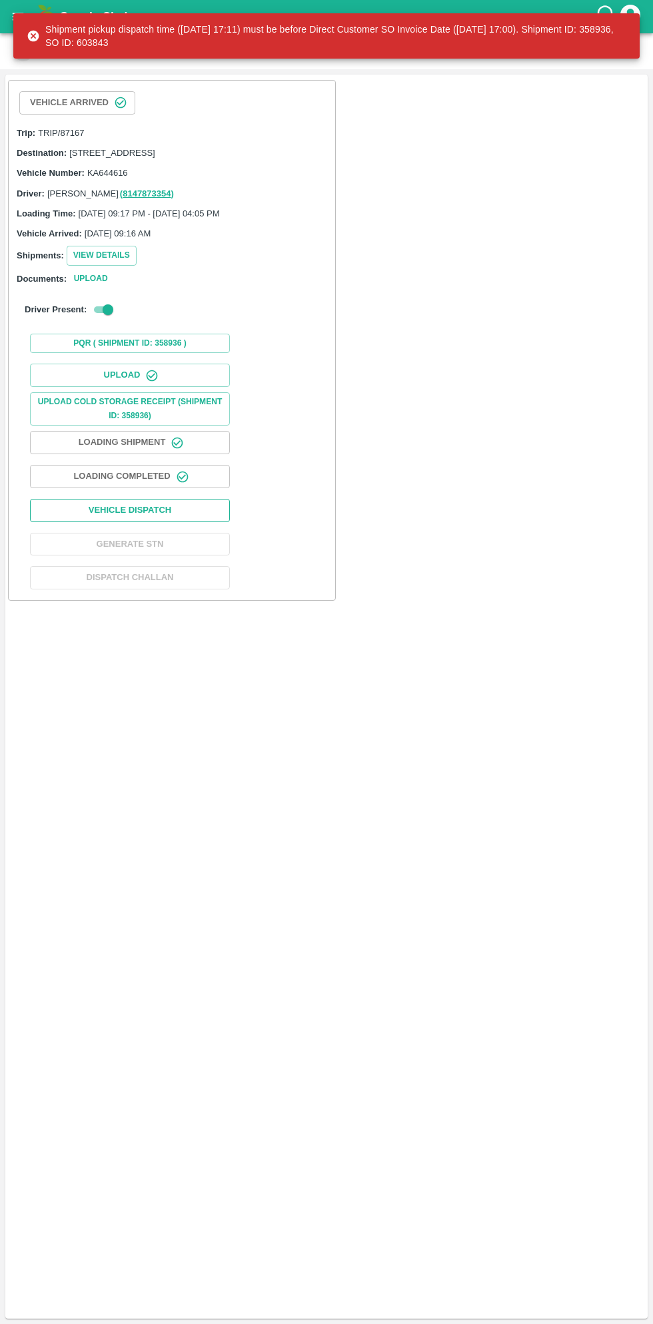
click at [174, 522] on button "Vehicle Dispatch" at bounding box center [130, 510] width 200 height 23
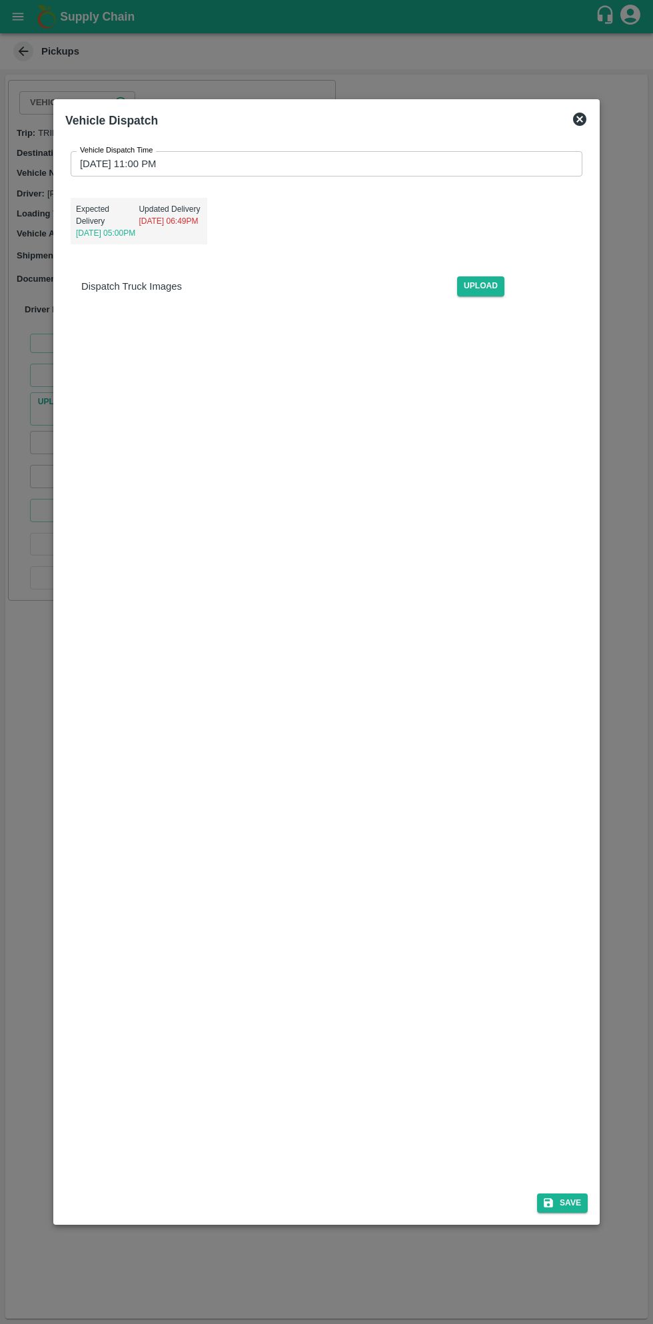
click at [421, 157] on input "02/09/2025 11:00 PM" at bounding box center [322, 163] width 502 height 25
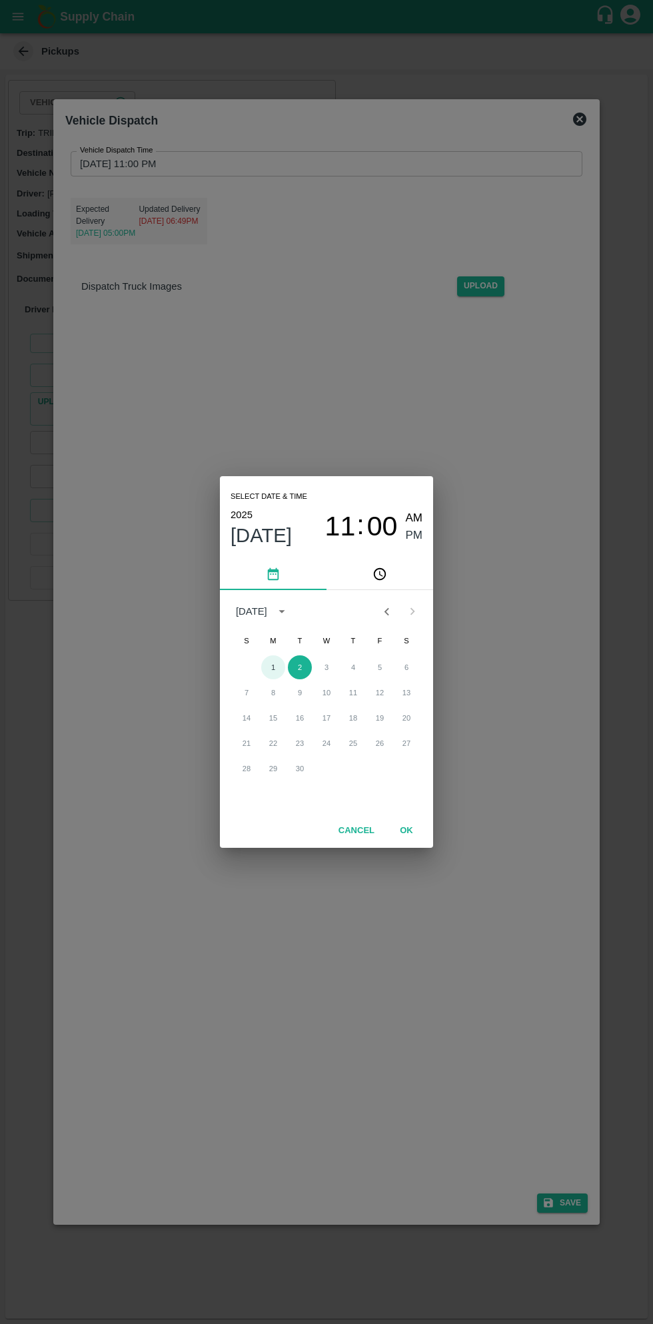
click at [272, 667] on button "1" at bounding box center [273, 667] width 24 height 24
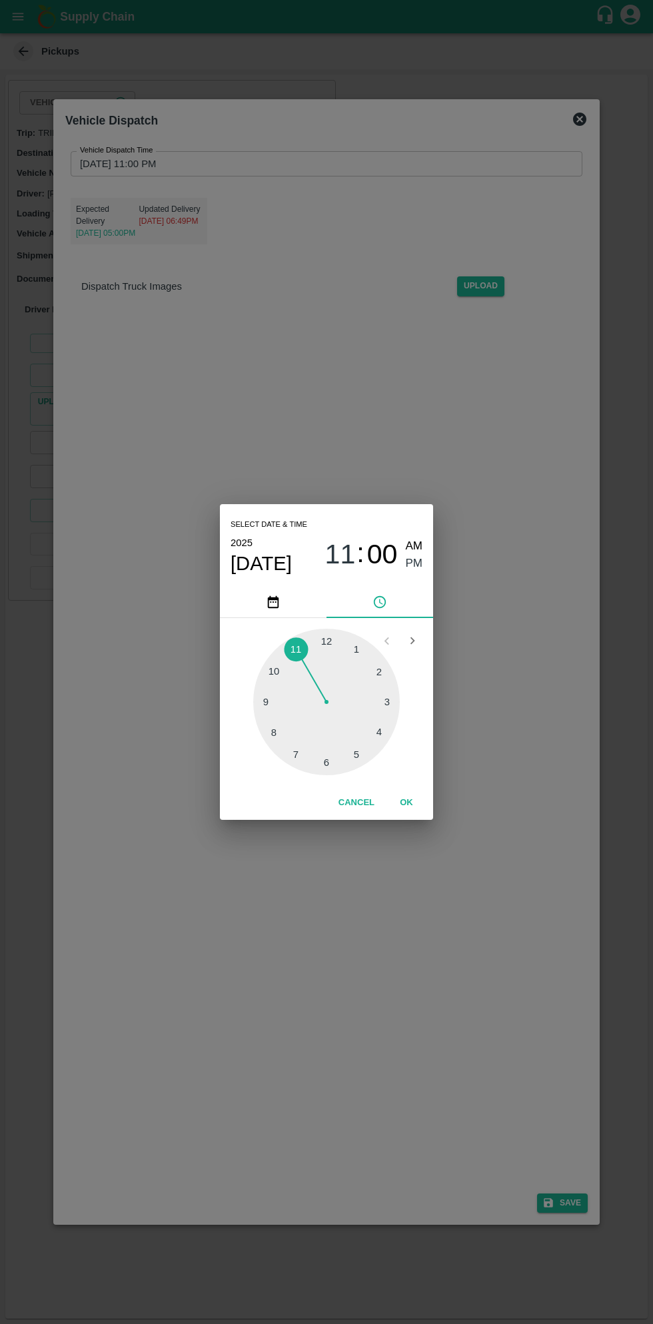
click at [386, 731] on div at bounding box center [326, 702] width 146 height 146
click at [380, 668] on div at bounding box center [326, 702] width 146 height 146
type input "01/09/2025 04:10 PM"
click at [413, 569] on span "PM" at bounding box center [414, 564] width 17 height 18
click at [406, 803] on button "OK" at bounding box center [406, 802] width 43 height 23
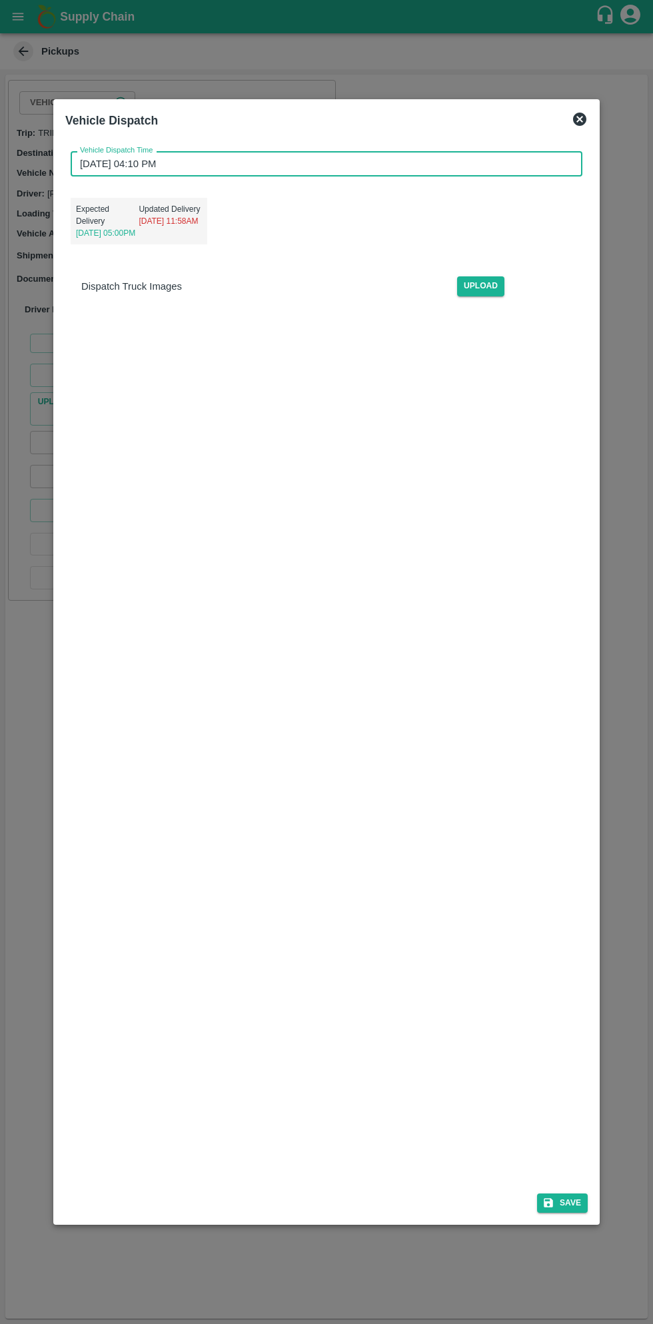
scroll to position [3, 0]
click at [572, 1203] on button "Save" at bounding box center [562, 1202] width 51 height 19
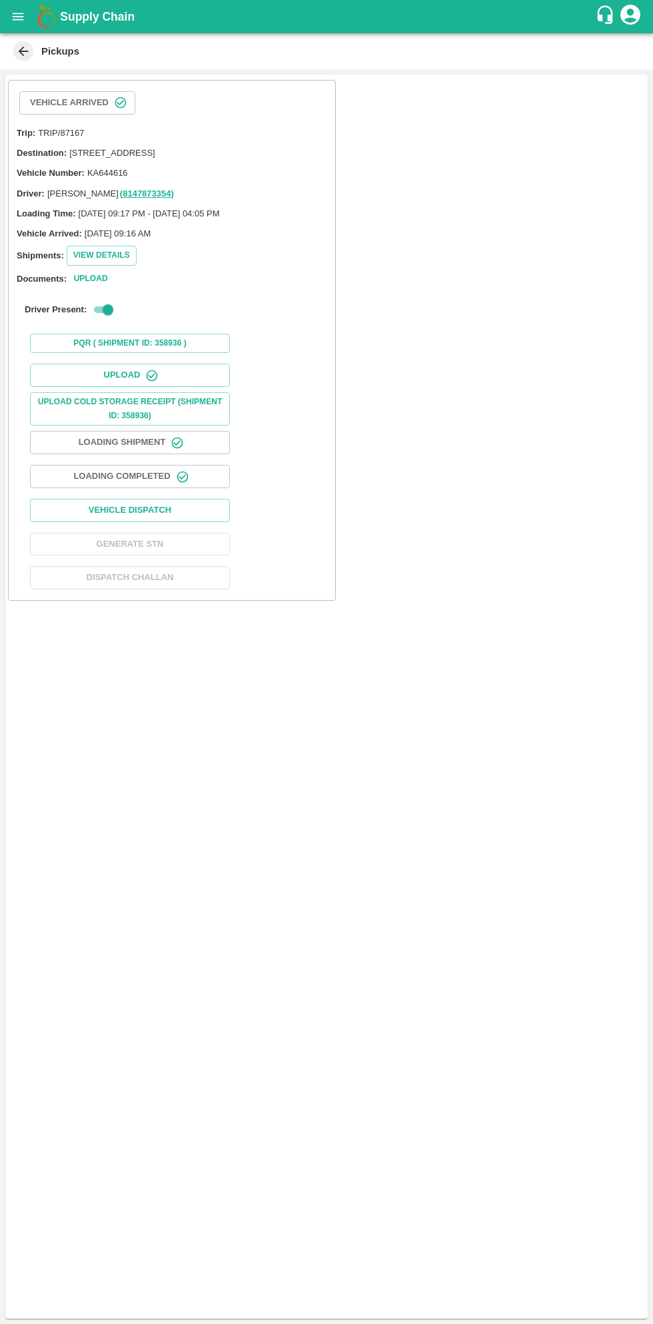
click at [177, 483] on icon "button" at bounding box center [182, 476] width 13 height 13
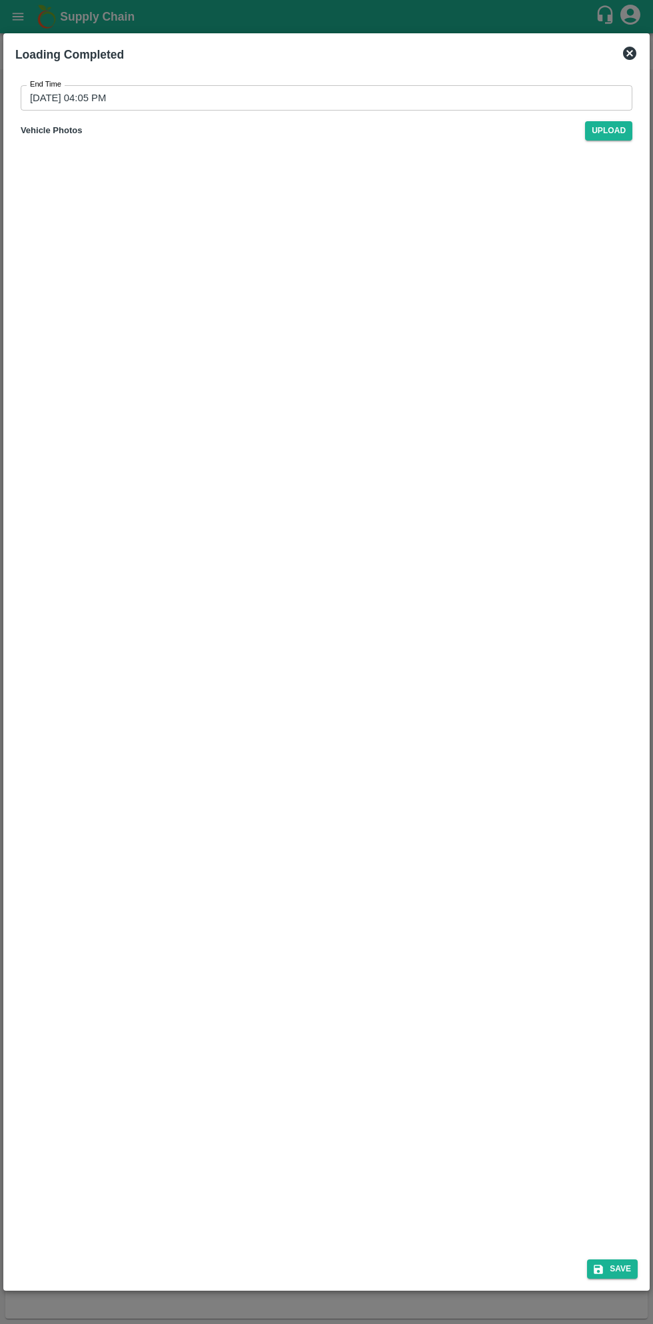
click at [348, 99] on input "01/09/2025 04:05 PM" at bounding box center [322, 97] width 602 height 25
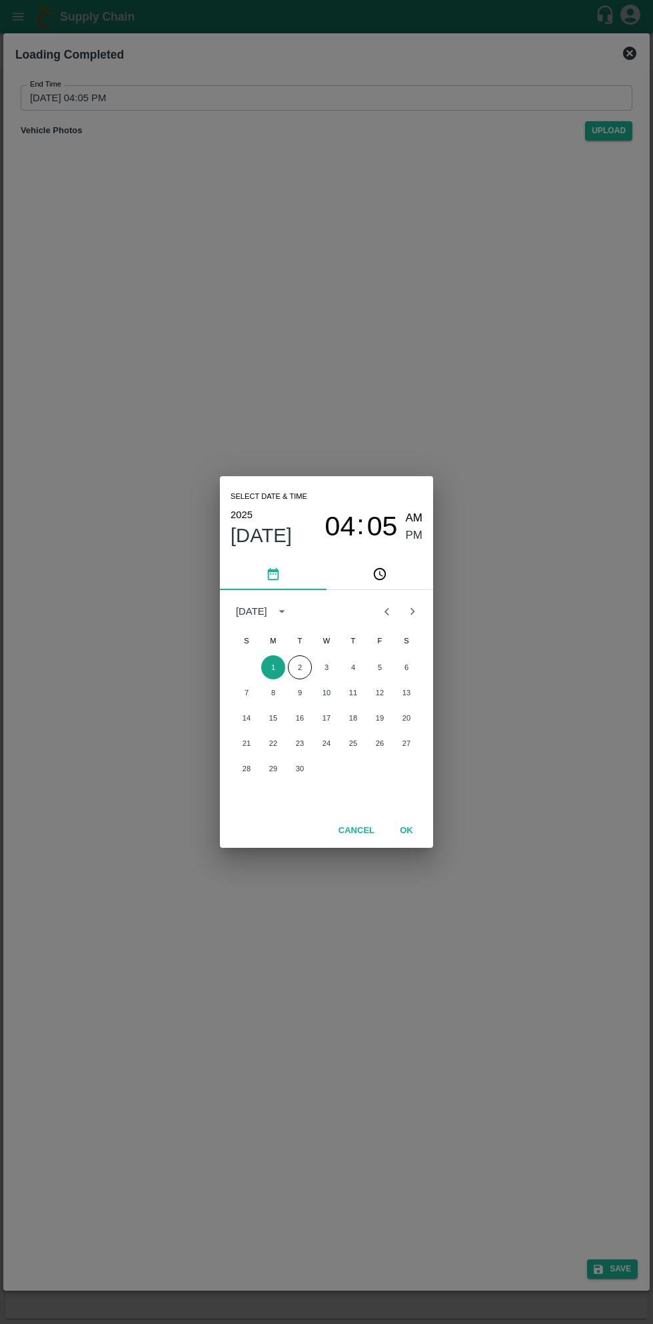
click at [272, 667] on button "1" at bounding box center [273, 667] width 24 height 24
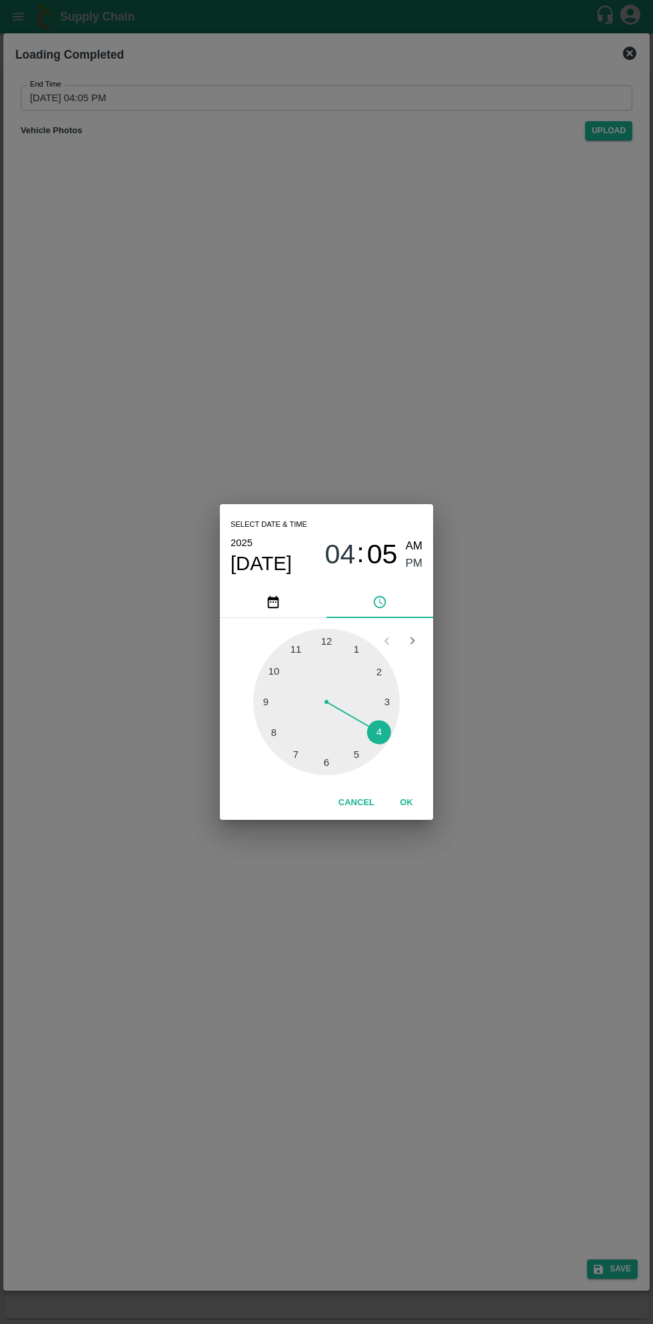
click at [356, 648] on div at bounding box center [326, 702] width 146 height 146
type input "01/09/2025 01:05 PM"
click at [419, 566] on span "PM" at bounding box center [414, 564] width 17 height 18
click at [419, 810] on button "OK" at bounding box center [406, 802] width 43 height 23
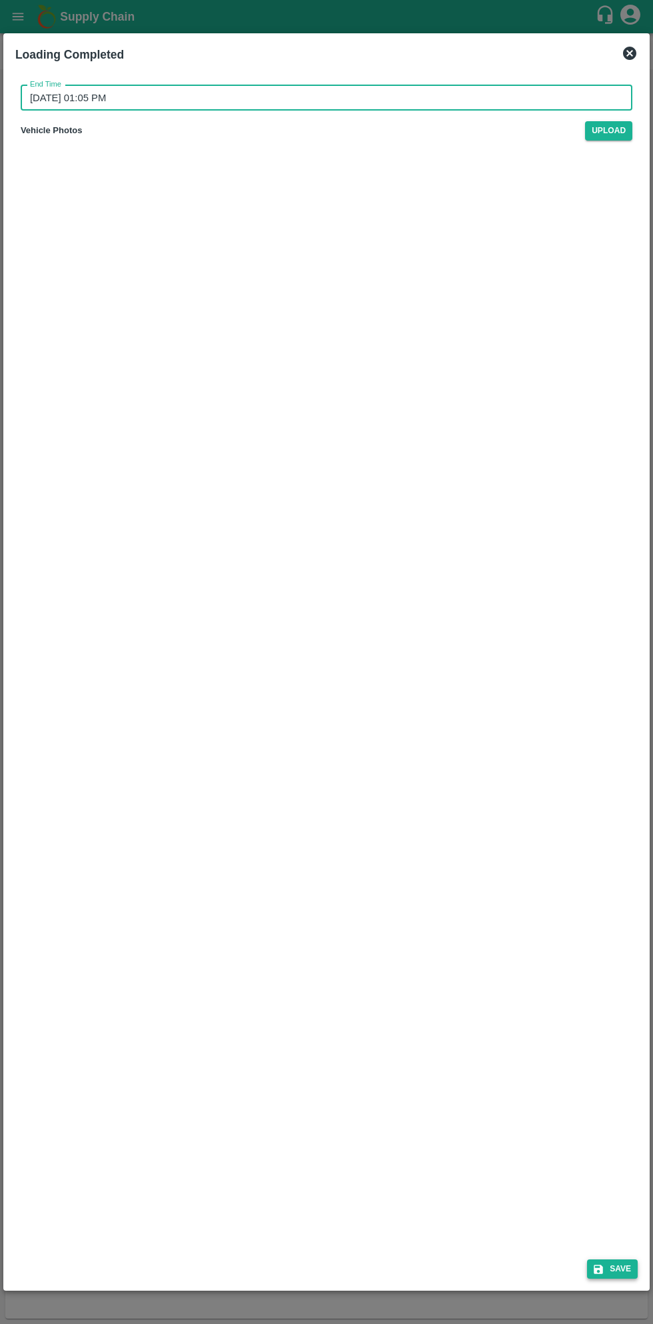
click at [605, 1276] on button "Save" at bounding box center [612, 1268] width 51 height 19
